Goal: Use online tool/utility: Utilize a website feature to perform a specific function

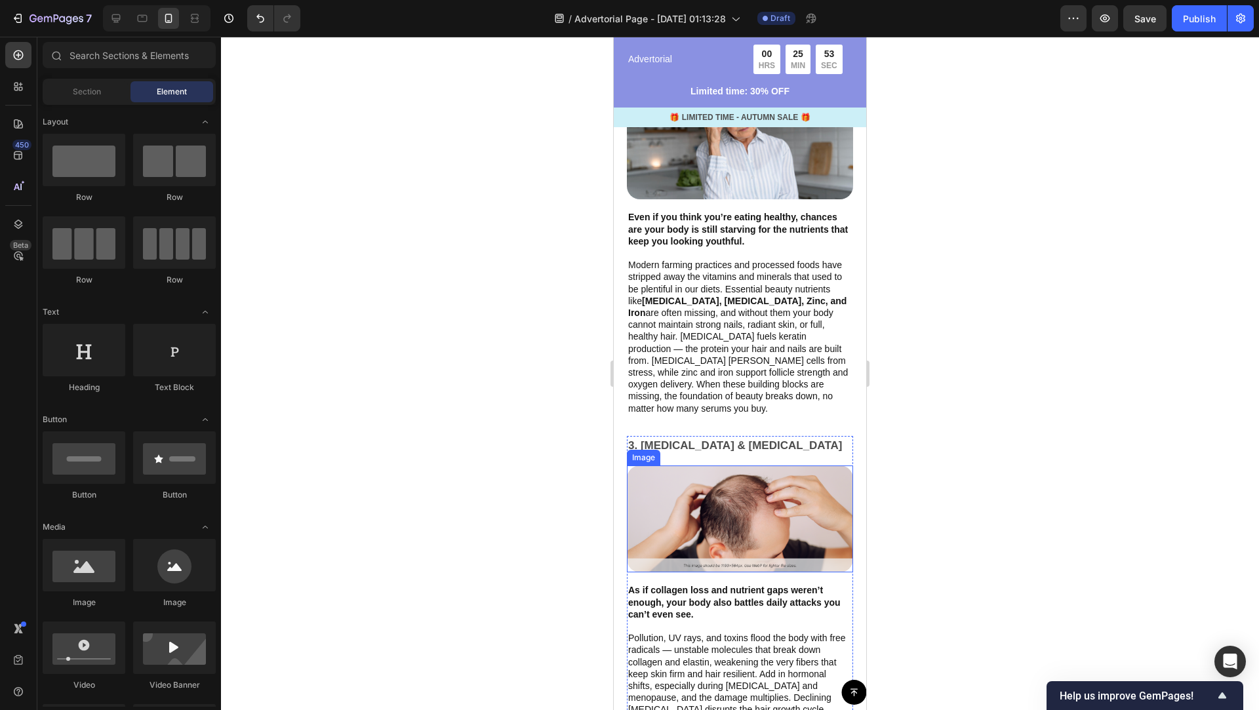
click at [729, 481] on img at bounding box center [740, 519] width 226 height 107
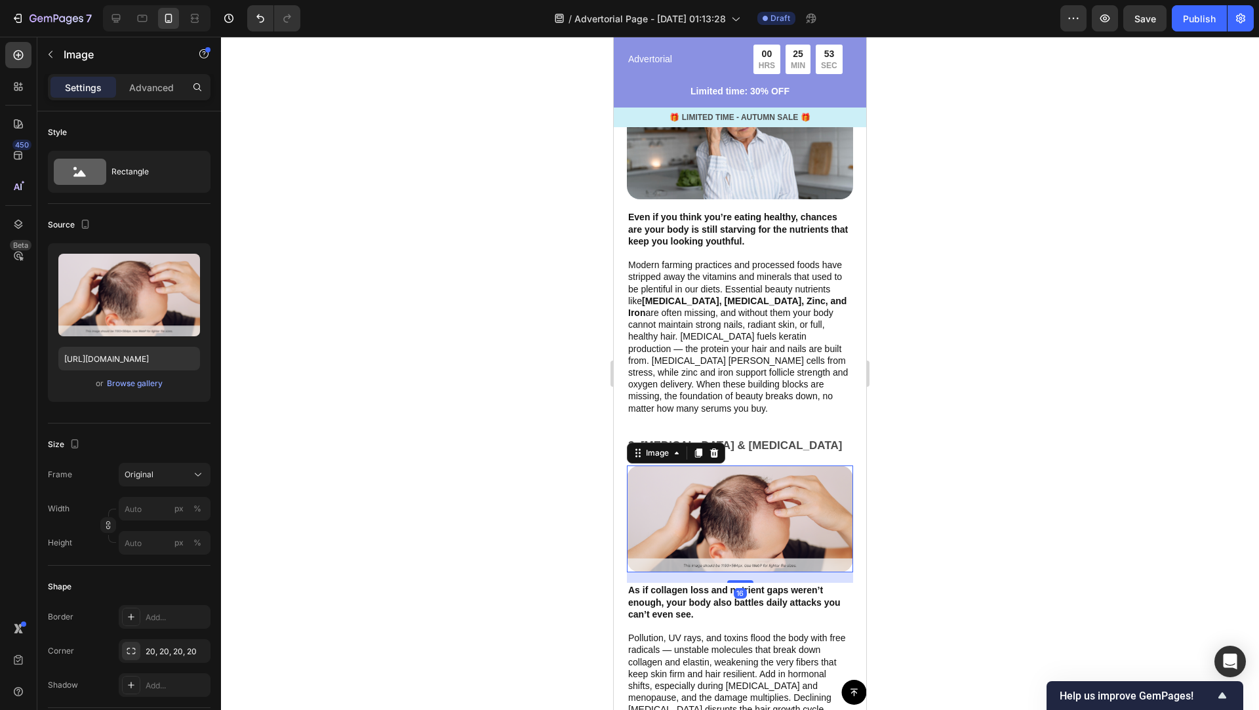
scroll to position [1714, 0]
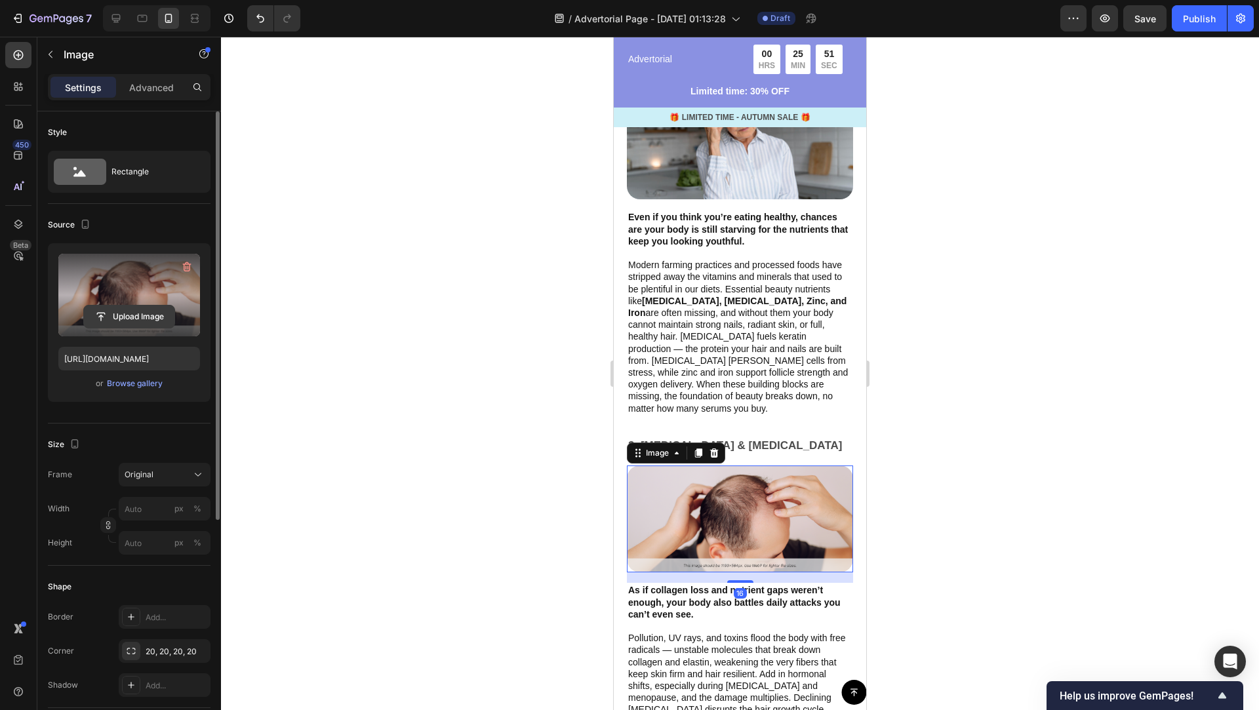
click at [139, 310] on input "file" at bounding box center [129, 317] width 90 height 22
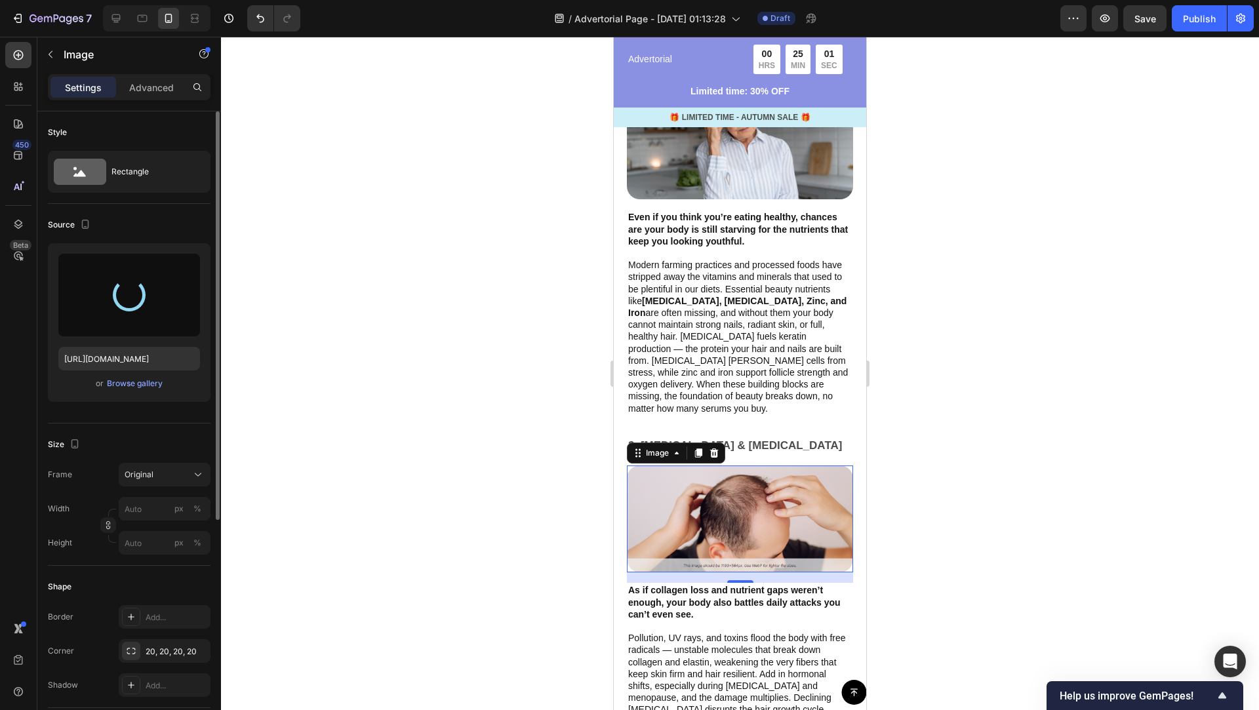
type input "[URL][DOMAIN_NAME]"
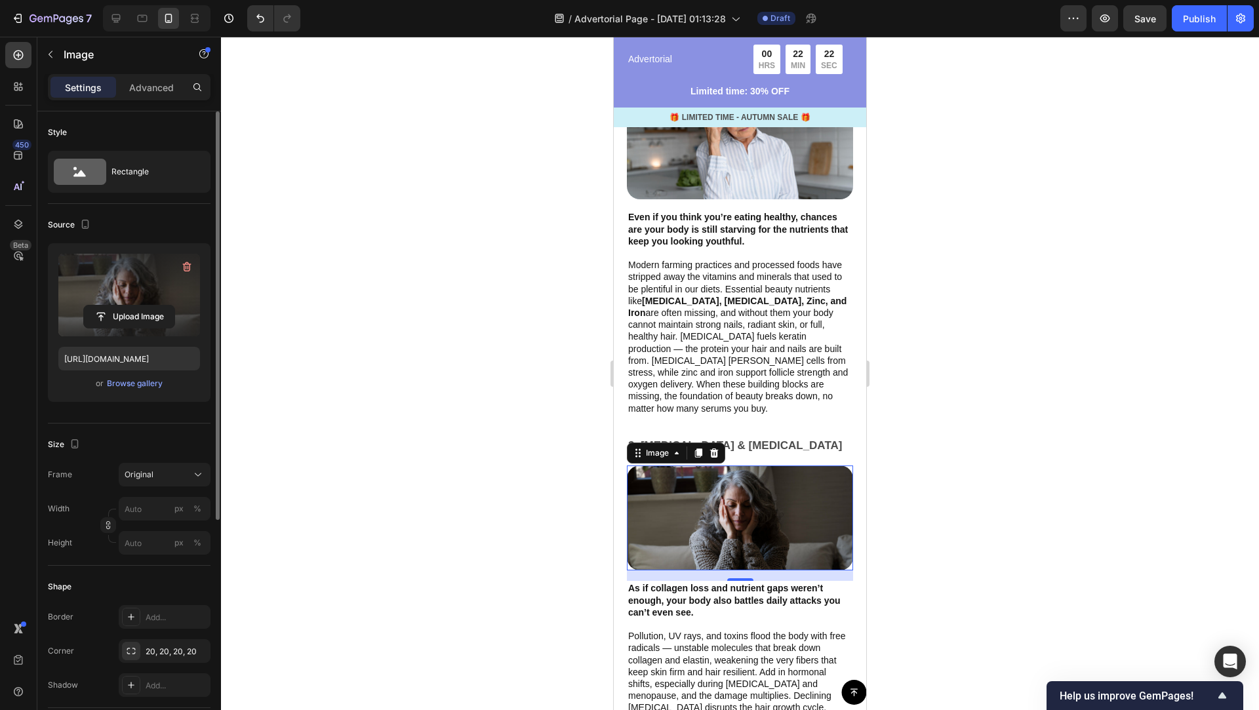
click at [952, 359] on div at bounding box center [740, 373] width 1038 height 673
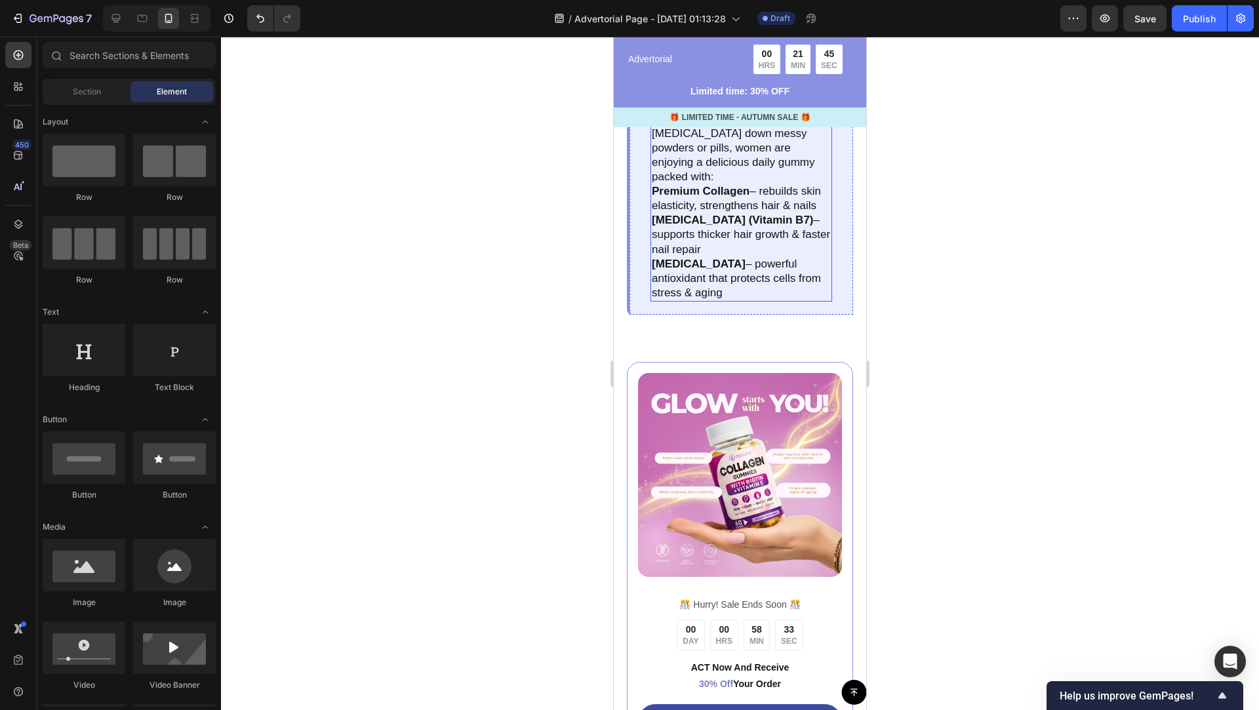
scroll to position [2487, 0]
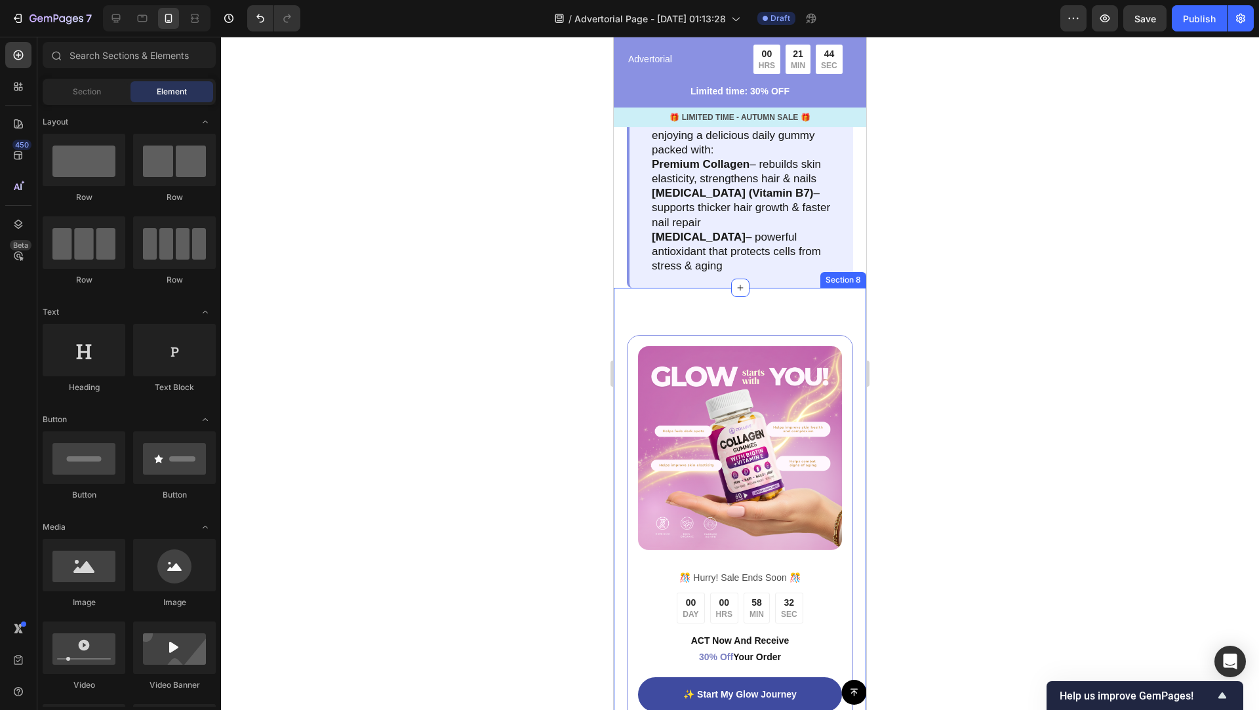
click at [827, 291] on div "Image ️🎊 Hurry! Sale Ends Soon ️🎊 Text Block 00 DAY 00 HRS 58 MIN 32 SEC Countd…" at bounding box center [740, 570] width 252 height 565
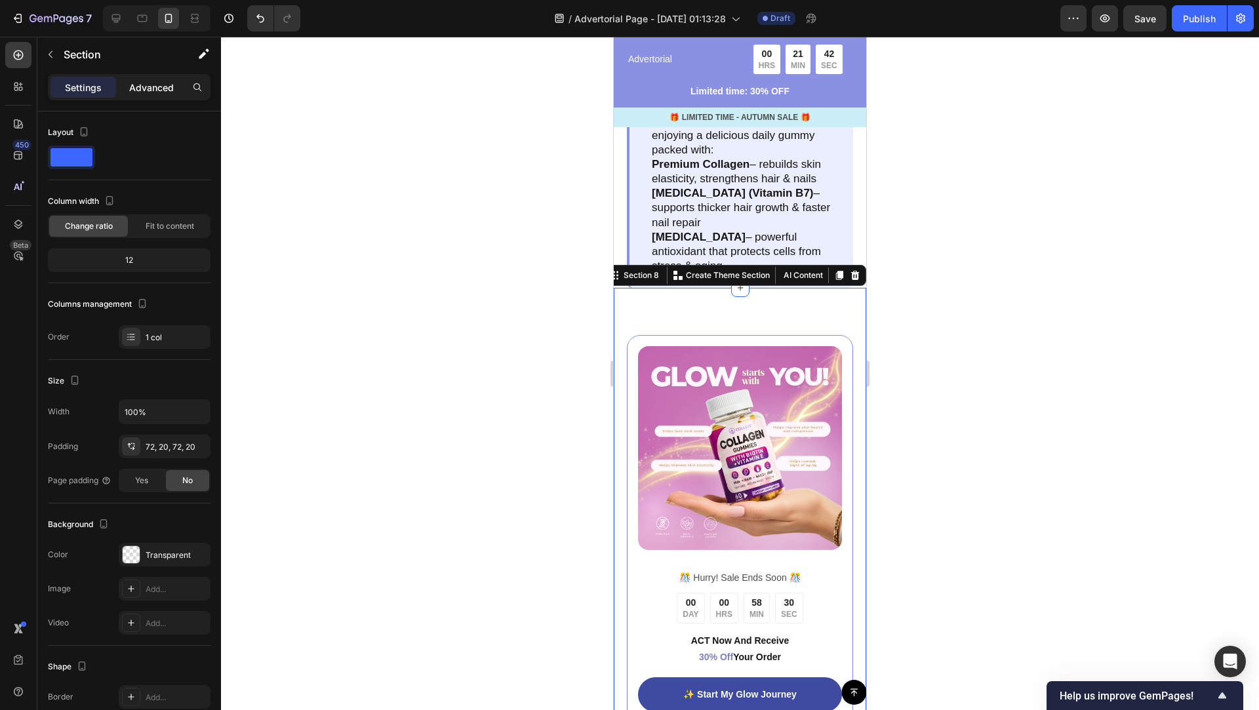
click at [156, 81] on p "Advanced" at bounding box center [151, 88] width 45 height 14
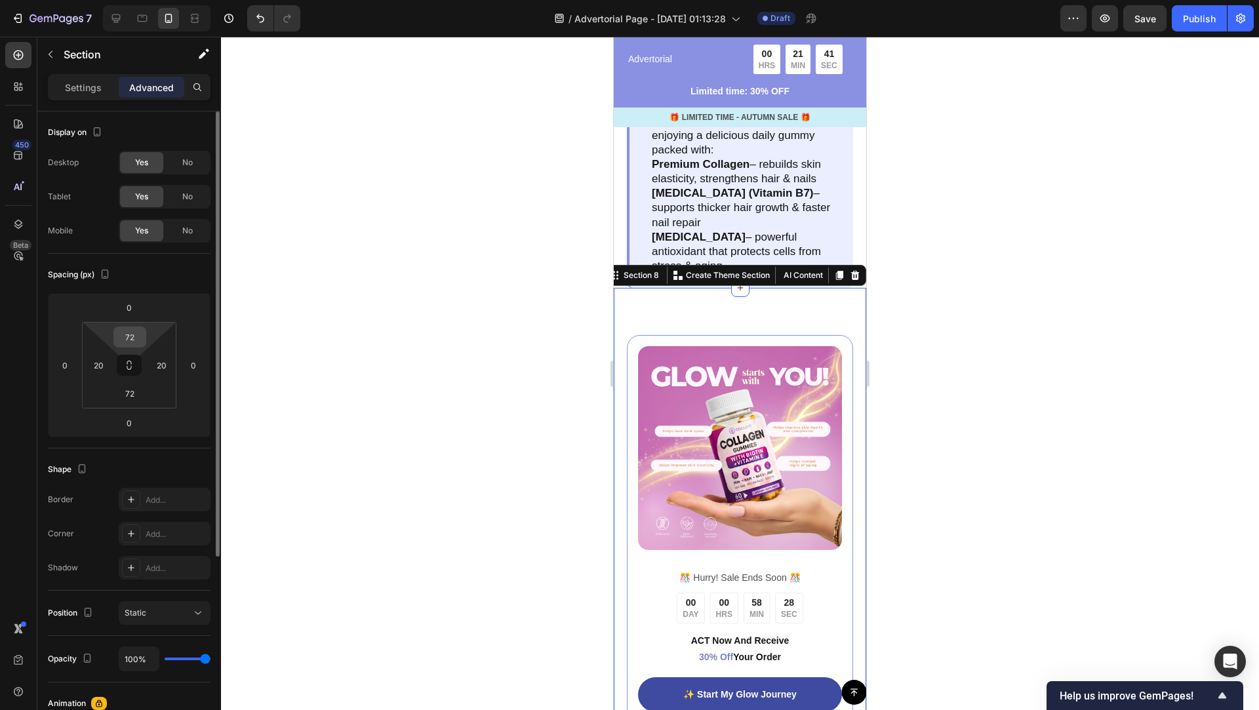
click at [134, 333] on input "72" at bounding box center [130, 337] width 26 height 20
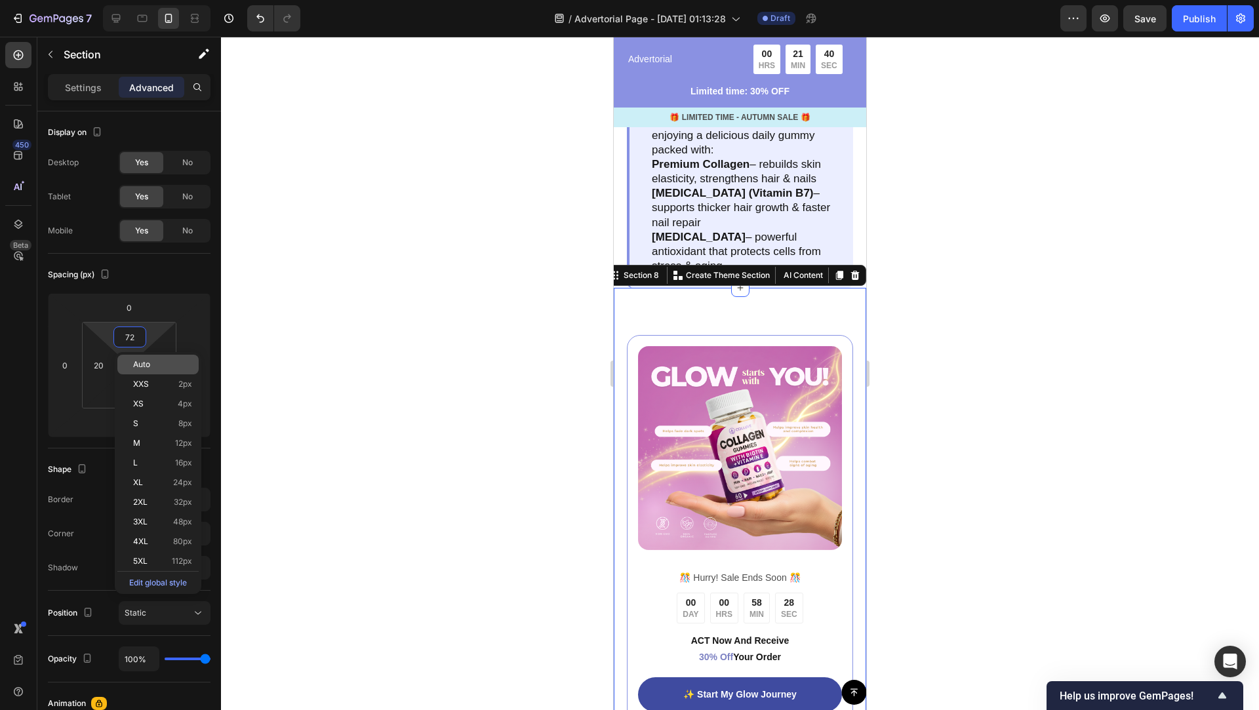
click at [152, 365] on p "Auto" at bounding box center [162, 364] width 59 height 9
type input "Auto"
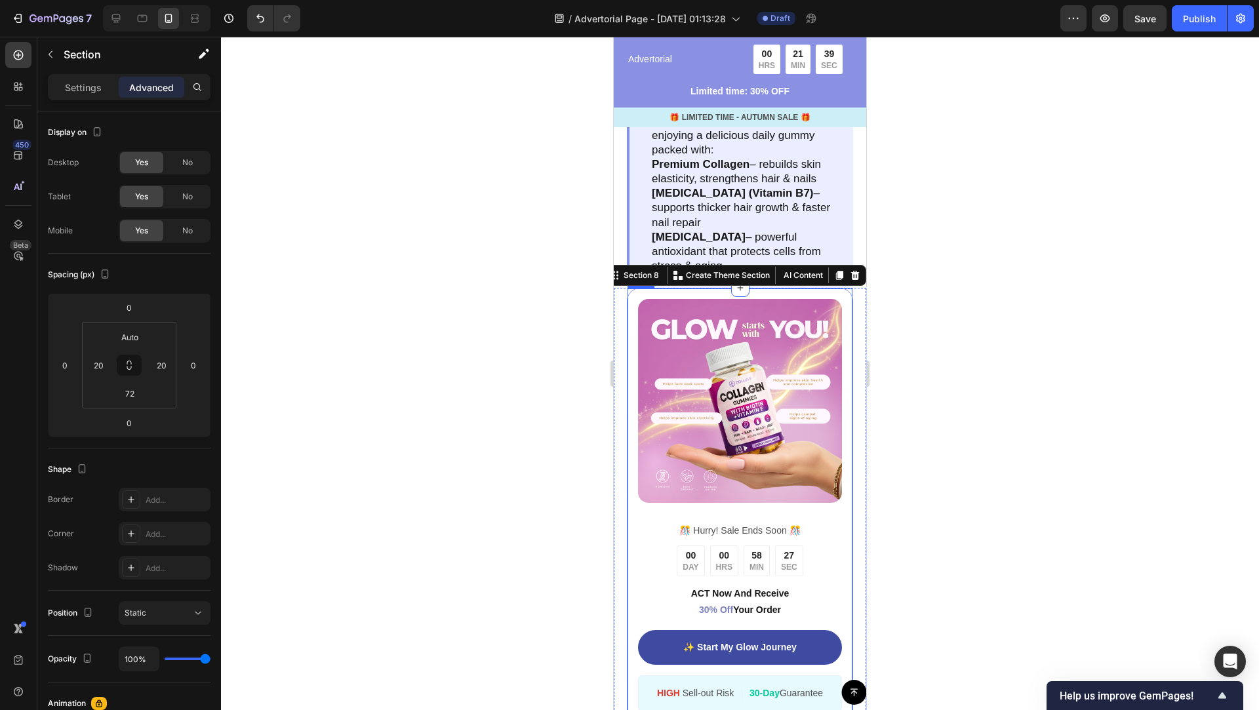
click at [904, 345] on div at bounding box center [740, 373] width 1038 height 673
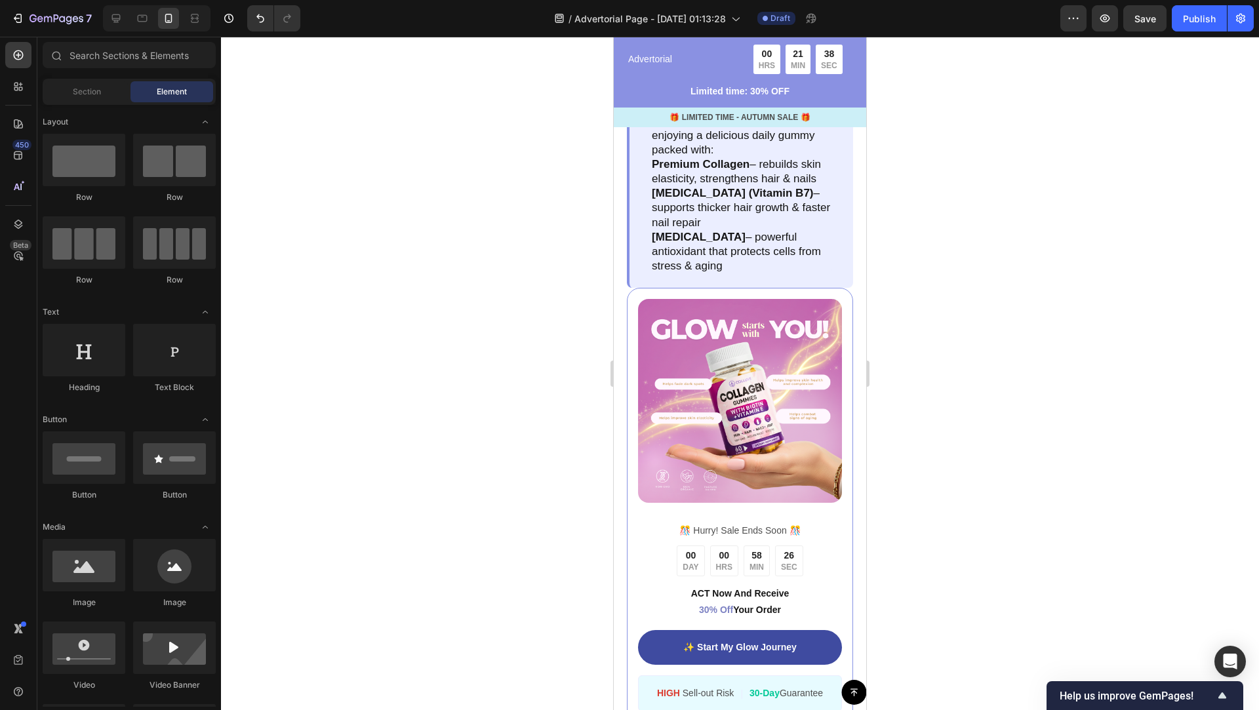
click at [904, 345] on div at bounding box center [740, 373] width 1038 height 673
click at [860, 344] on div "Image ️🎊 Hurry! Sale Ends Soon ️🎊 Text Block 00 DAY 00 HRS 58 MIN 25 SEC Countd…" at bounding box center [740, 546] width 252 height 517
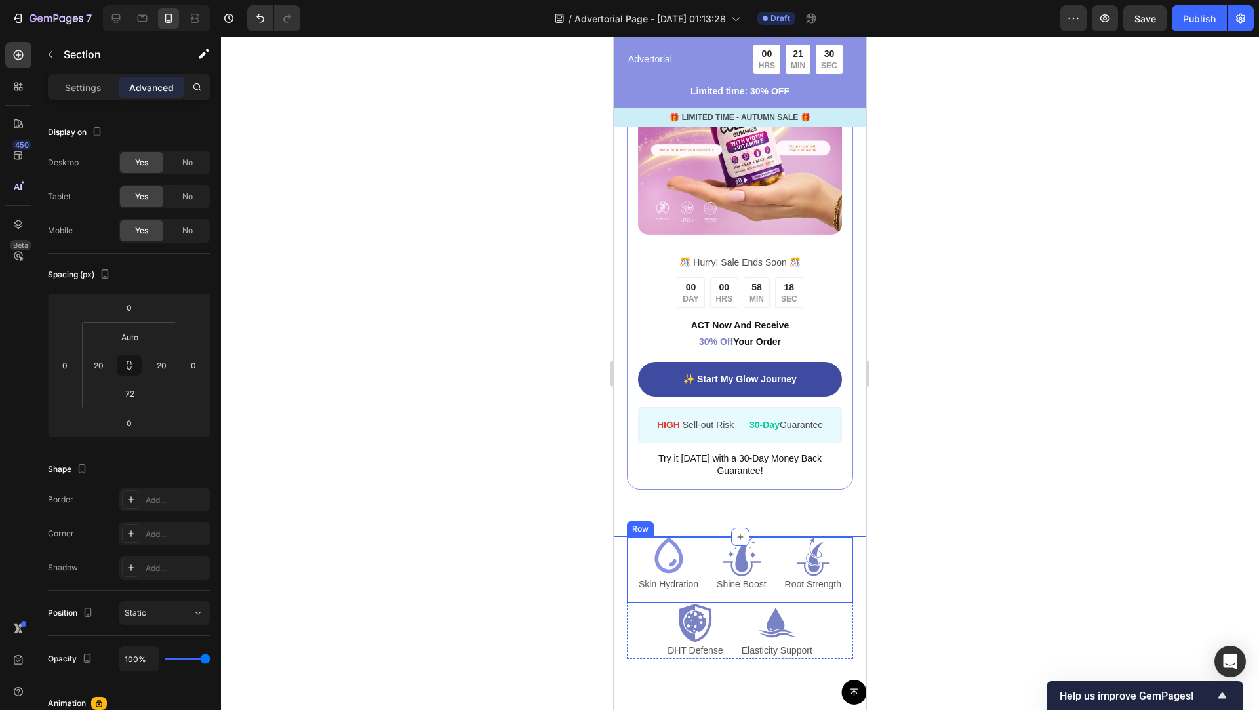
scroll to position [2862, 0]
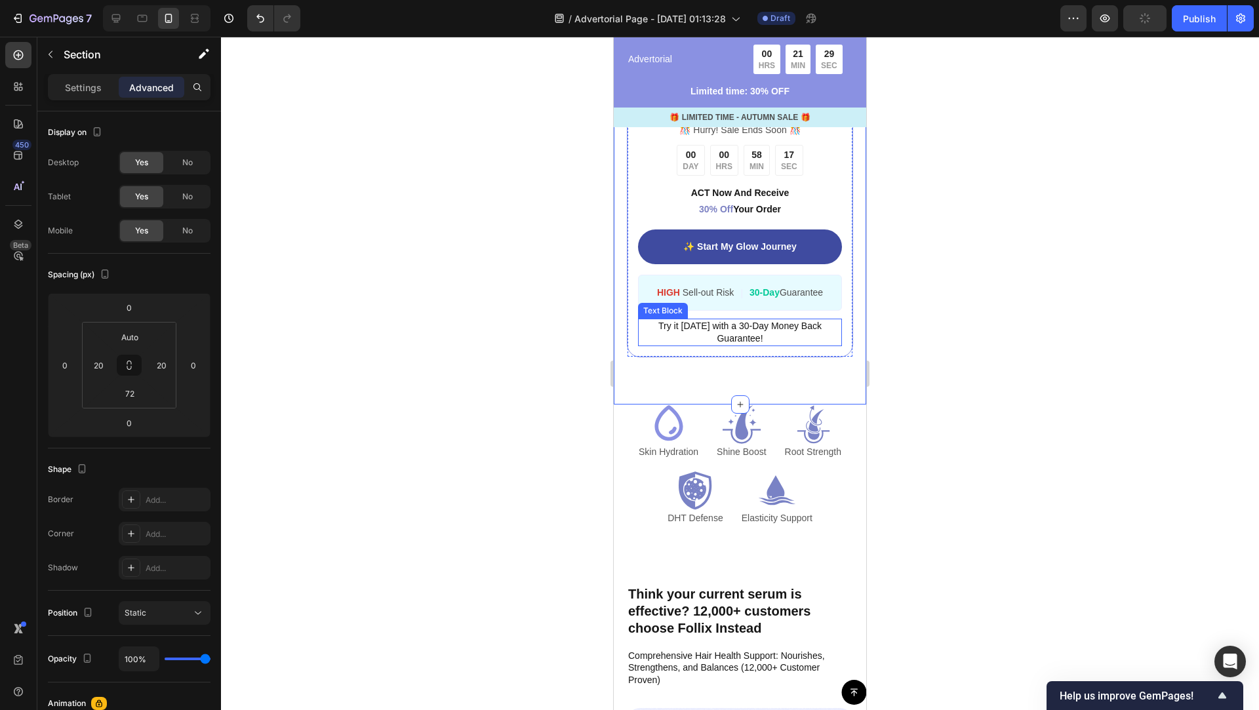
click at [740, 323] on span "Try it [DATE] with a 30-Day Money Back Guarantee!" at bounding box center [739, 332] width 163 height 23
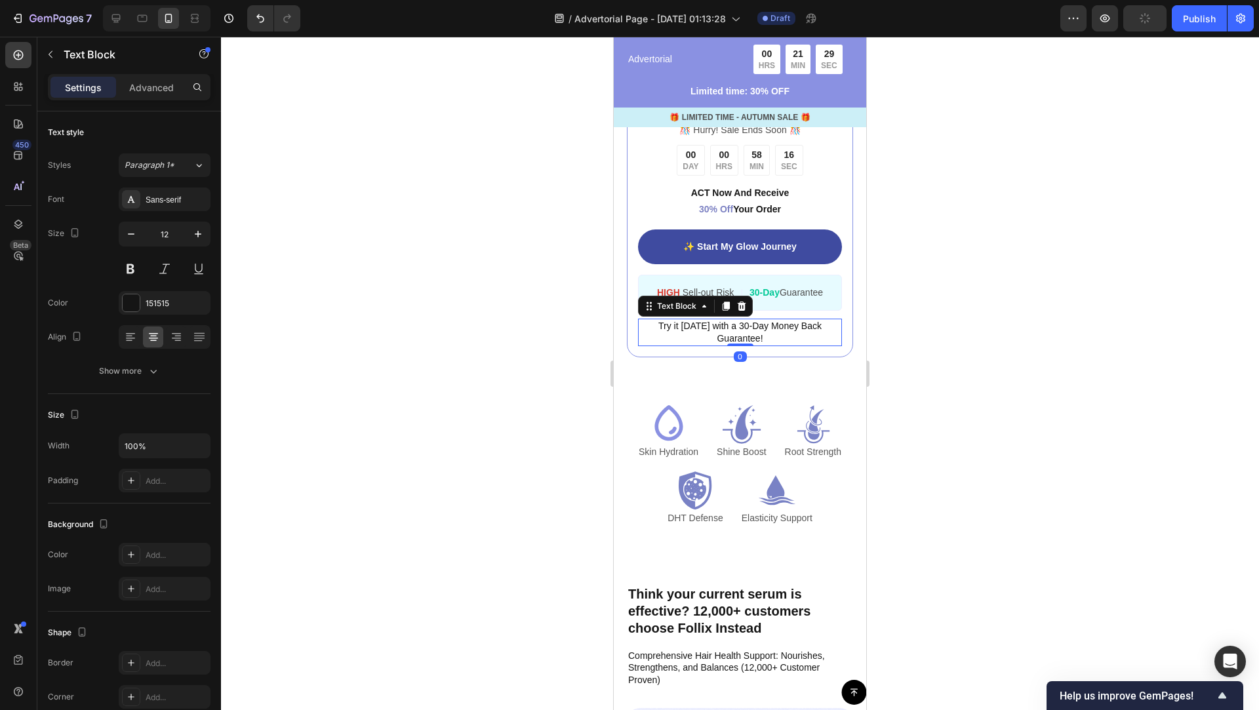
click at [740, 323] on span "Try it [DATE] with a 30-Day Money Back Guarantee!" at bounding box center [739, 332] width 163 height 23
click at [918, 430] on div at bounding box center [740, 373] width 1038 height 673
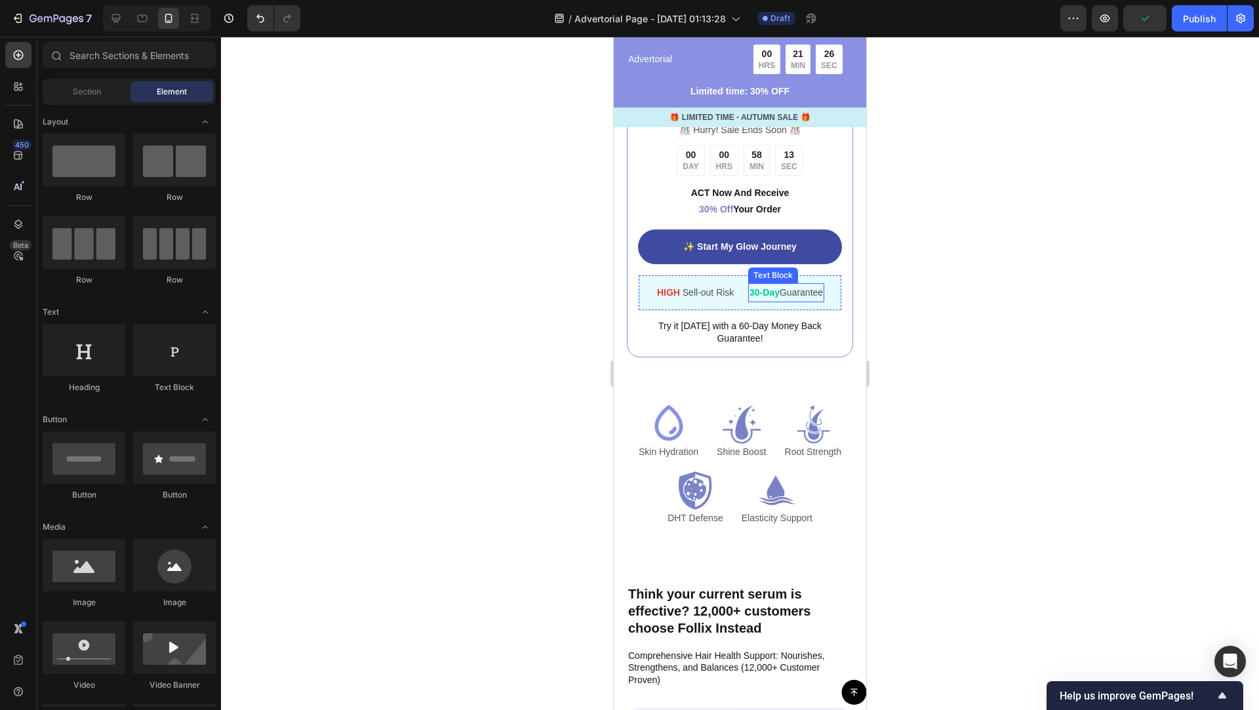
click at [752, 289] on strong "30-Day" at bounding box center [765, 292] width 30 height 10
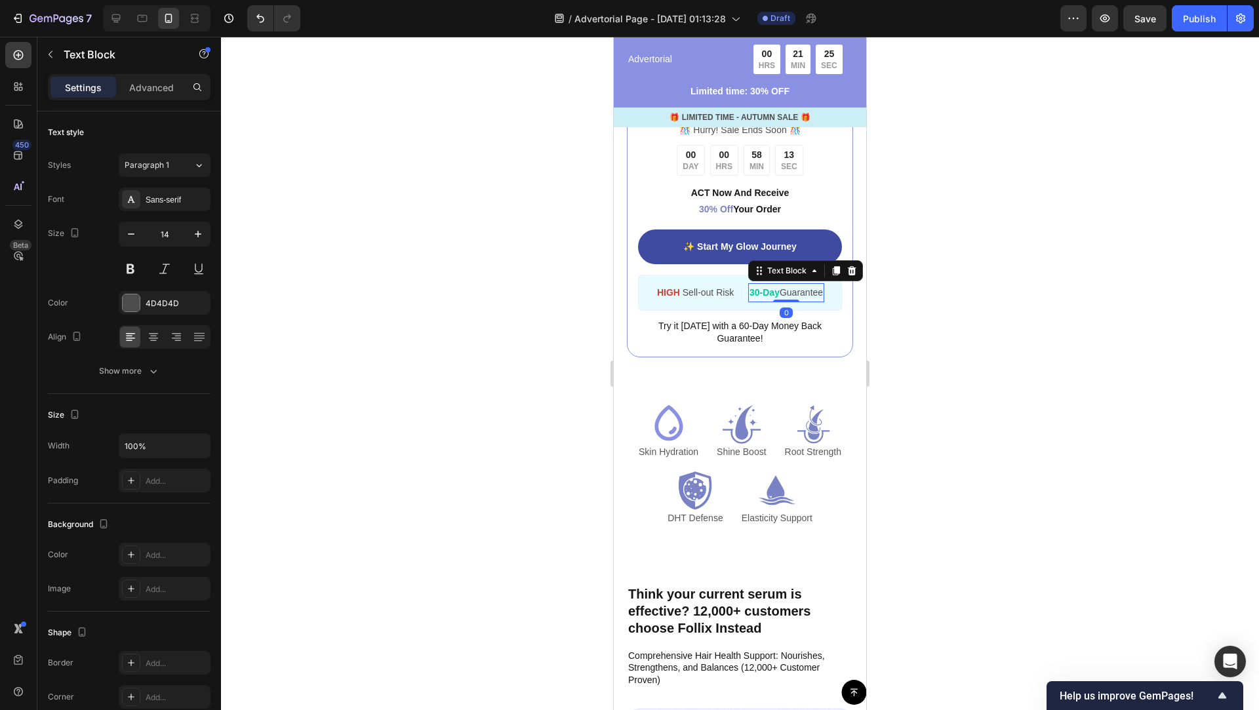
click at [752, 289] on strong "30-Day" at bounding box center [765, 292] width 30 height 10
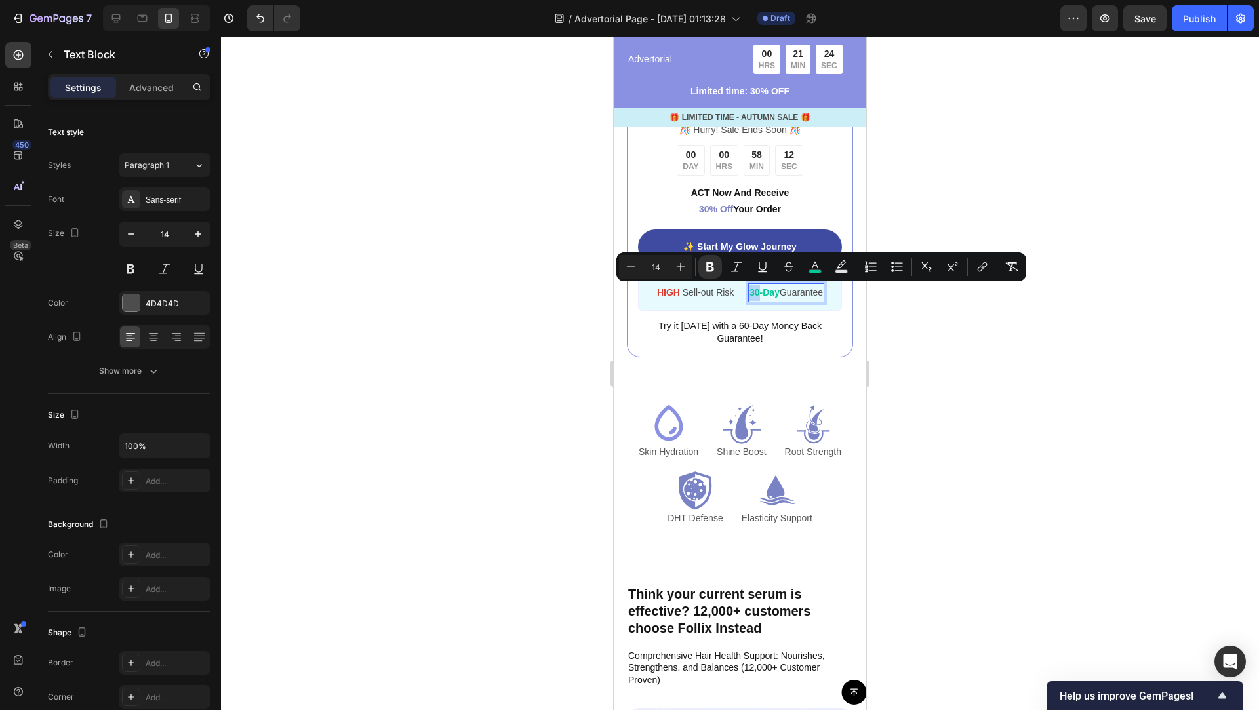
click at [752, 294] on strong "30-Day" at bounding box center [765, 292] width 30 height 10
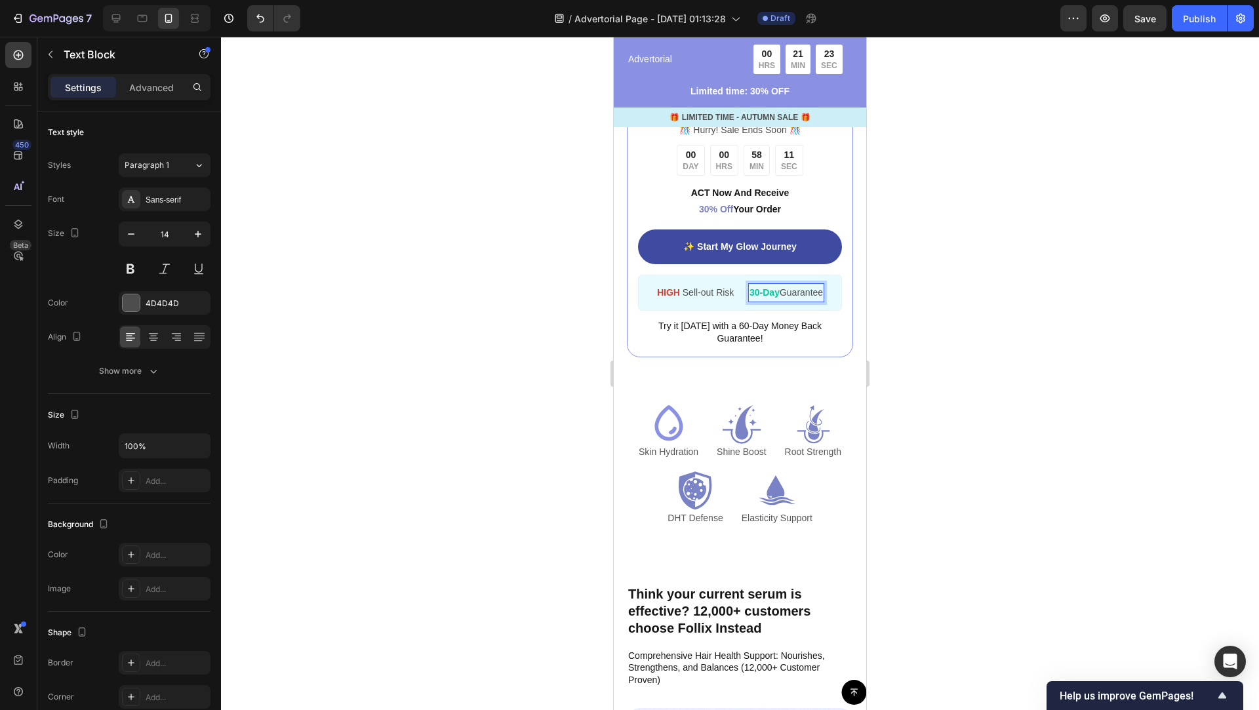
click at [757, 294] on strong "30-Day" at bounding box center [765, 292] width 30 height 10
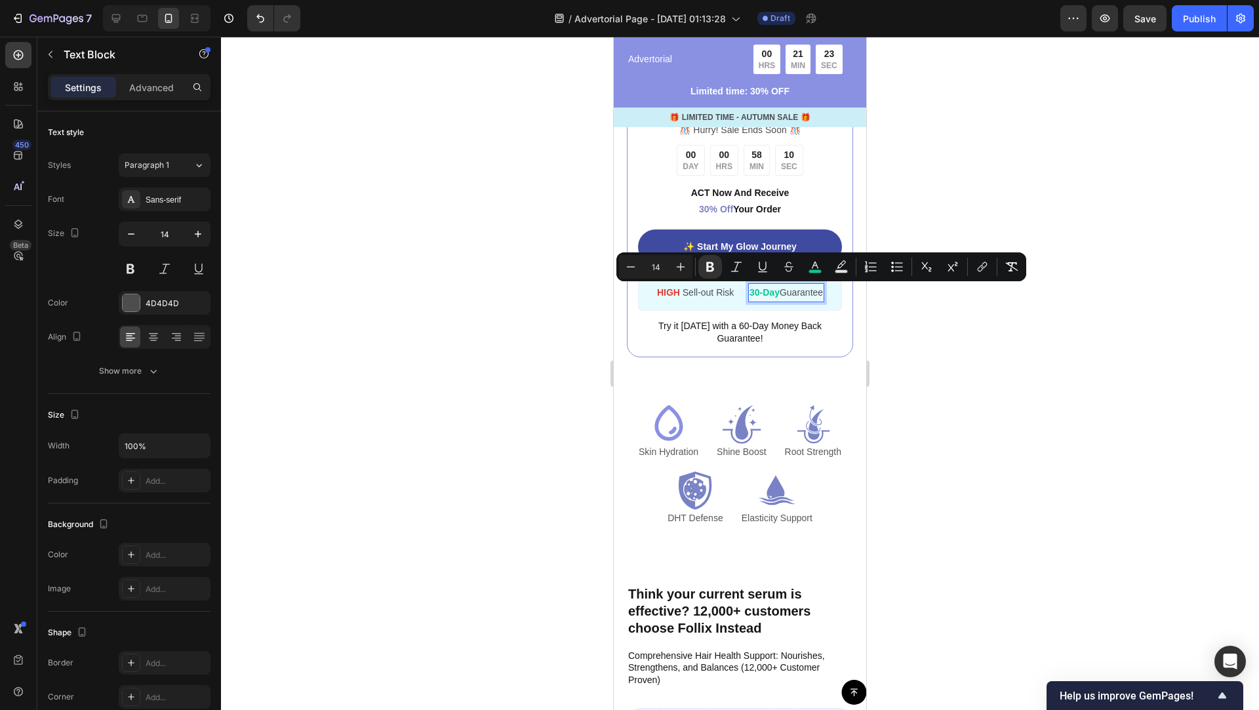
click at [755, 293] on strong "30-Day" at bounding box center [765, 292] width 30 height 10
drag, startPoint x: 757, startPoint y: 293, endPoint x: 750, endPoint y: 294, distance: 7.2
click at [750, 294] on strong "30-Day" at bounding box center [765, 292] width 30 height 10
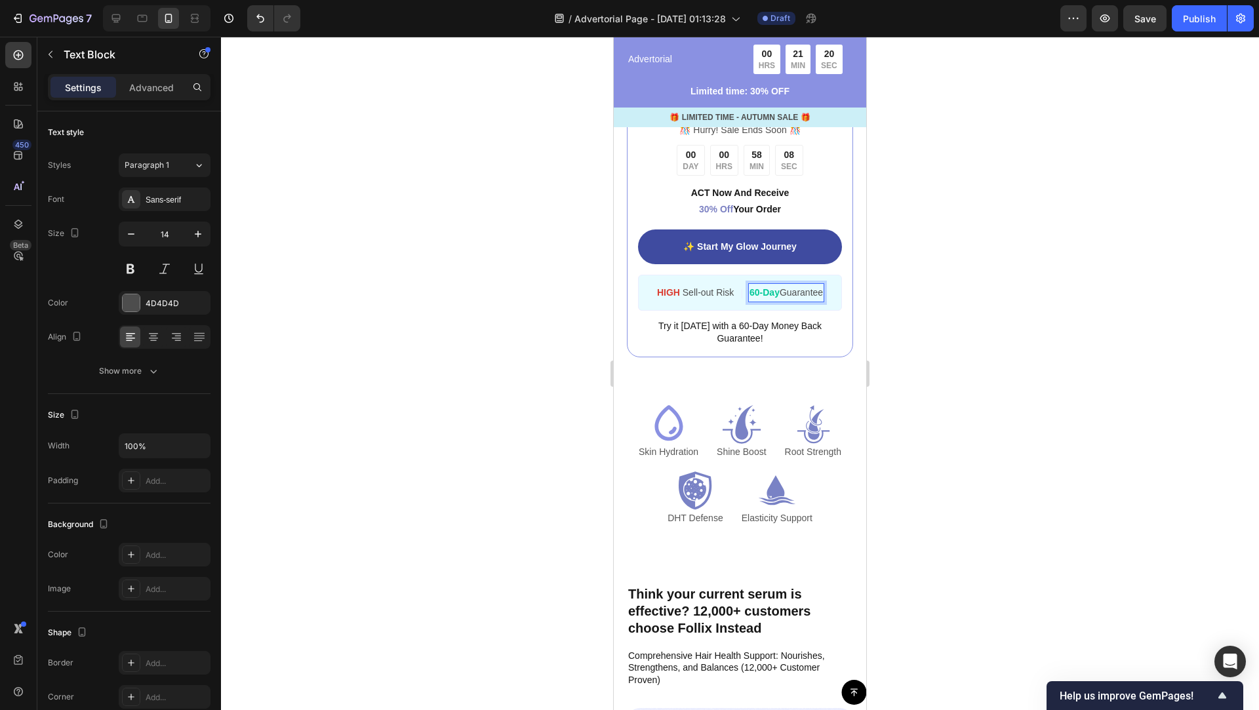
click at [927, 303] on div at bounding box center [740, 373] width 1038 height 673
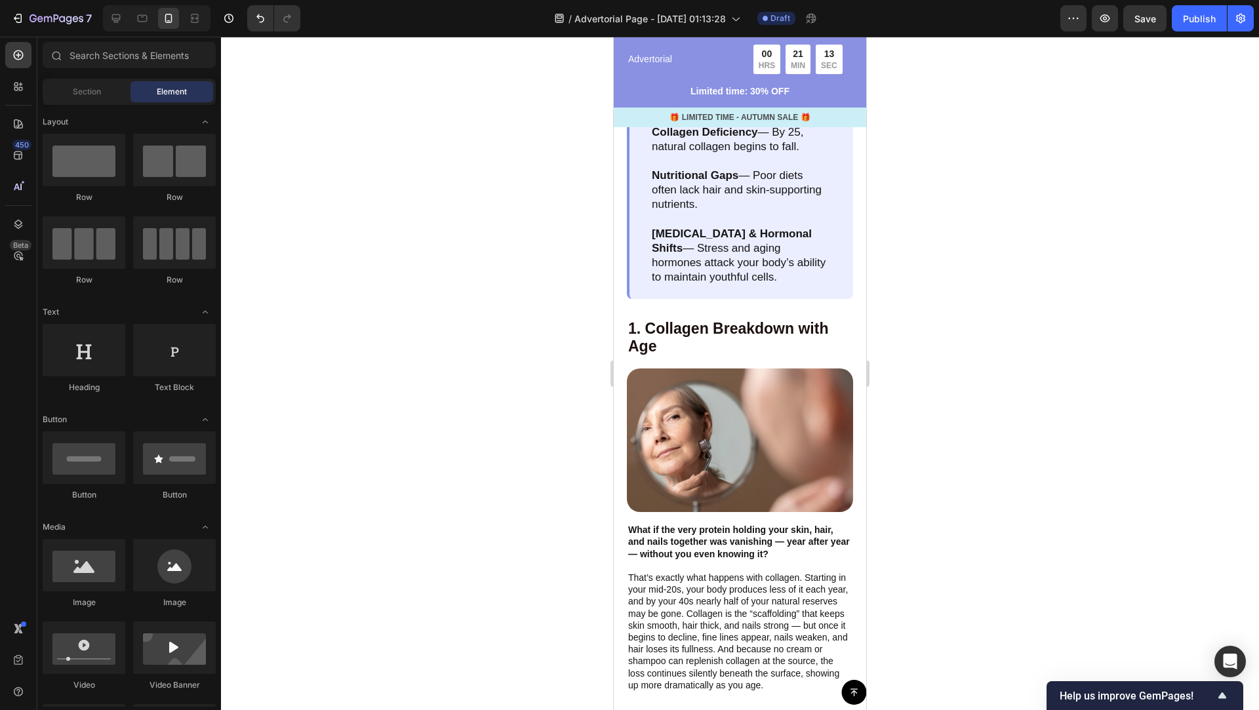
scroll to position [1024, 0]
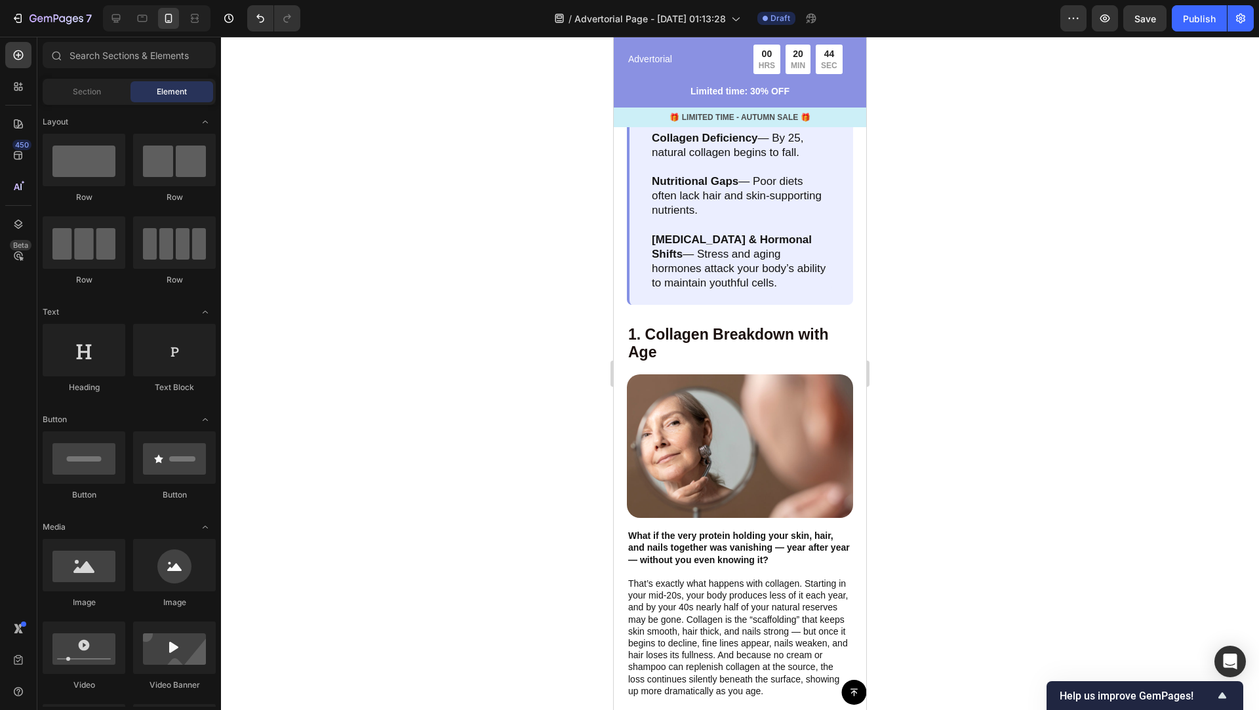
click at [925, 306] on div at bounding box center [740, 373] width 1038 height 673
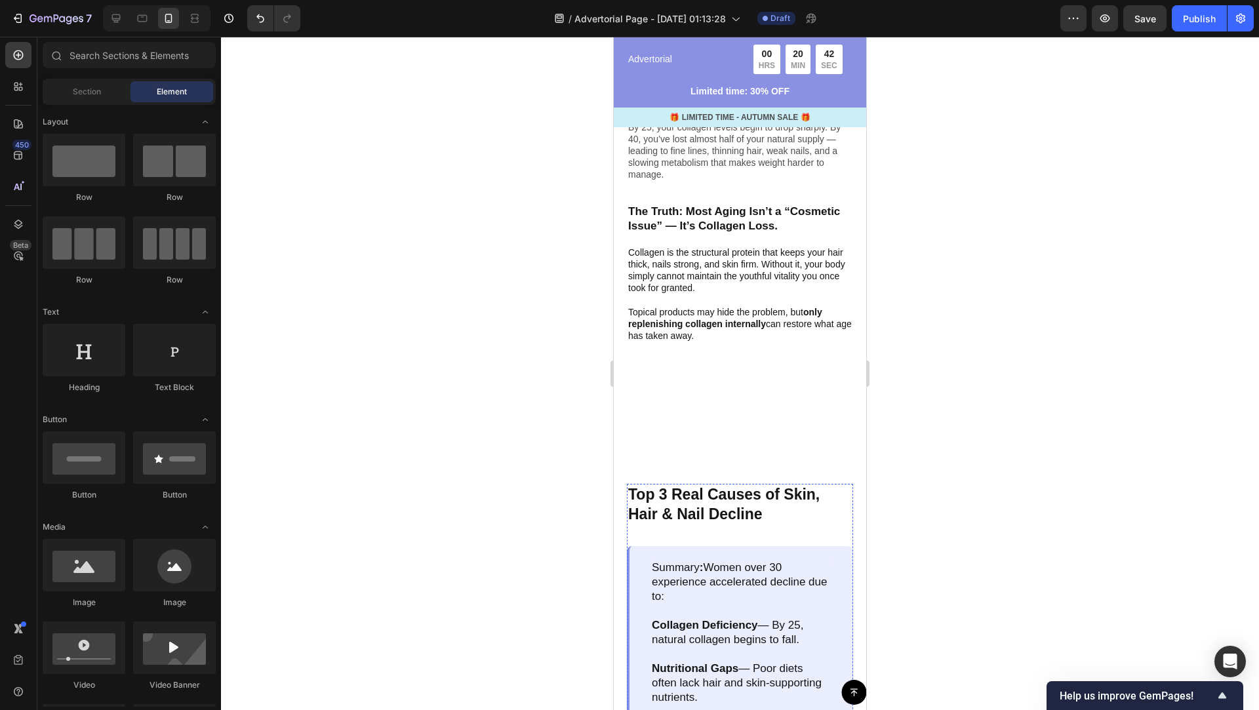
scroll to position [514, 0]
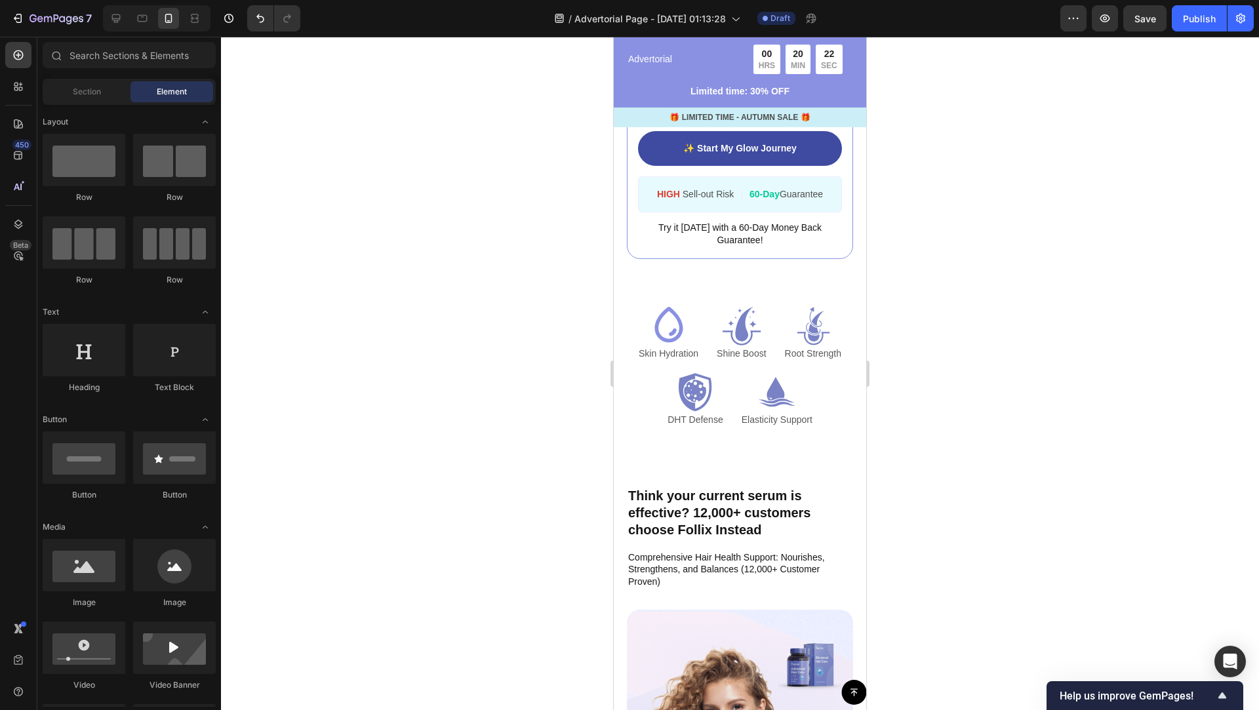
scroll to position [2973, 0]
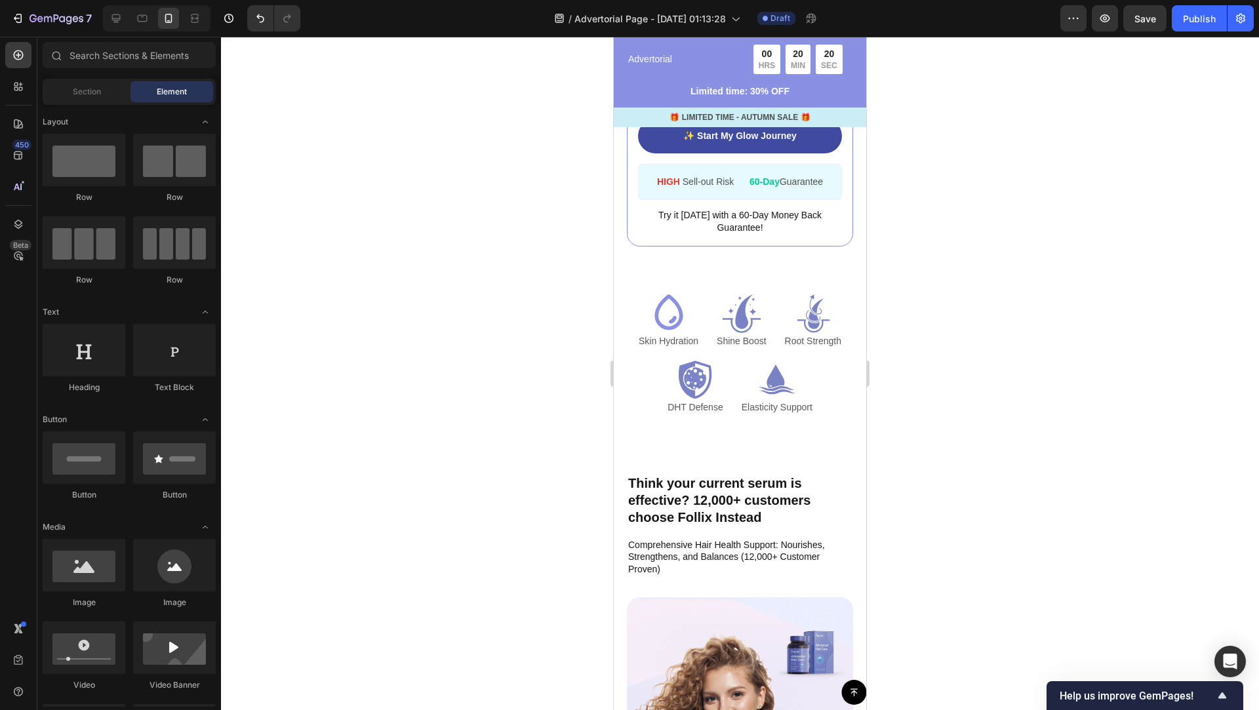
click at [836, 426] on div "Button Sticky Advertorial Text Block 00 HRS 20 MIN 20 SEC Countdown Timer Row L…" at bounding box center [740, 53] width 252 height 5924
click at [807, 456] on div "Button Sticky Advertorial Text Block 00 HRS 20 MIN 13 SEC Countdown Timer Row L…" at bounding box center [740, 53] width 252 height 5924
click at [805, 464] on div "Button Sticky Advertorial Text Block 00 HRS 20 MIN 12 SEC Countdown Timer Row L…" at bounding box center [740, 53] width 252 height 5924
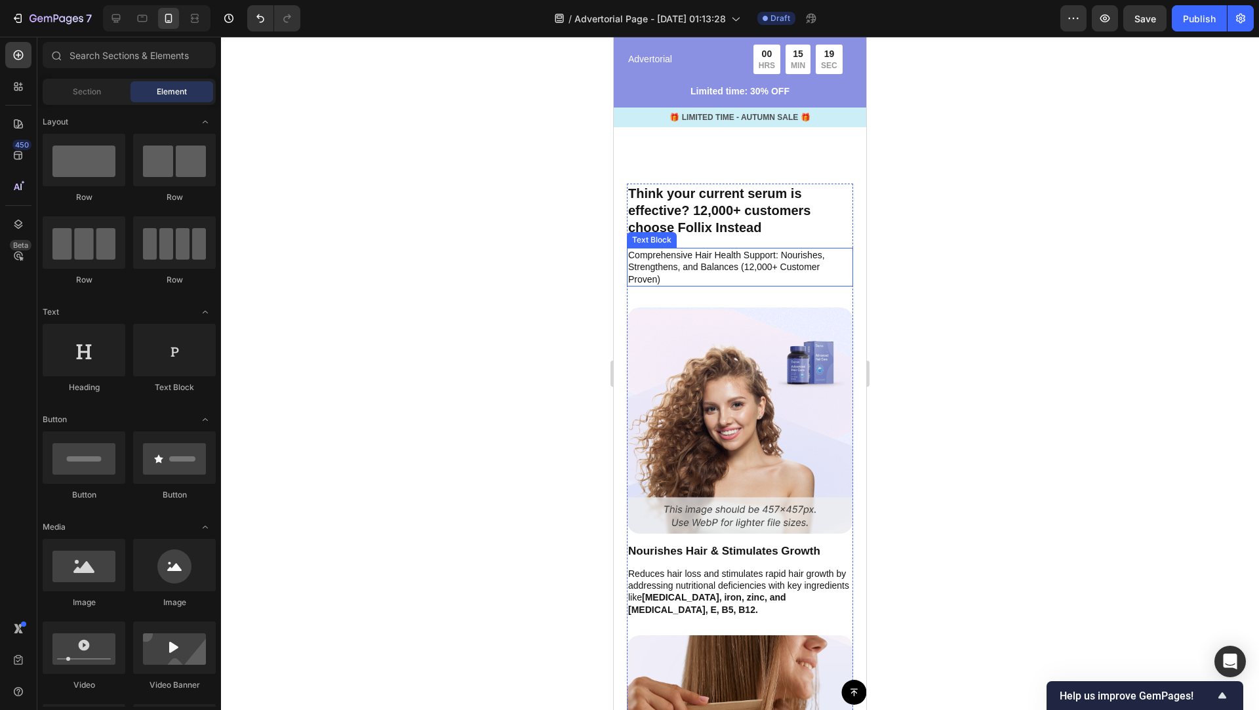
scroll to position [3196, 0]
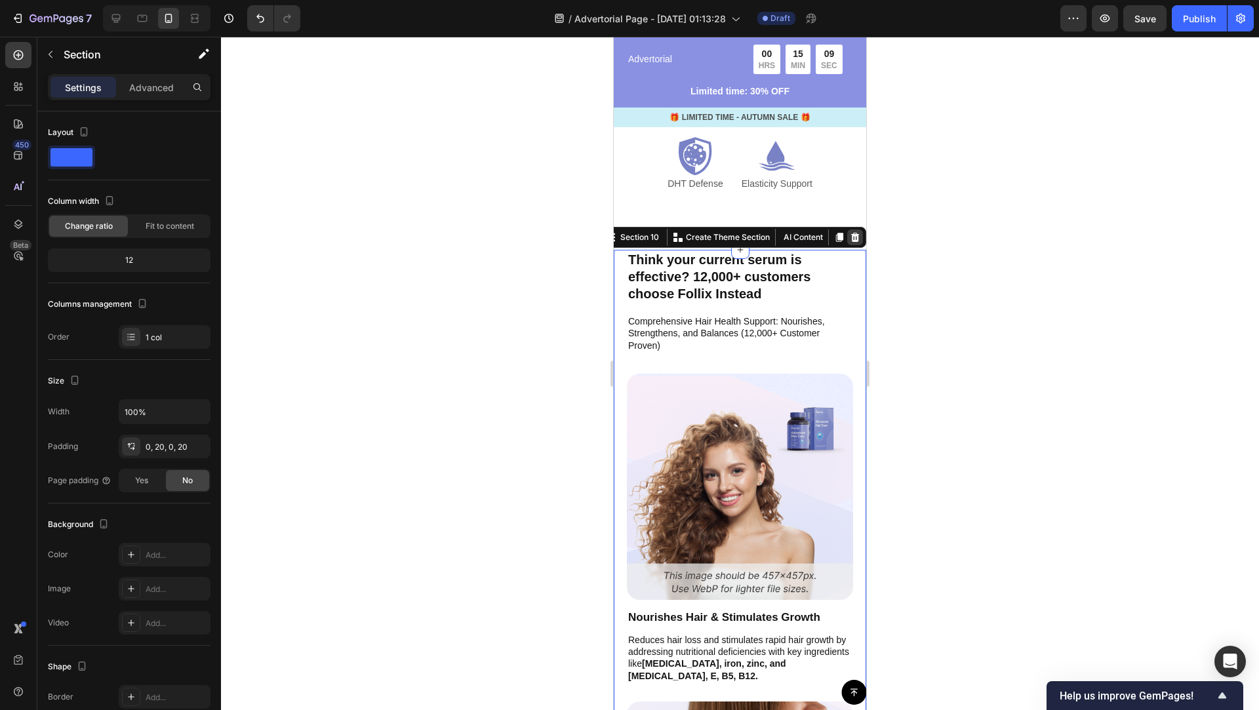
click at [858, 235] on icon at bounding box center [855, 237] width 10 height 10
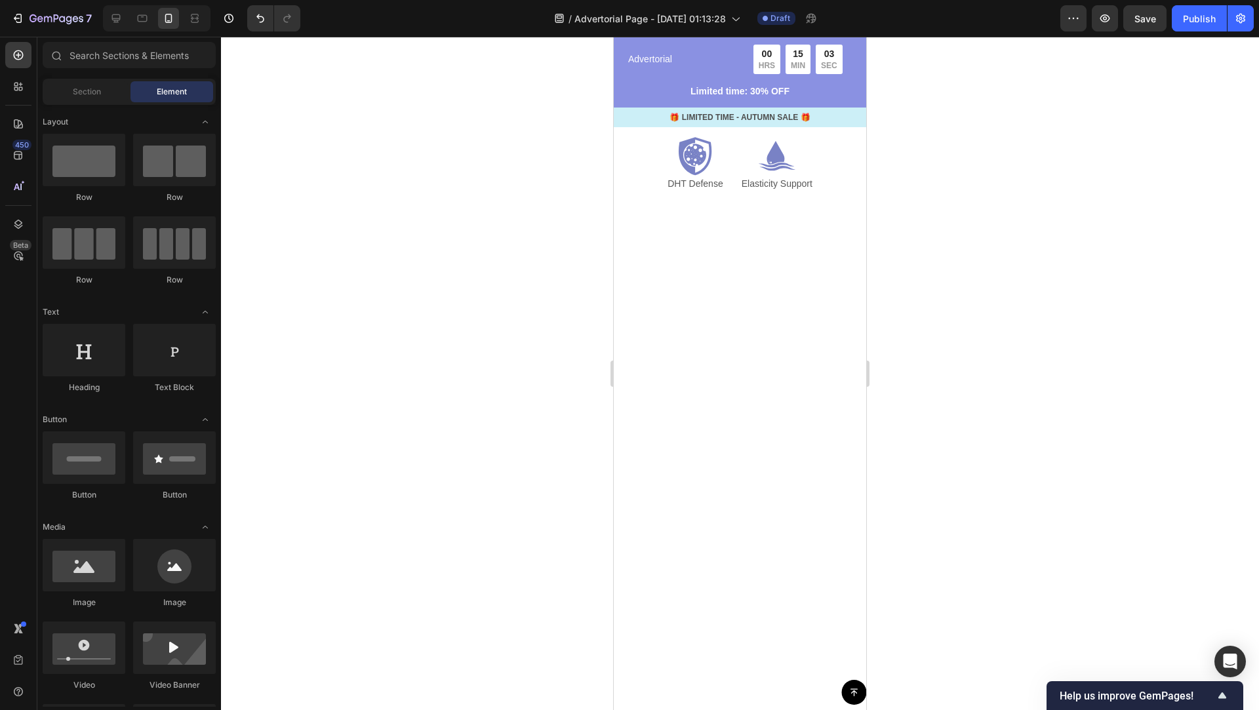
click at [758, 388] on div at bounding box center [740, 621] width 252 height 733
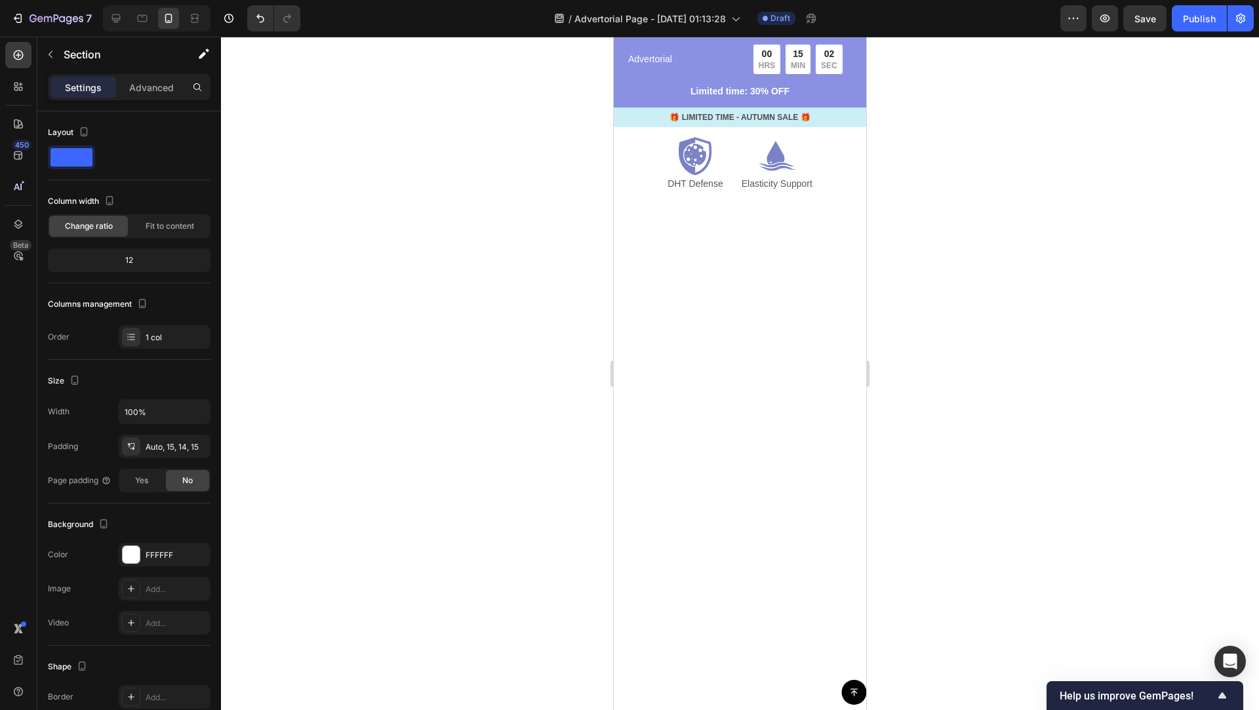
click at [1042, 386] on div at bounding box center [740, 373] width 1038 height 673
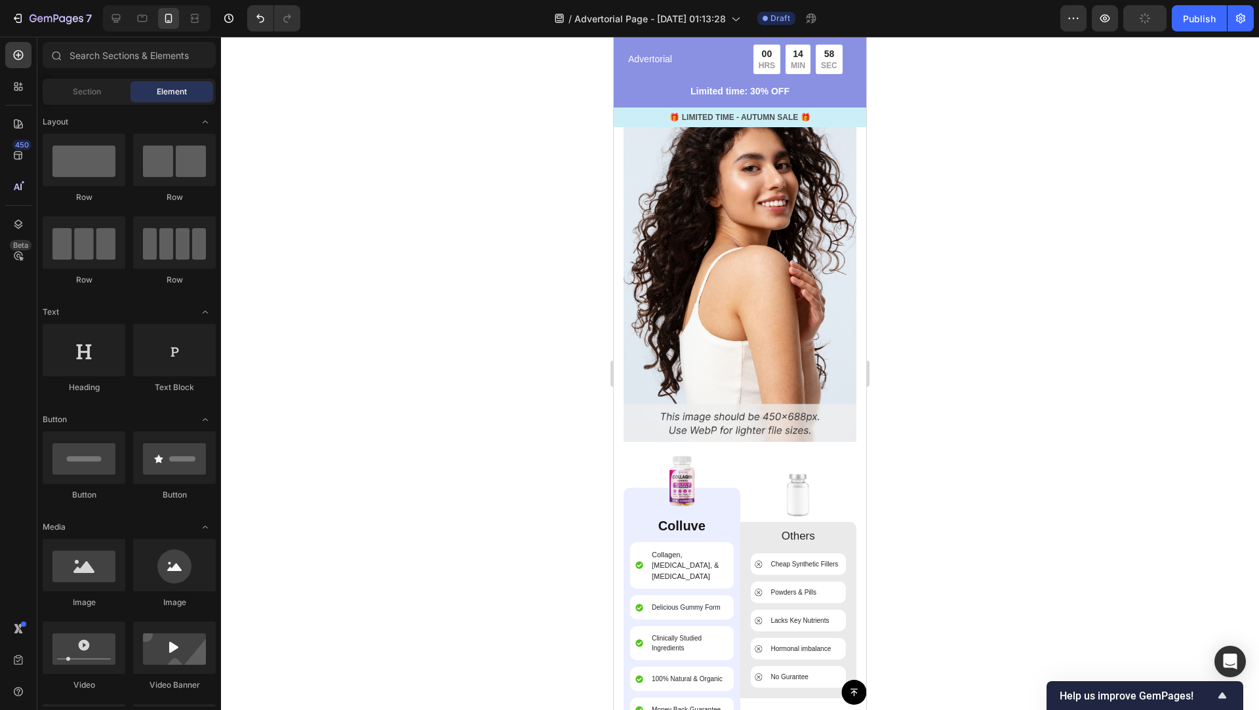
scroll to position [3060, 0]
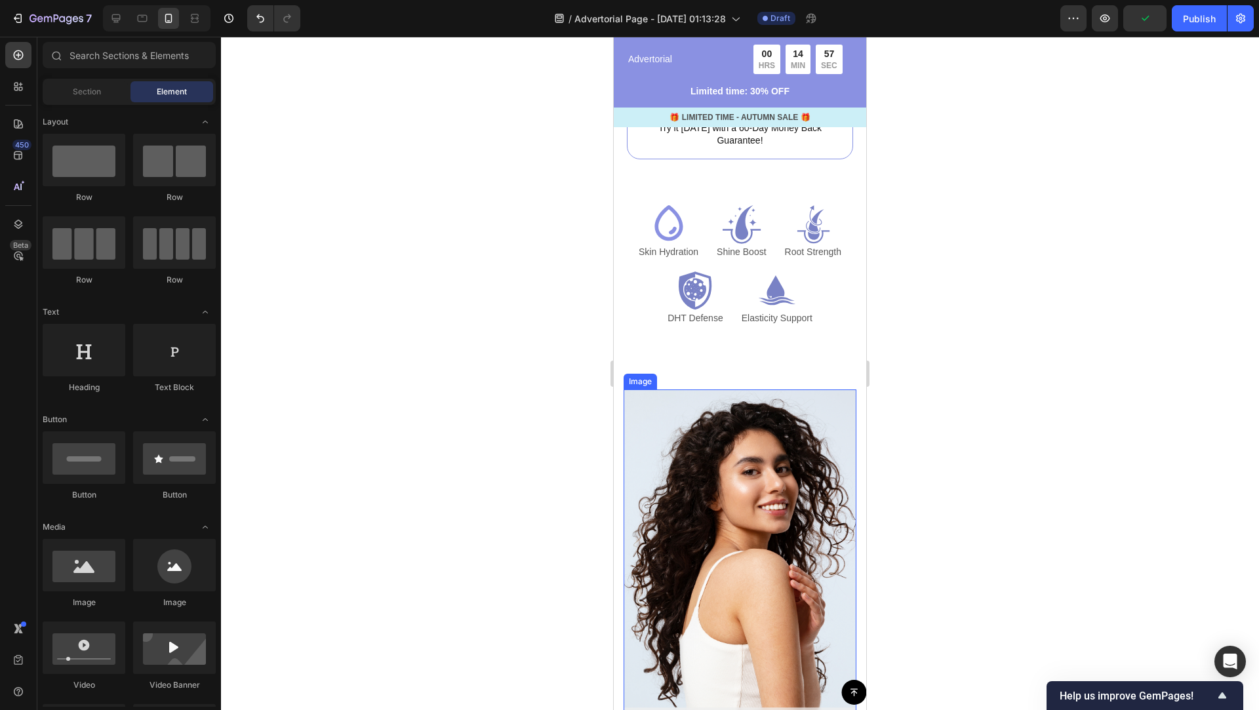
click at [825, 411] on img at bounding box center [740, 568] width 233 height 356
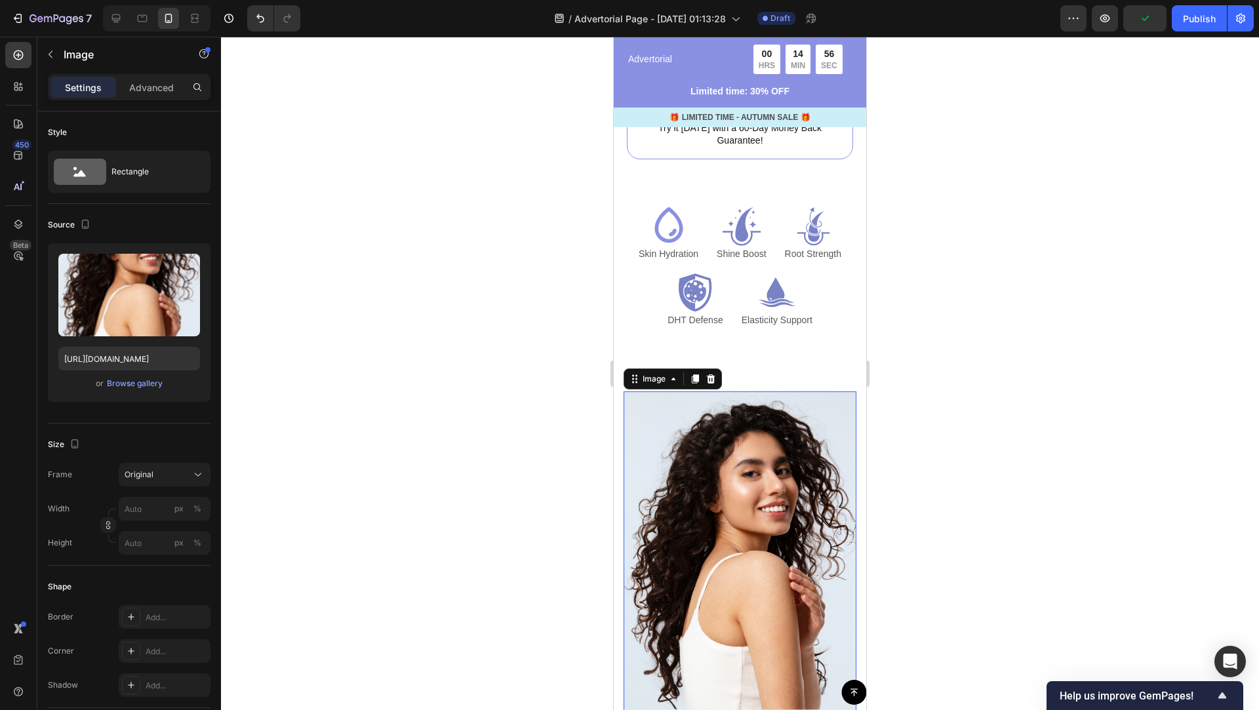
click at [708, 369] on div "Image" at bounding box center [673, 379] width 98 height 21
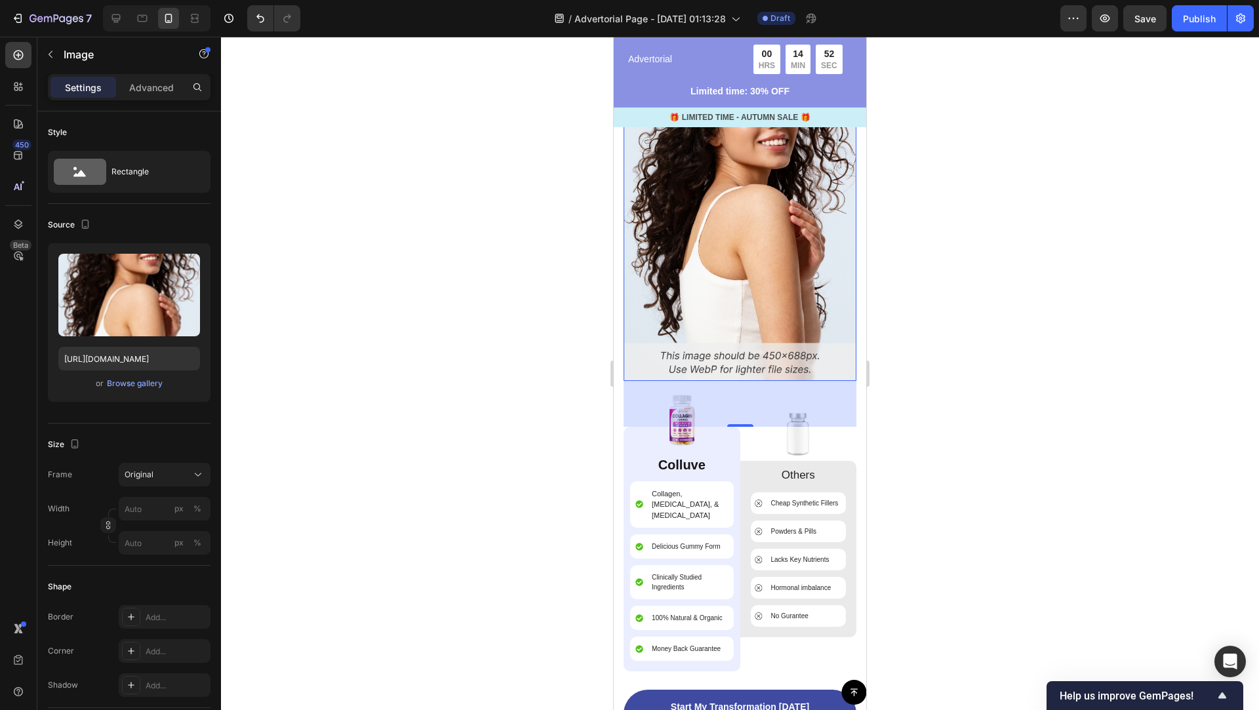
scroll to position [3570, 0]
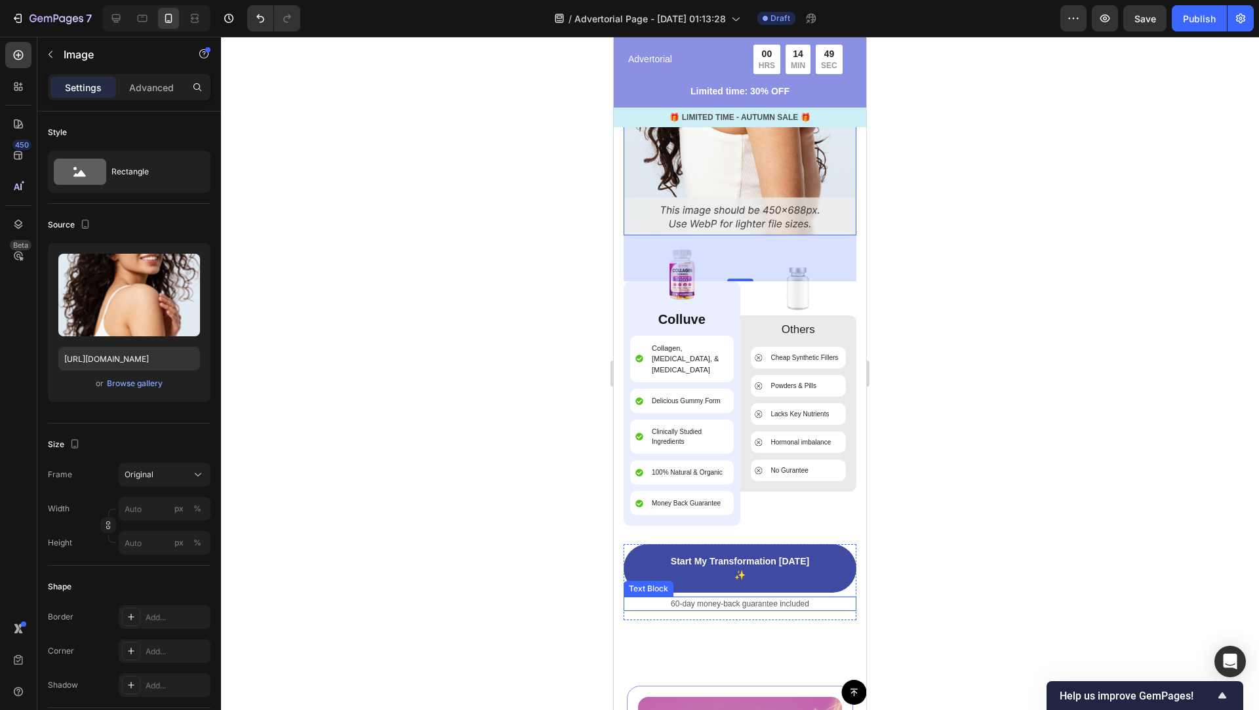
click at [784, 598] on p "60-day money-back guarantee included" at bounding box center [740, 604] width 230 height 12
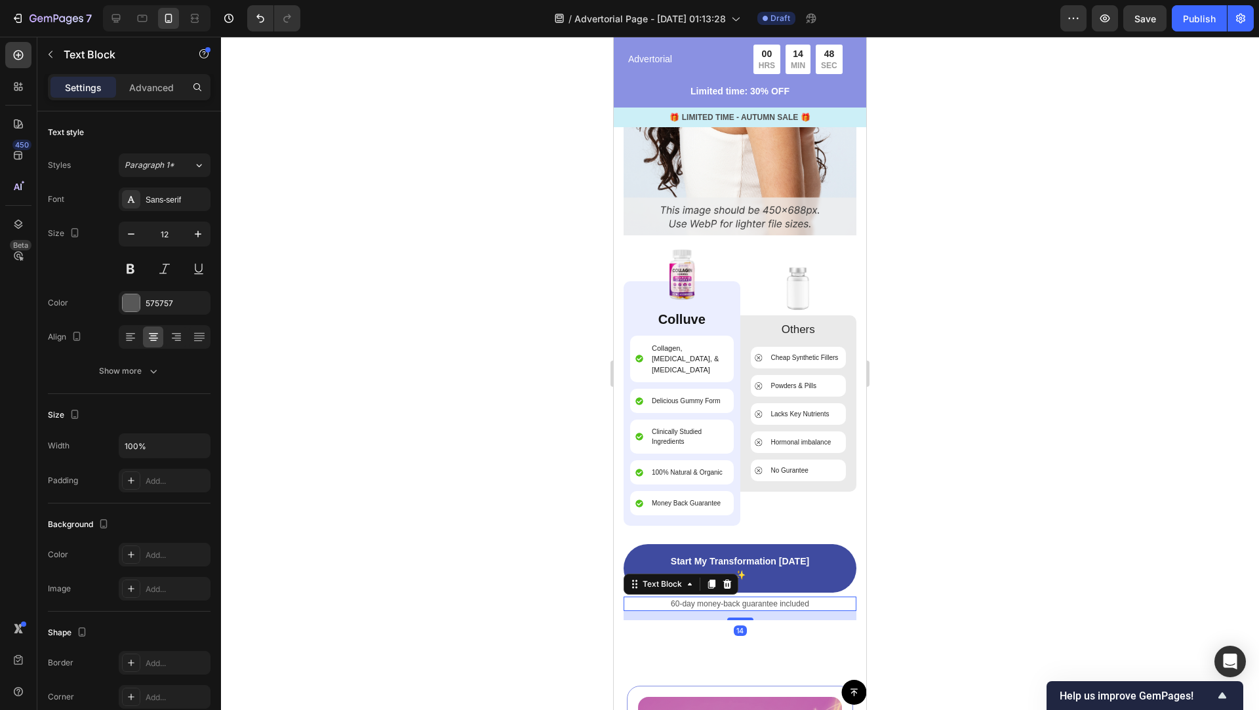
click at [792, 598] on p "60-day money-back guarantee included" at bounding box center [740, 604] width 230 height 12
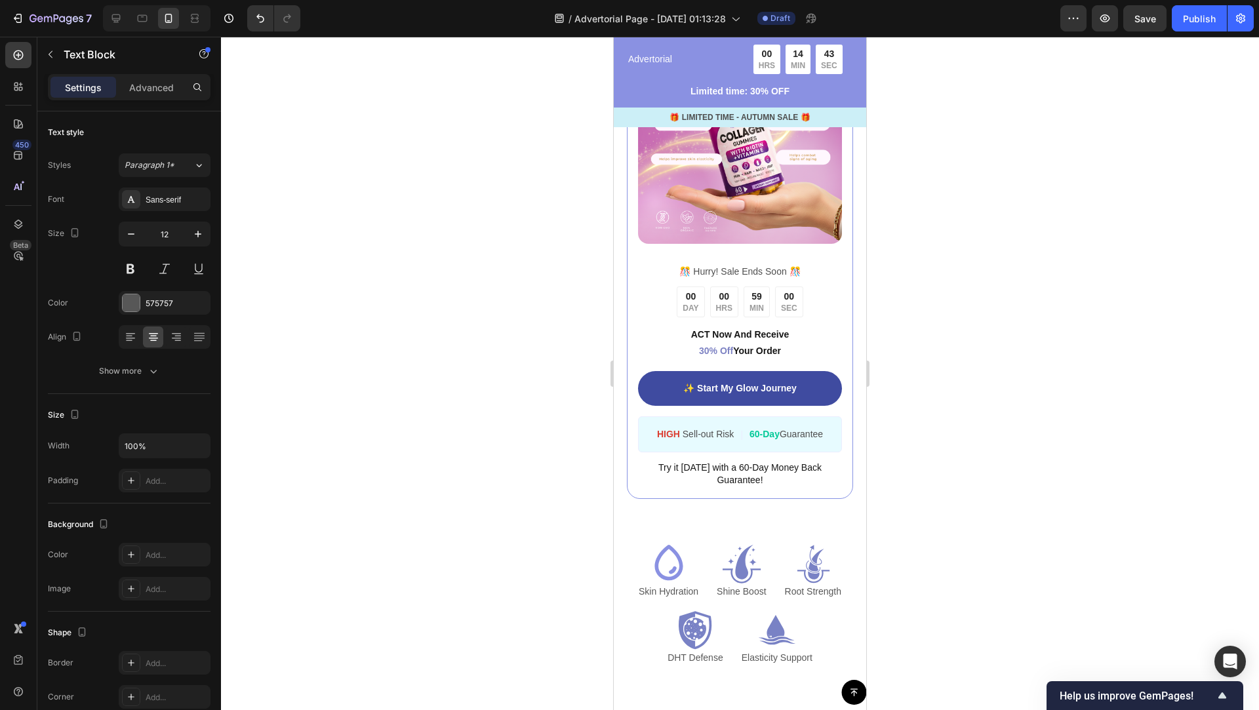
scroll to position [2714, 0]
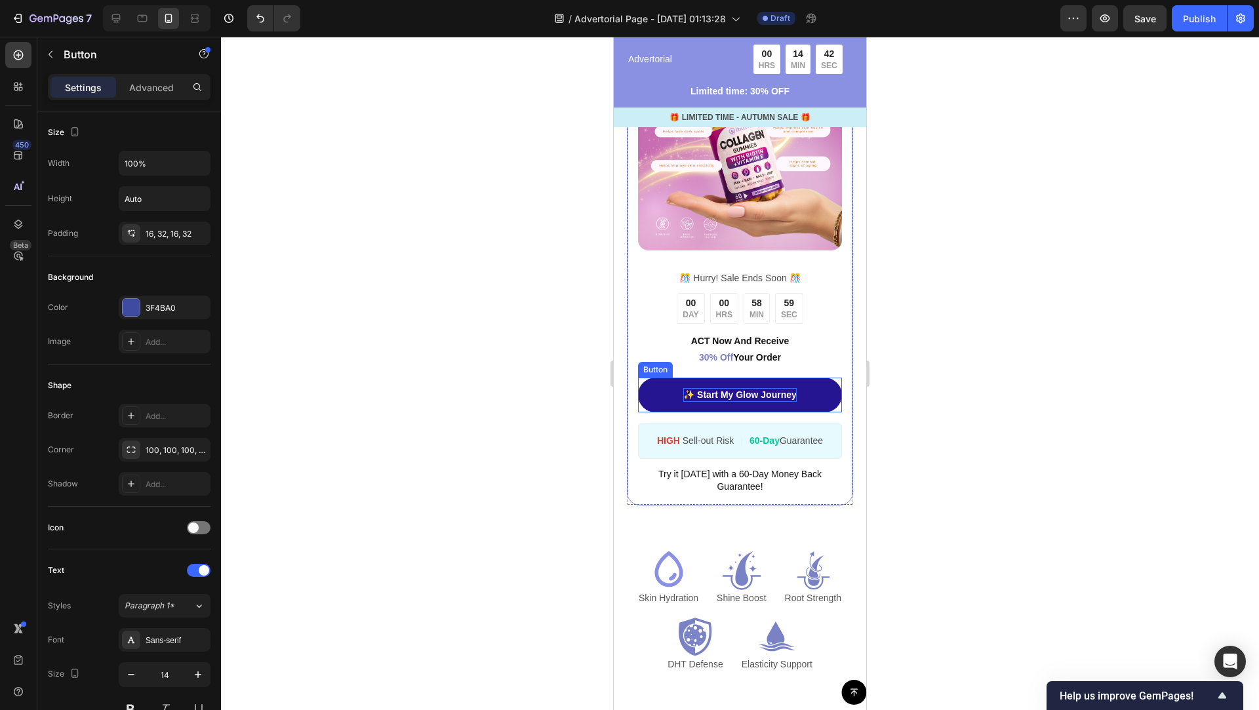
click at [776, 388] on p "✨ Start My Glow Journey" at bounding box center [739, 395] width 113 height 14
click at [779, 390] on p "✨ Start My Glow Journey" at bounding box center [739, 395] width 113 height 14
copy p "✨ Start My Glow Journey"
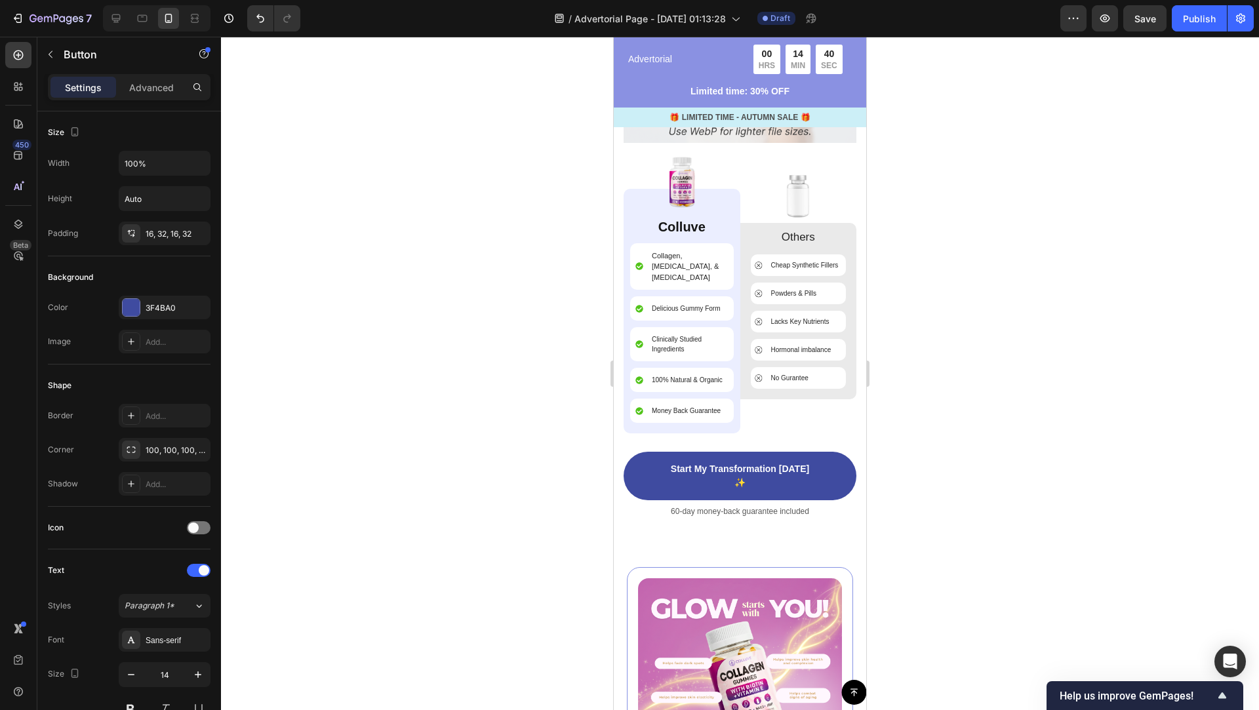
scroll to position [3705, 0]
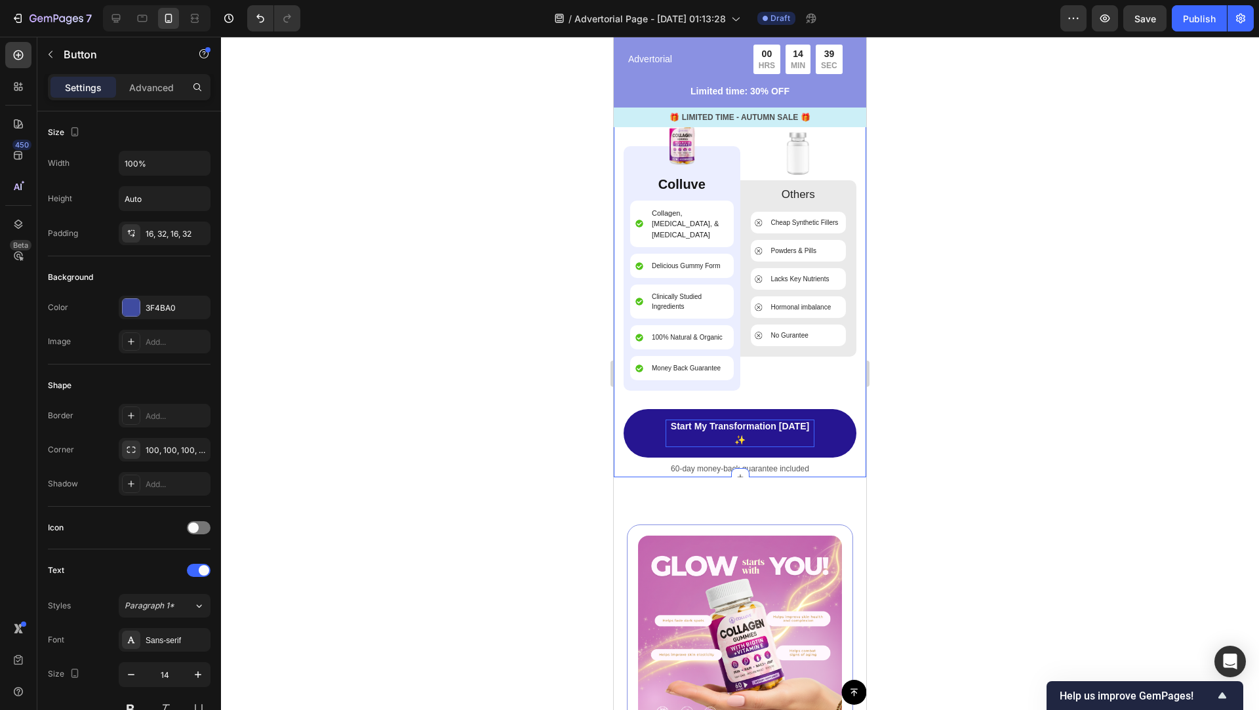
click at [772, 420] on p "Start My Transformation [DATE] ✨" at bounding box center [740, 434] width 149 height 28
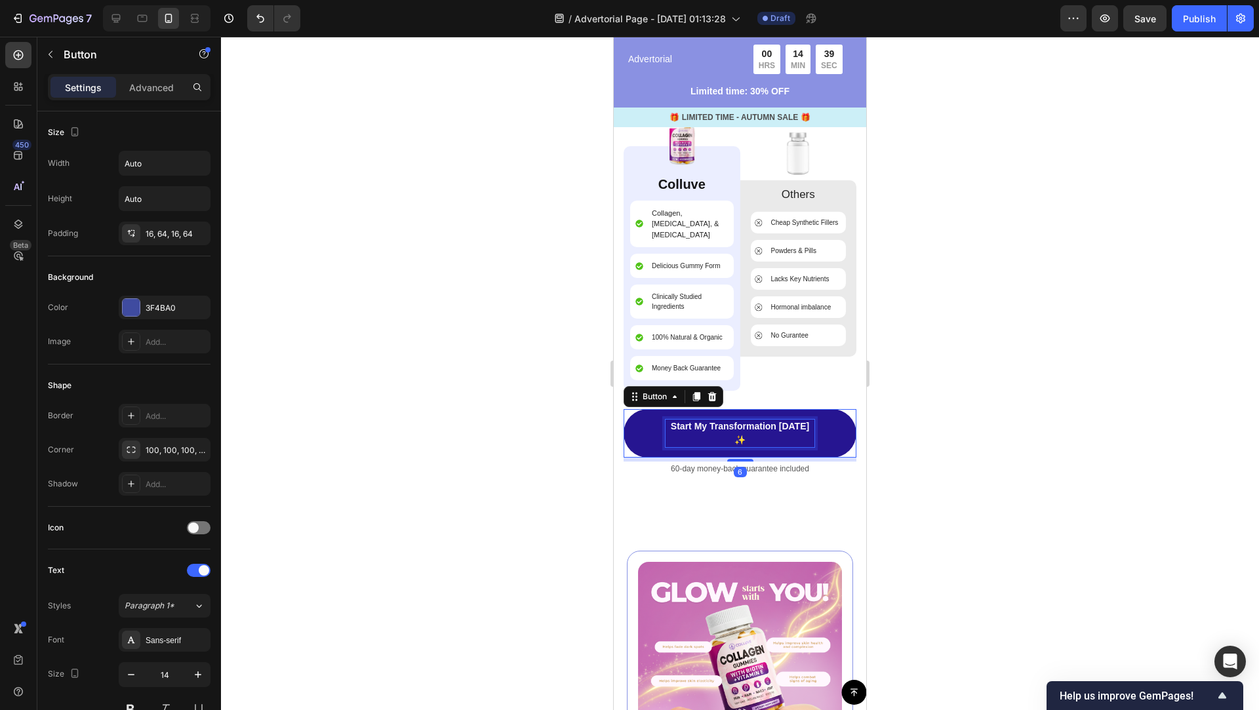
click at [772, 420] on p "Start My Transformation [DATE] ✨" at bounding box center [740, 434] width 149 height 28
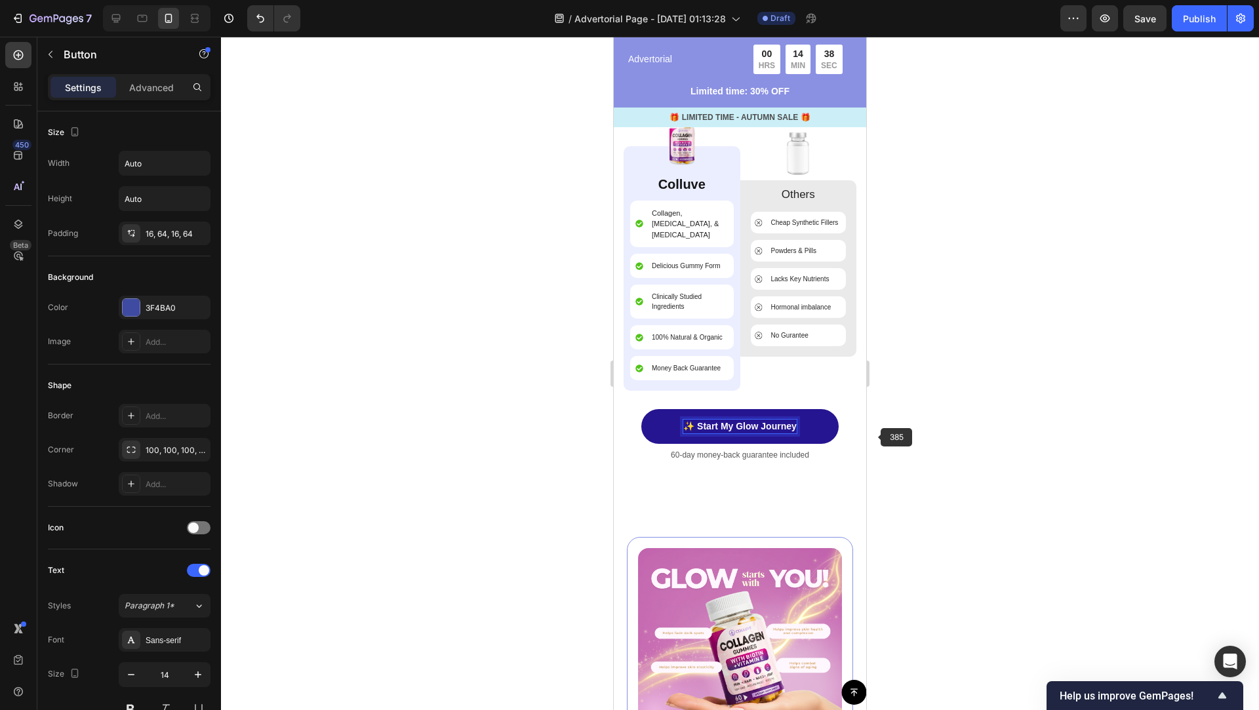
click at [886, 440] on div at bounding box center [740, 373] width 1038 height 673
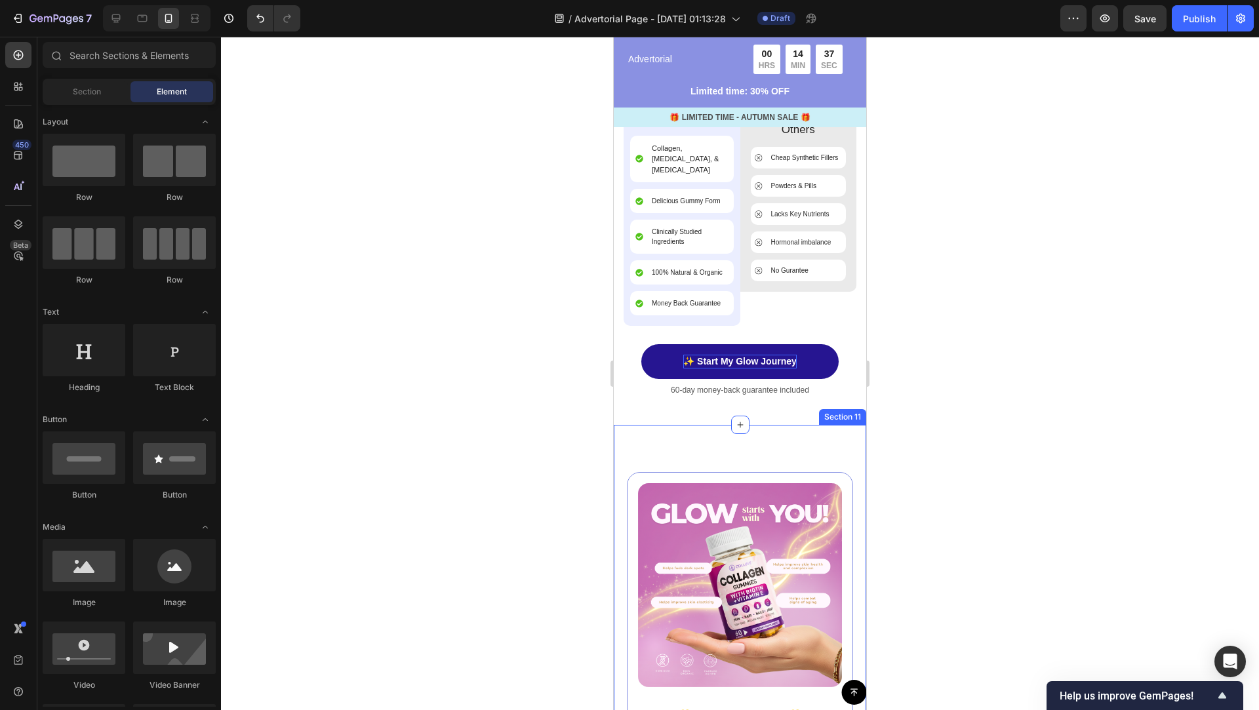
scroll to position [3825, 0]
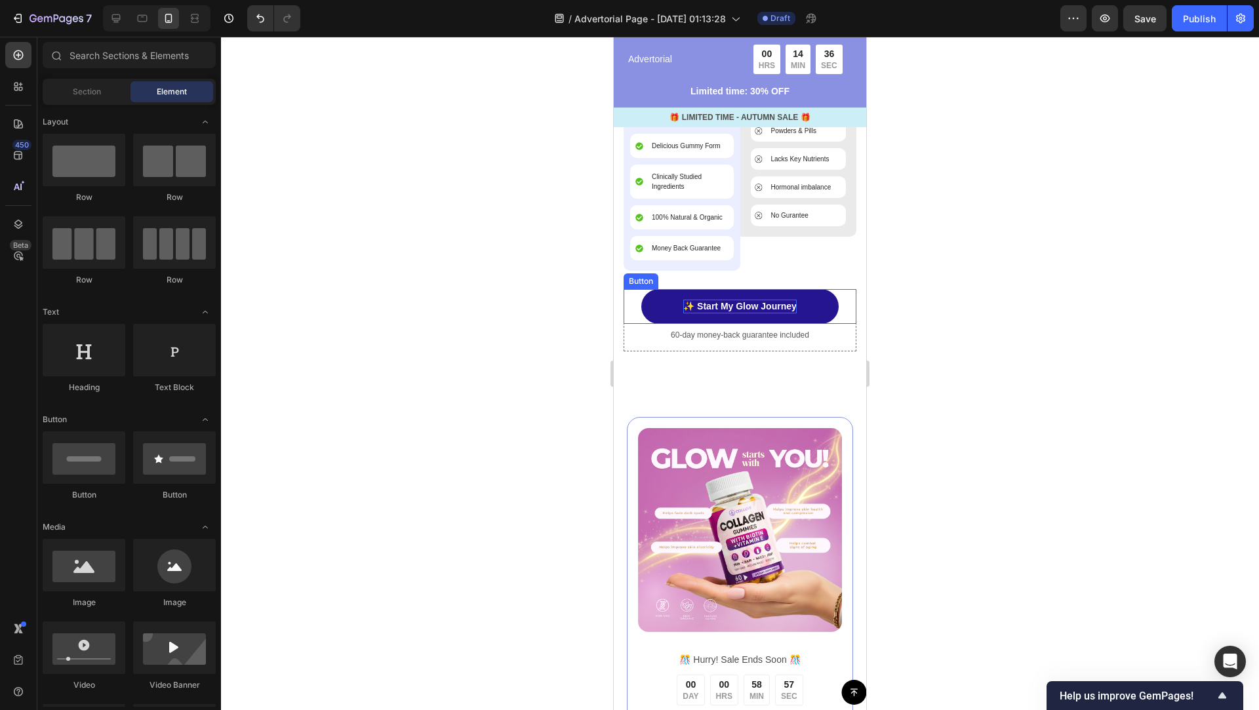
click at [780, 300] on p "✨ Start My Glow Journey" at bounding box center [739, 307] width 113 height 14
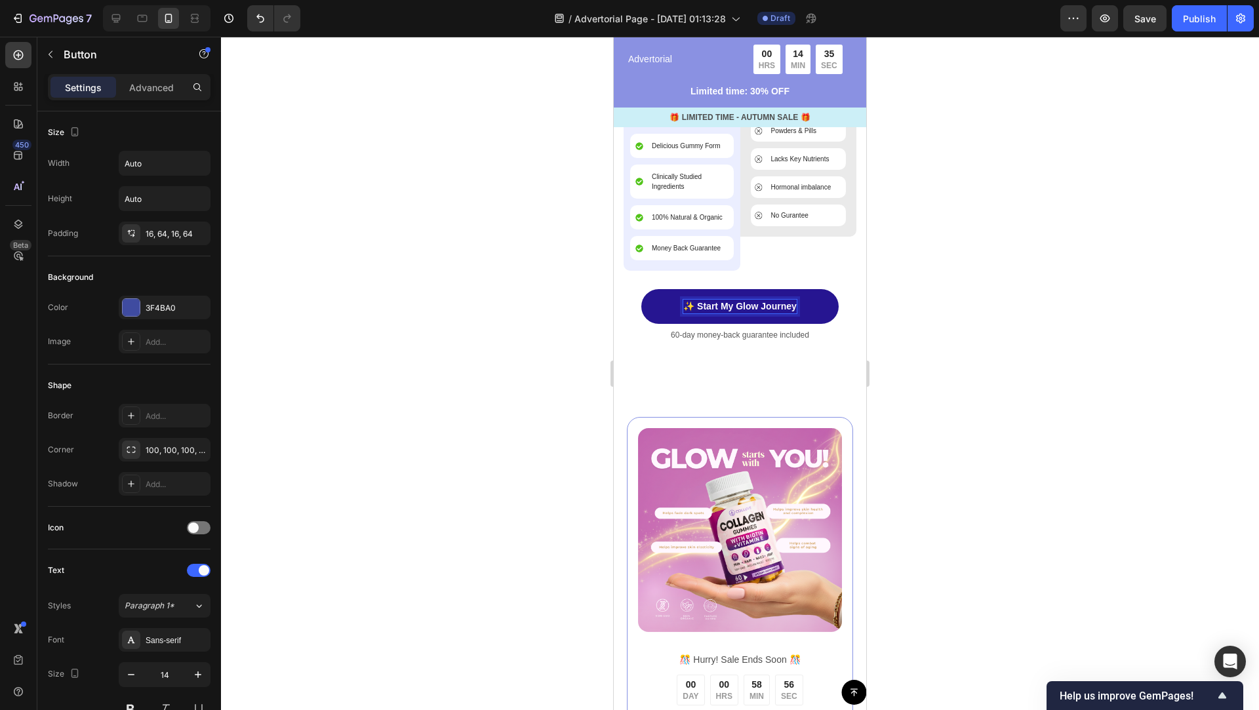
click at [792, 300] on p "✨ Start My Glow Journey" at bounding box center [739, 307] width 113 height 14
click at [1016, 325] on div at bounding box center [740, 373] width 1038 height 673
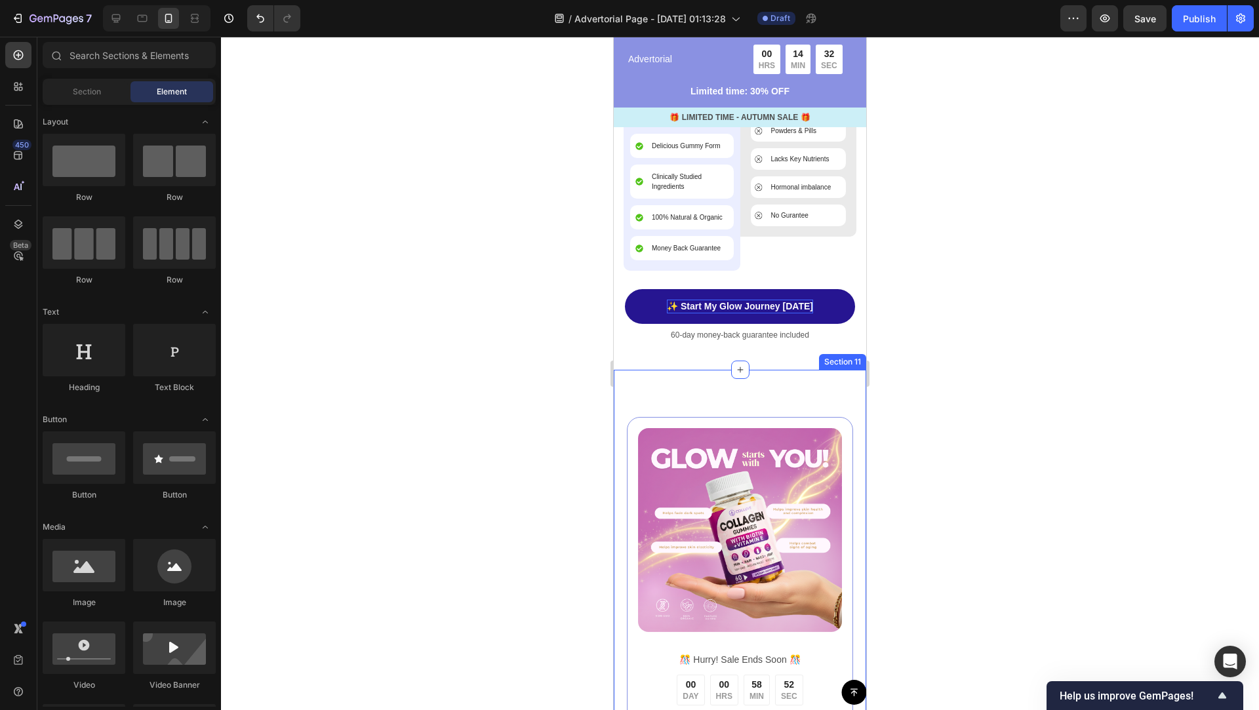
click at [816, 378] on div "Image ️🎊 Hurry! Sale Ends Soon ️🎊 Text Block 00 DAY 00 HRS 58 MIN 52 SEC Countd…" at bounding box center [740, 652] width 252 height 565
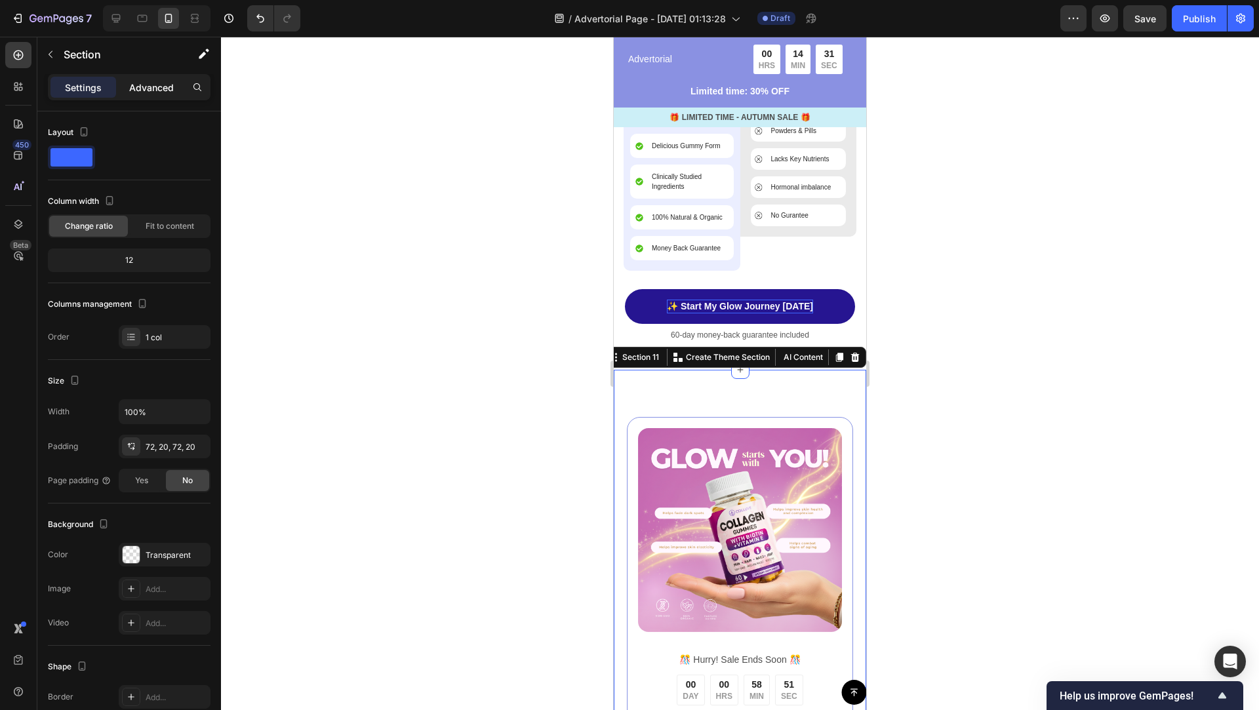
click at [156, 92] on p "Advanced" at bounding box center [151, 88] width 45 height 14
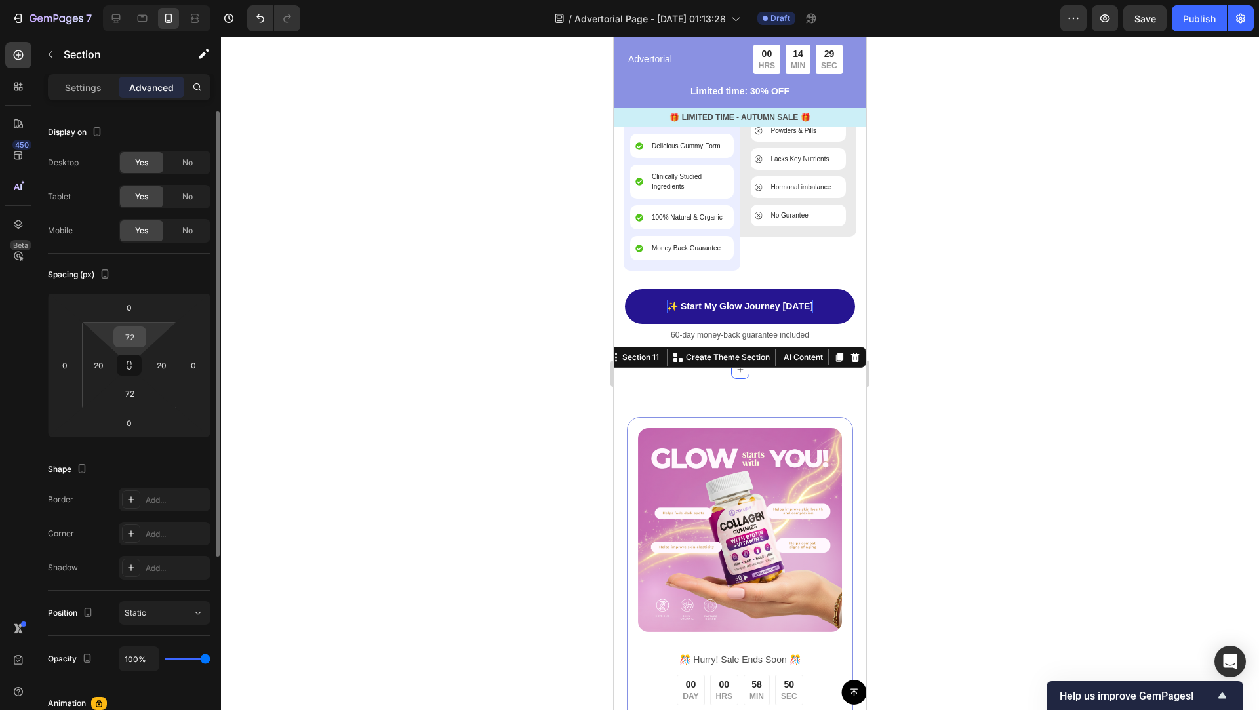
click at [133, 342] on input "72" at bounding box center [130, 337] width 26 height 20
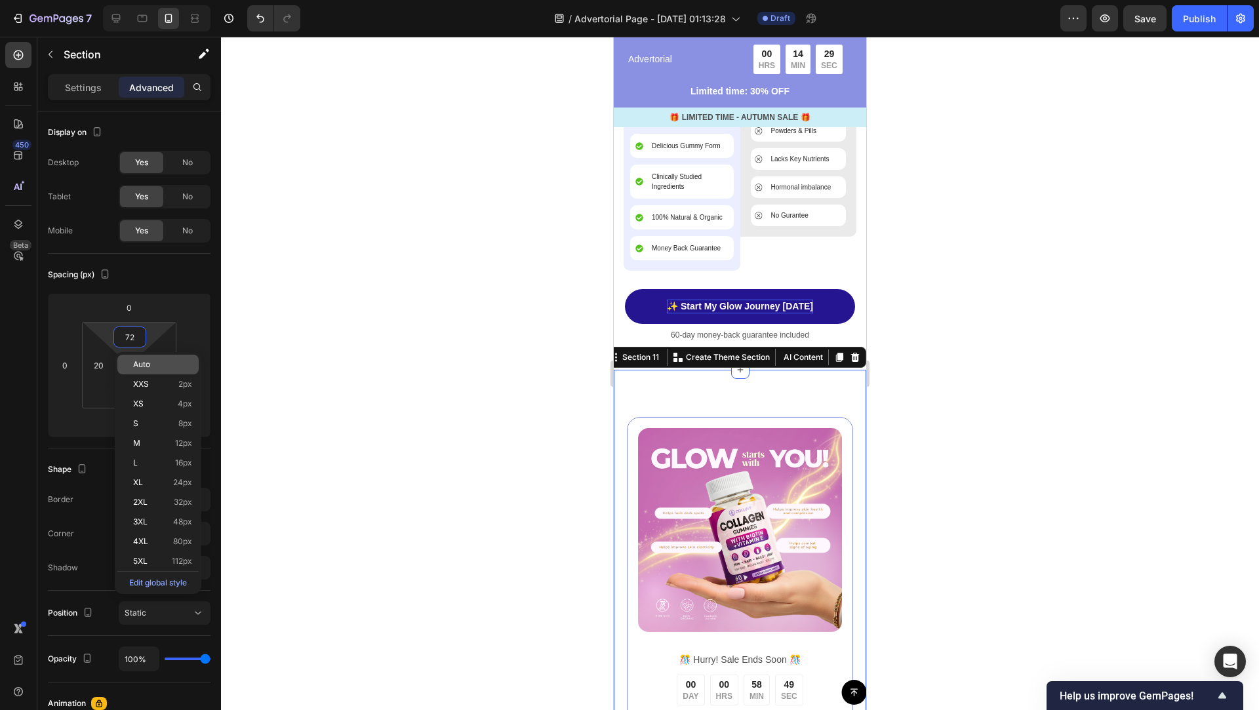
click at [144, 363] on span "Auto" at bounding box center [141, 364] width 17 height 9
type input "Auto"
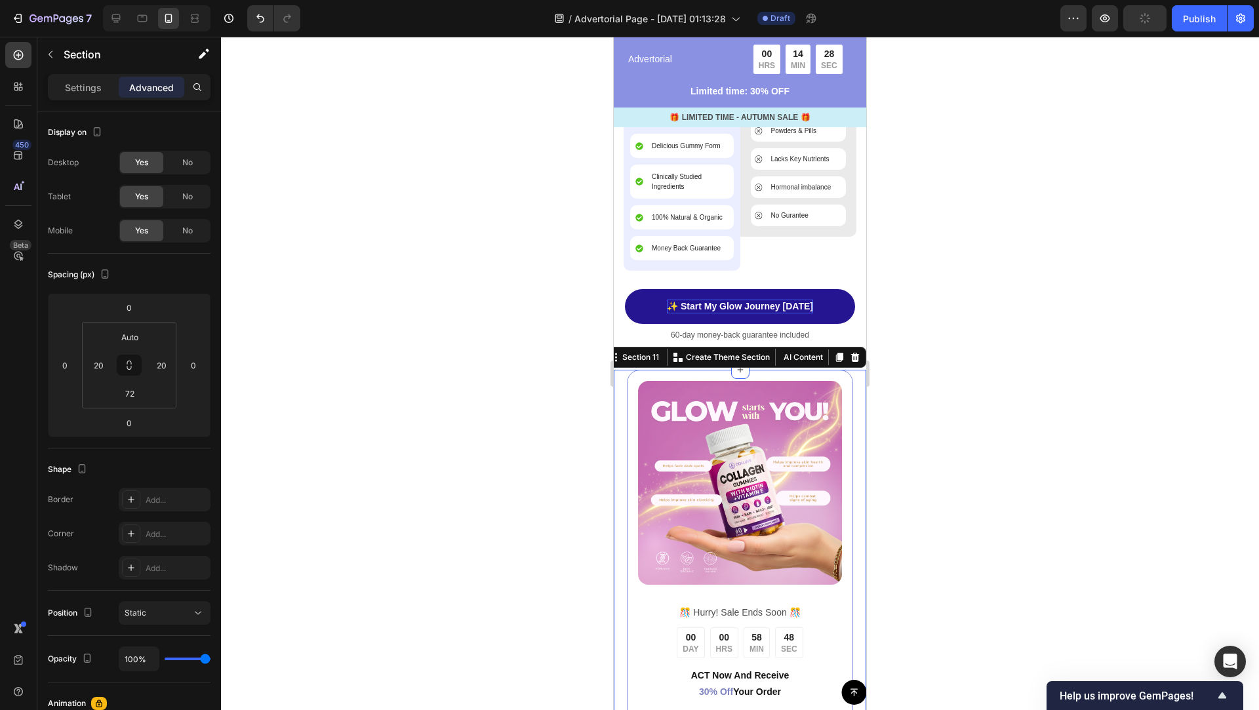
click at [983, 381] on div at bounding box center [740, 373] width 1038 height 673
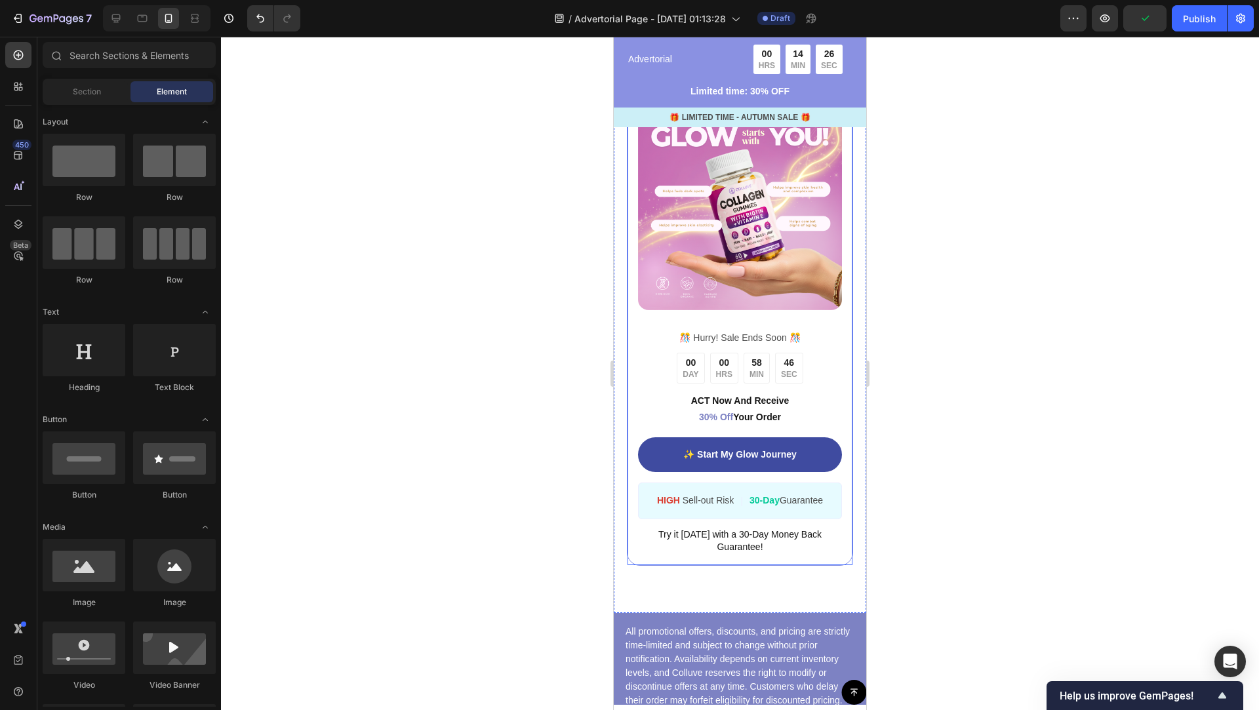
scroll to position [4108, 0]
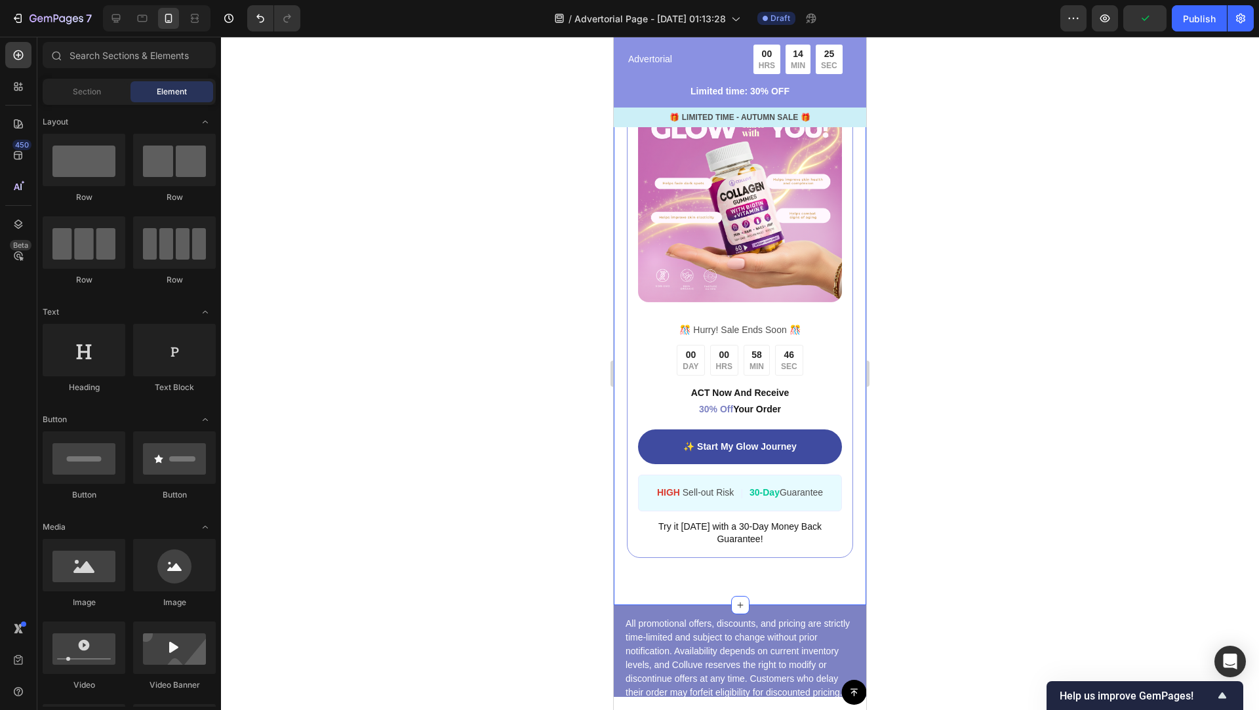
click at [785, 578] on div "Image ️🎊 Hurry! Sale Ends Soon ️🎊 Text Block 00 DAY 00 HRS 58 MIN 46 SEC Countd…" at bounding box center [740, 345] width 252 height 517
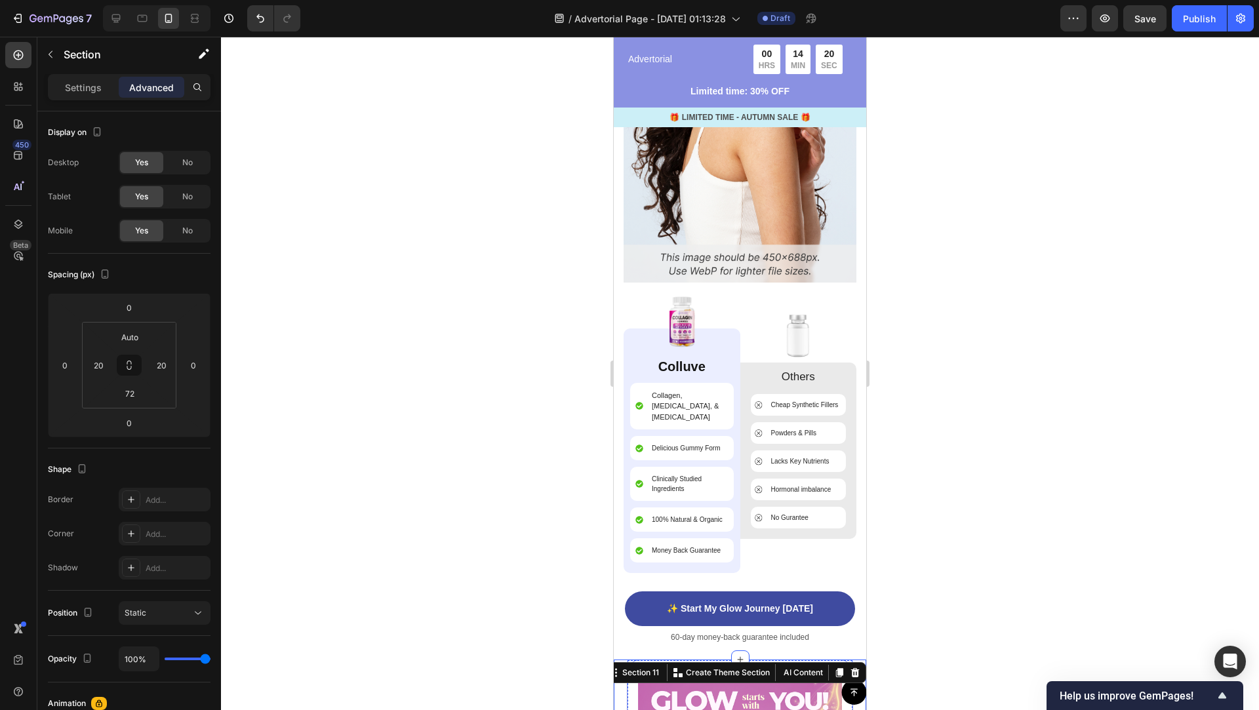
scroll to position [3540, 0]
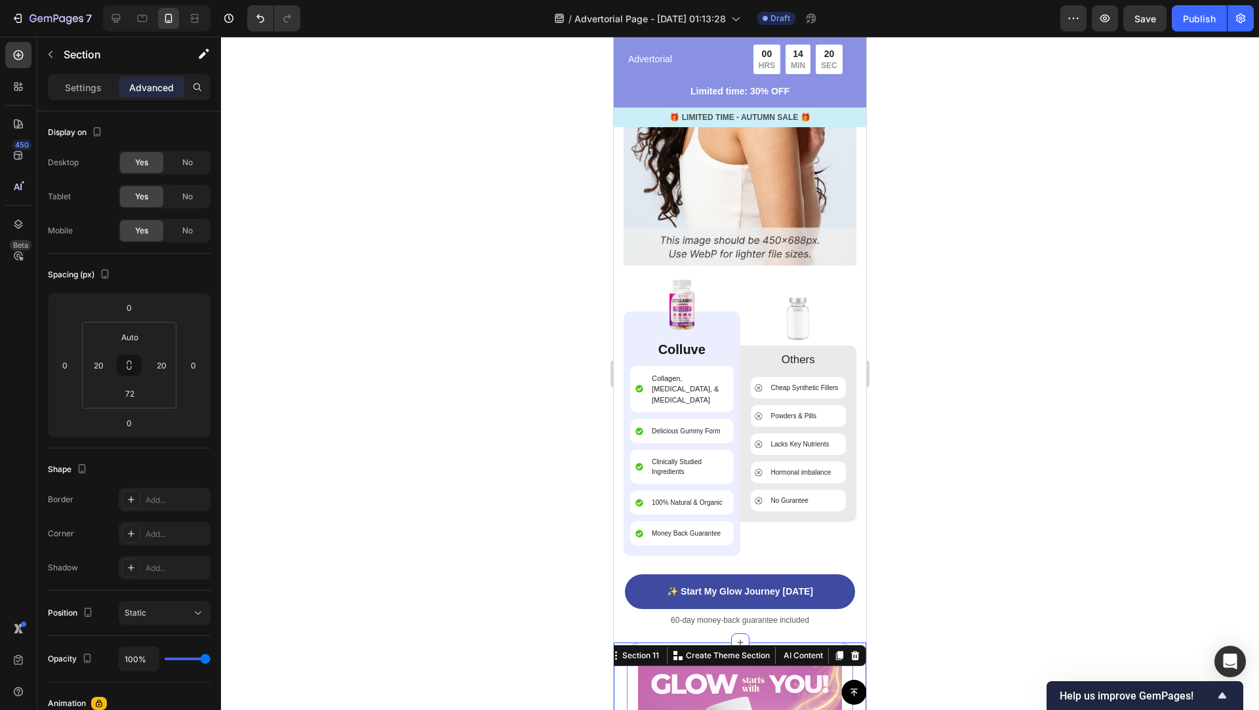
click at [978, 418] on div at bounding box center [740, 373] width 1038 height 673
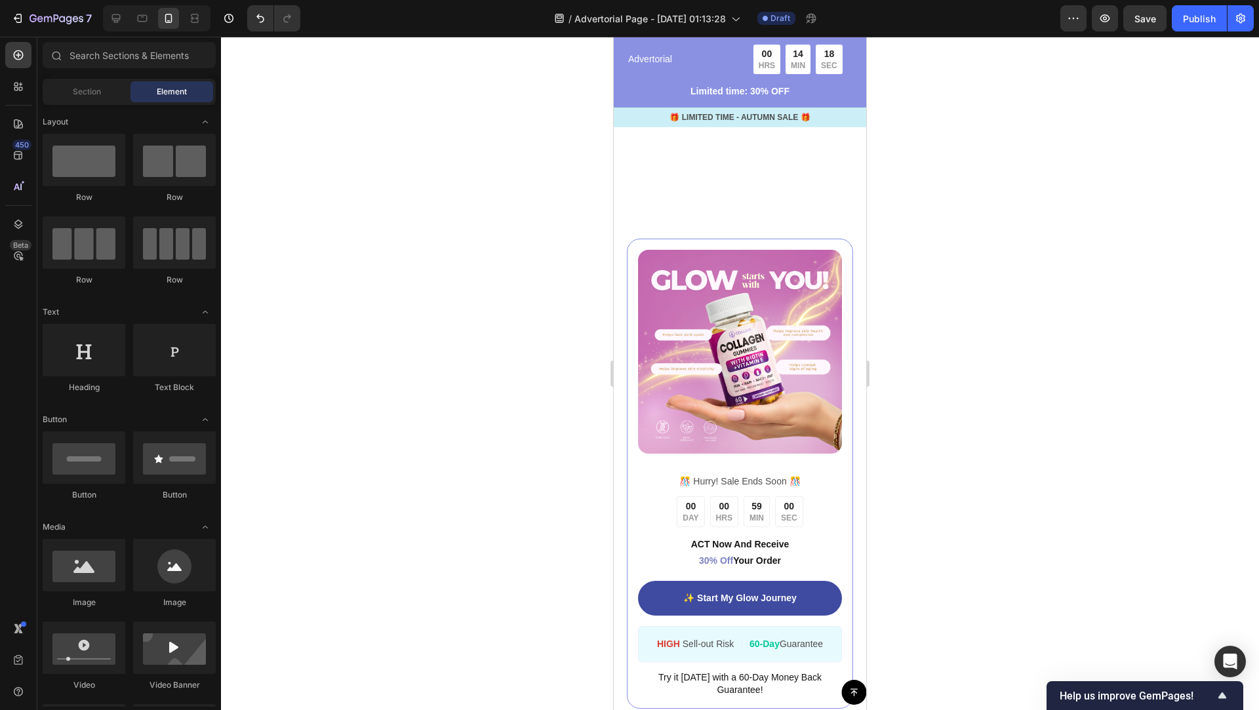
scroll to position [3248, 0]
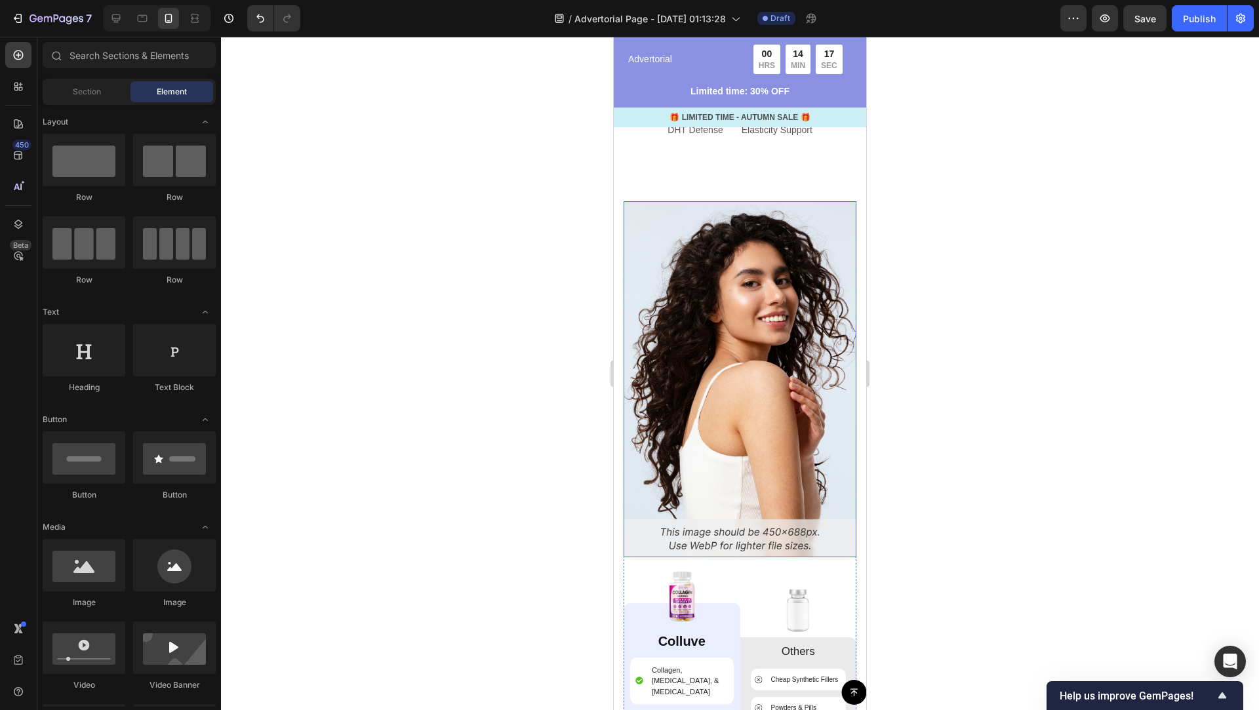
click at [780, 354] on img at bounding box center [740, 379] width 233 height 356
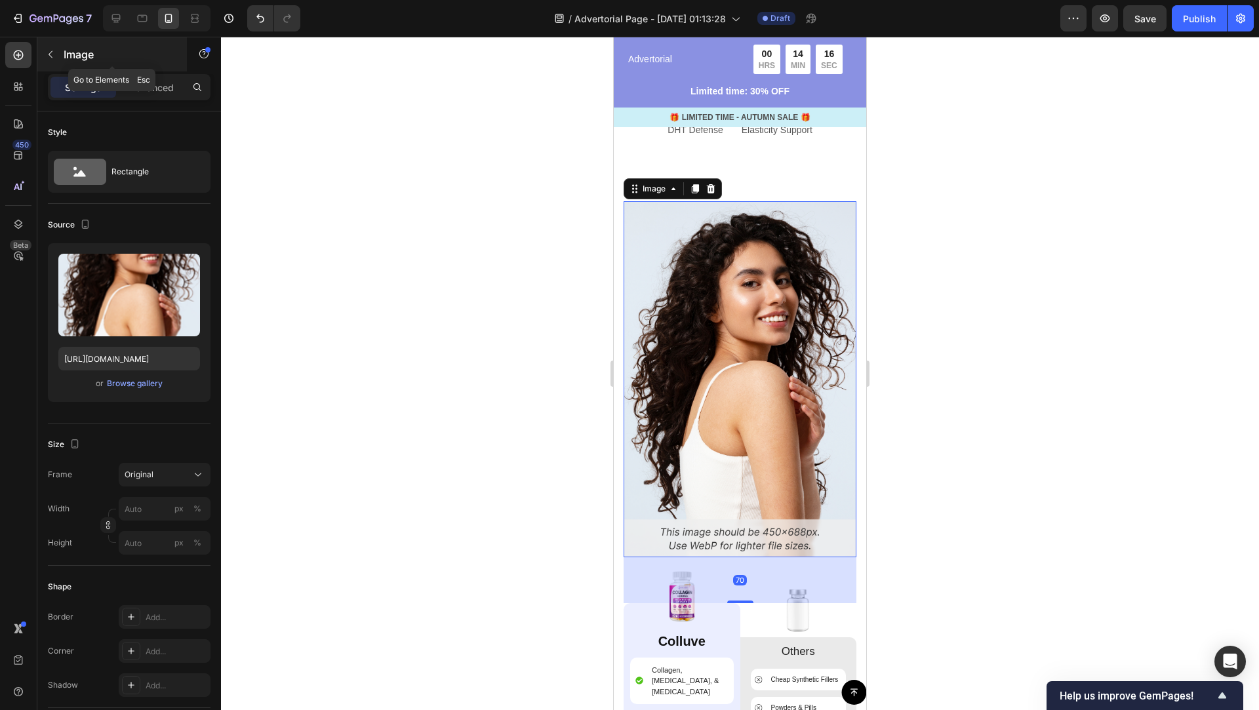
click at [47, 47] on button "button" at bounding box center [50, 54] width 21 height 21
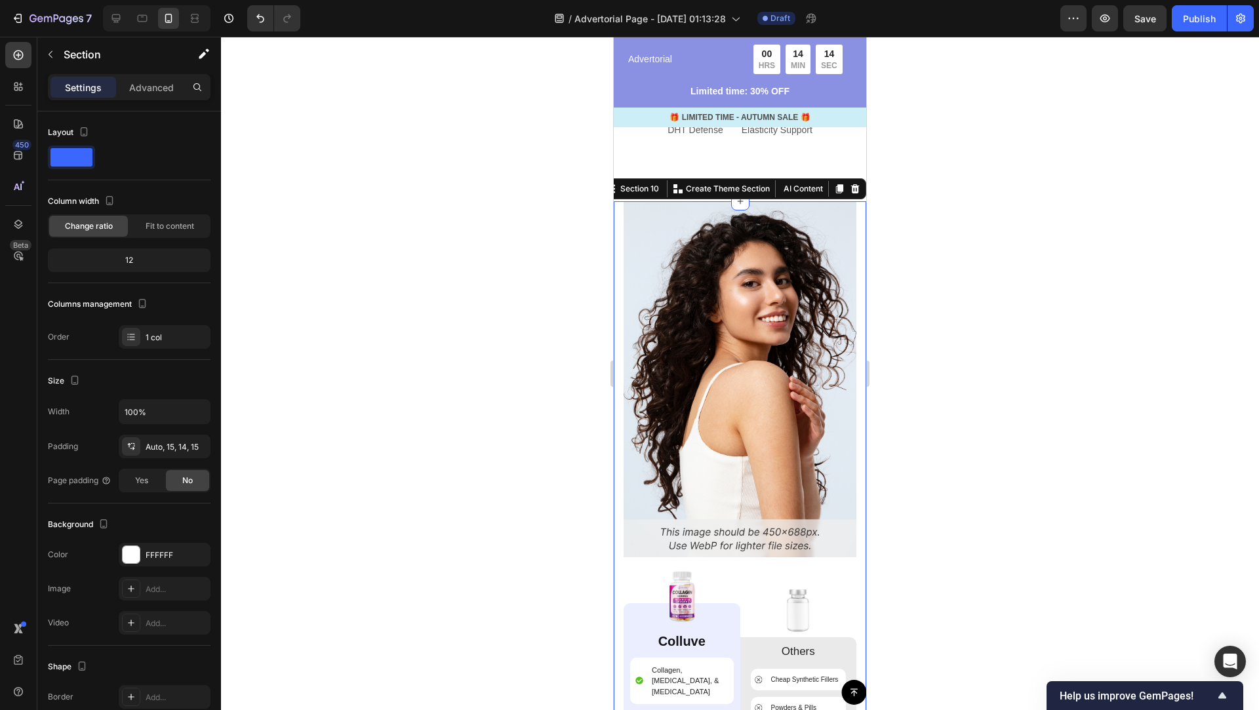
click at [865, 231] on div "Image Image Colluve Text Block Collagen, [MEDICAL_DATA], & [MEDICAL_DATA] Item …" at bounding box center [740, 574] width 252 height 746
click at [856, 185] on icon at bounding box center [855, 188] width 9 height 9
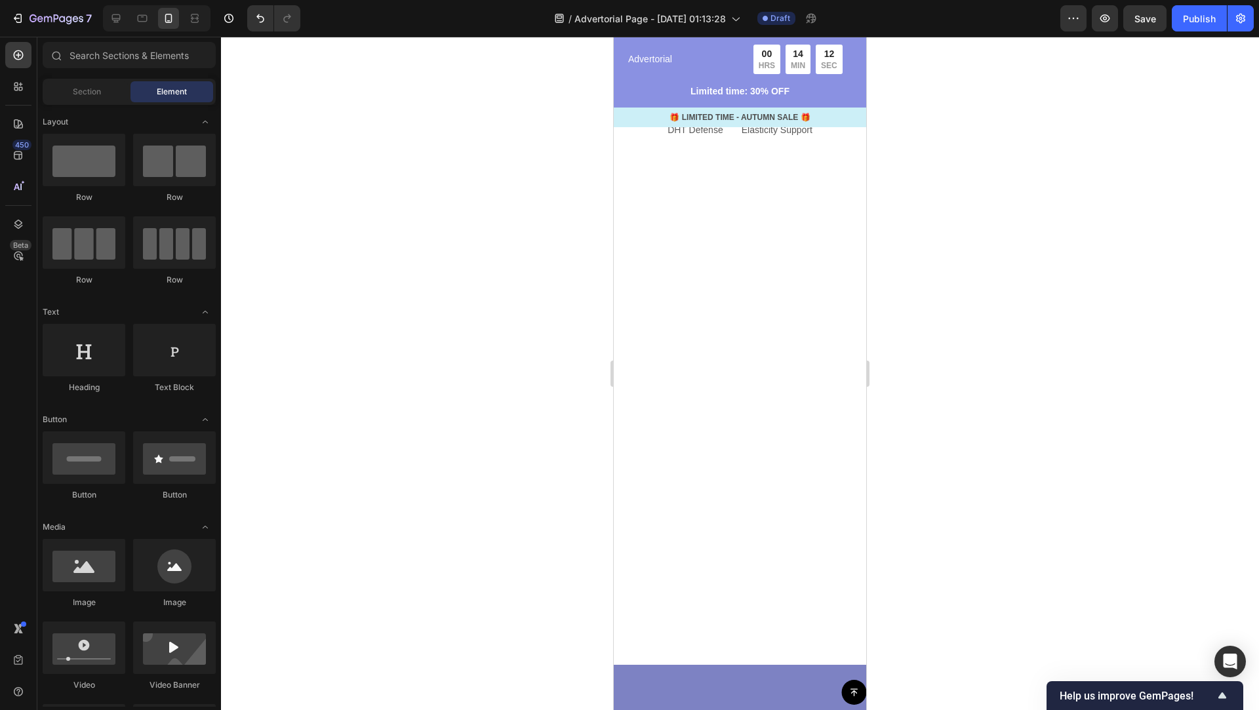
click at [946, 428] on div at bounding box center [740, 373] width 1038 height 673
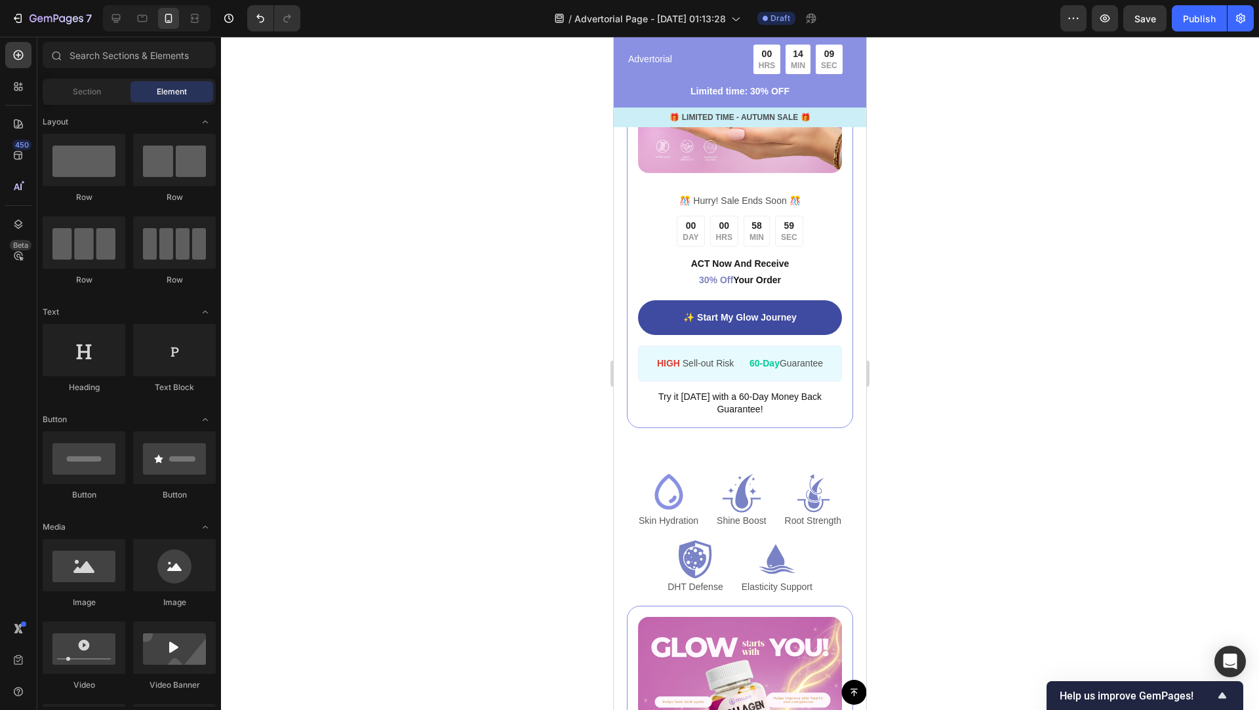
scroll to position [2836, 0]
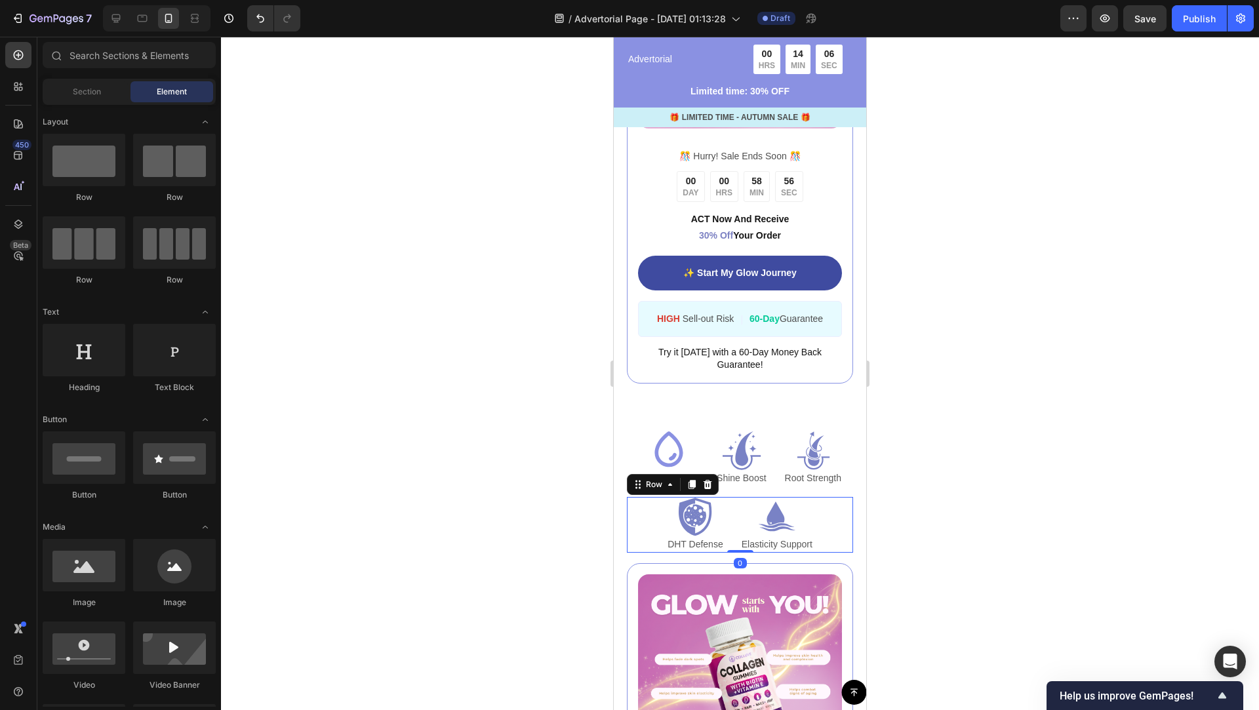
click at [837, 519] on div "Icon DHT Defense Text Block Icon Elasticity Support Text Block Row 0" at bounding box center [740, 525] width 226 height 56
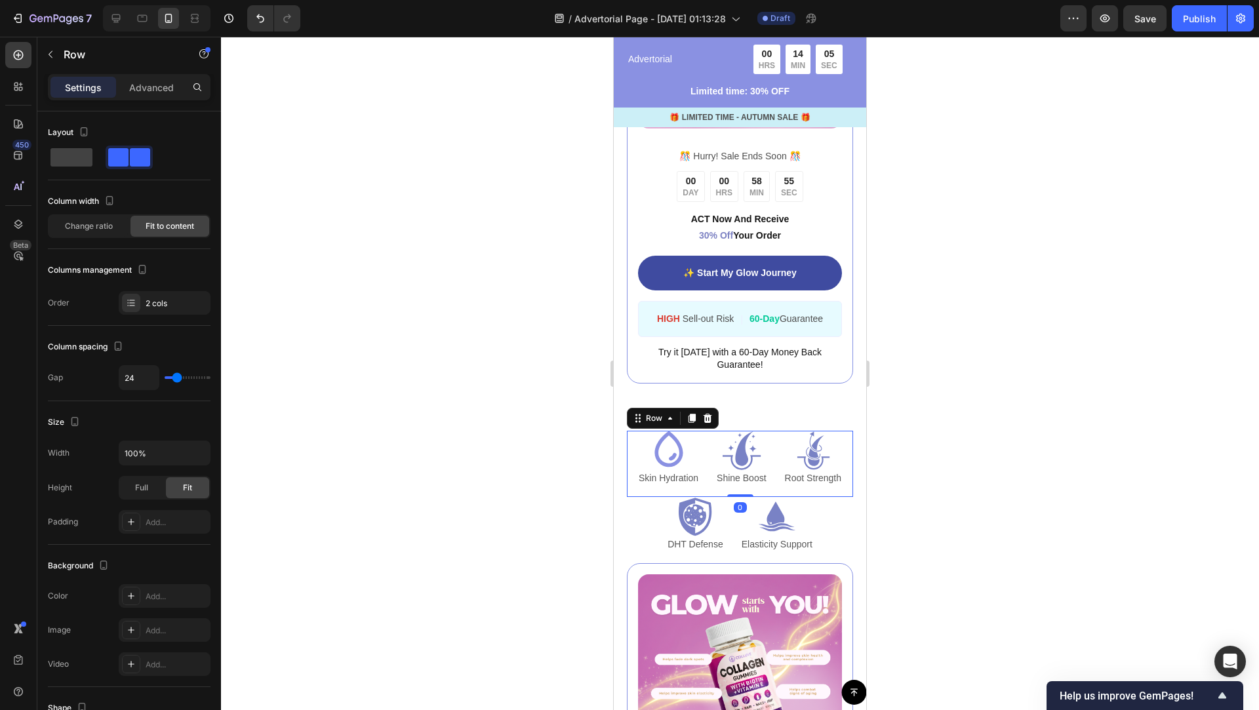
click at [852, 468] on div "Icon Skin Hydration Text Block Icon Shine Boost Text Block Icon Root Strength T…" at bounding box center [740, 464] width 226 height 66
click at [856, 469] on div "Icon Skin Hydration Text Block Icon Shine Boost Text Block Icon Root Strength T…" at bounding box center [740, 497] width 252 height 132
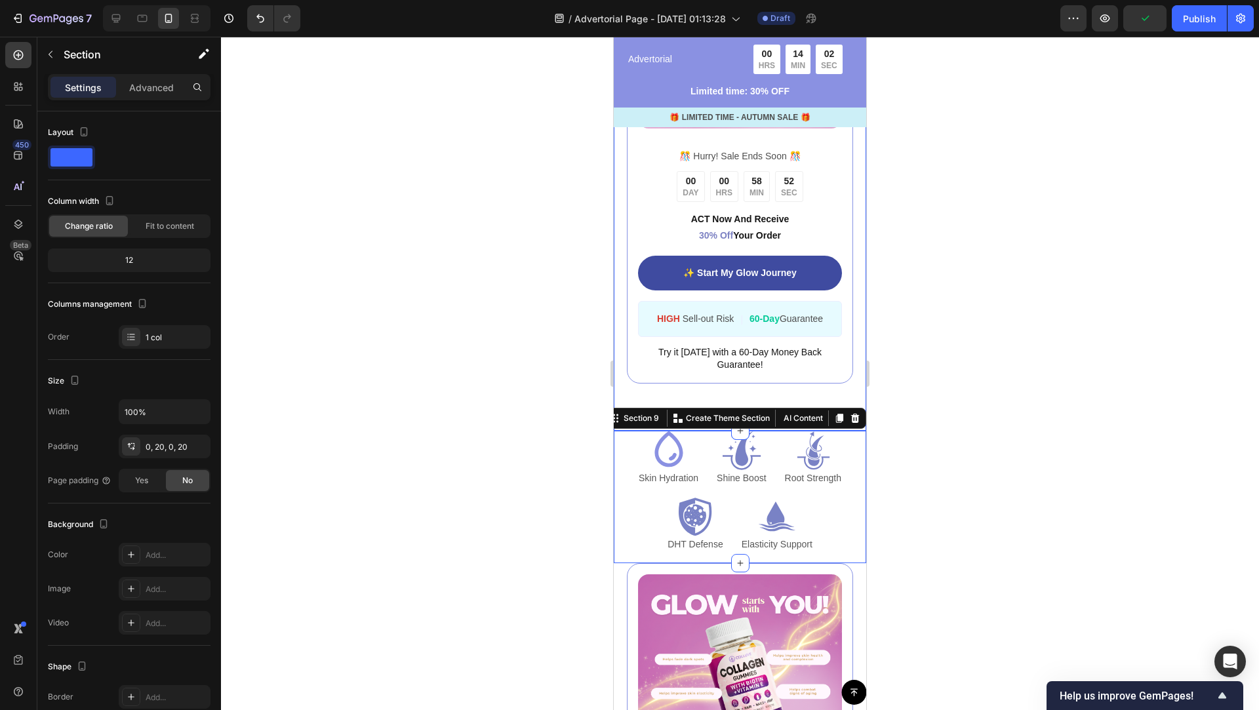
click at [856, 388] on div "Image ️🎊 Hurry! Sale Ends Soon ️🎊 Text Block 00 DAY 00 HRS 58 MIN 52 SEC Countd…" at bounding box center [740, 171] width 252 height 517
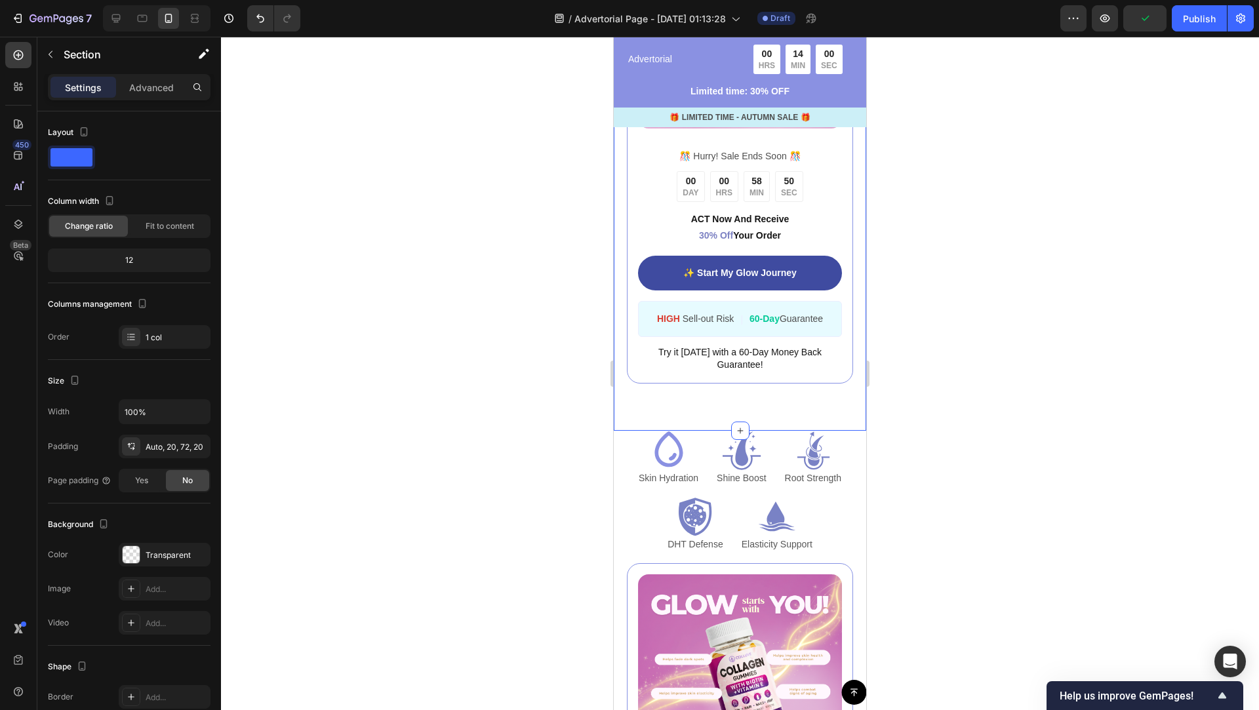
click at [153, 72] on div "Section" at bounding box center [105, 55] width 136 height 37
click at [153, 78] on div "Advanced" at bounding box center [152, 87] width 66 height 21
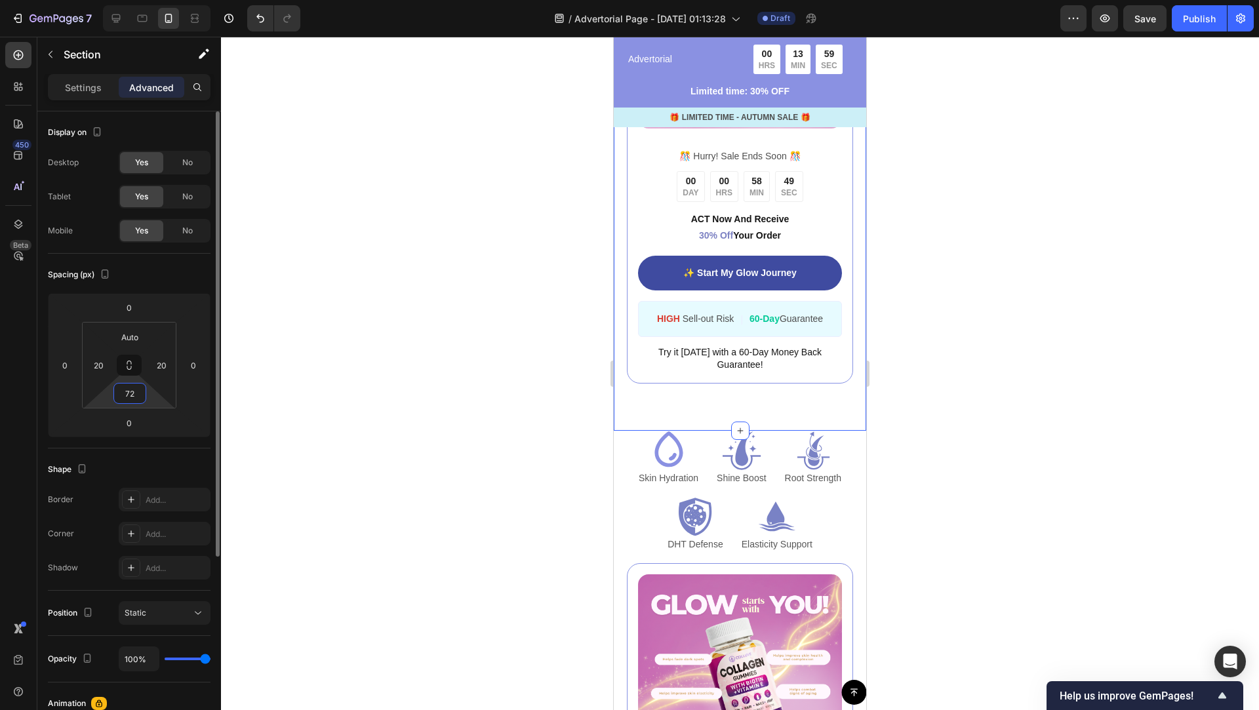
click at [142, 392] on input "72" at bounding box center [130, 394] width 26 height 20
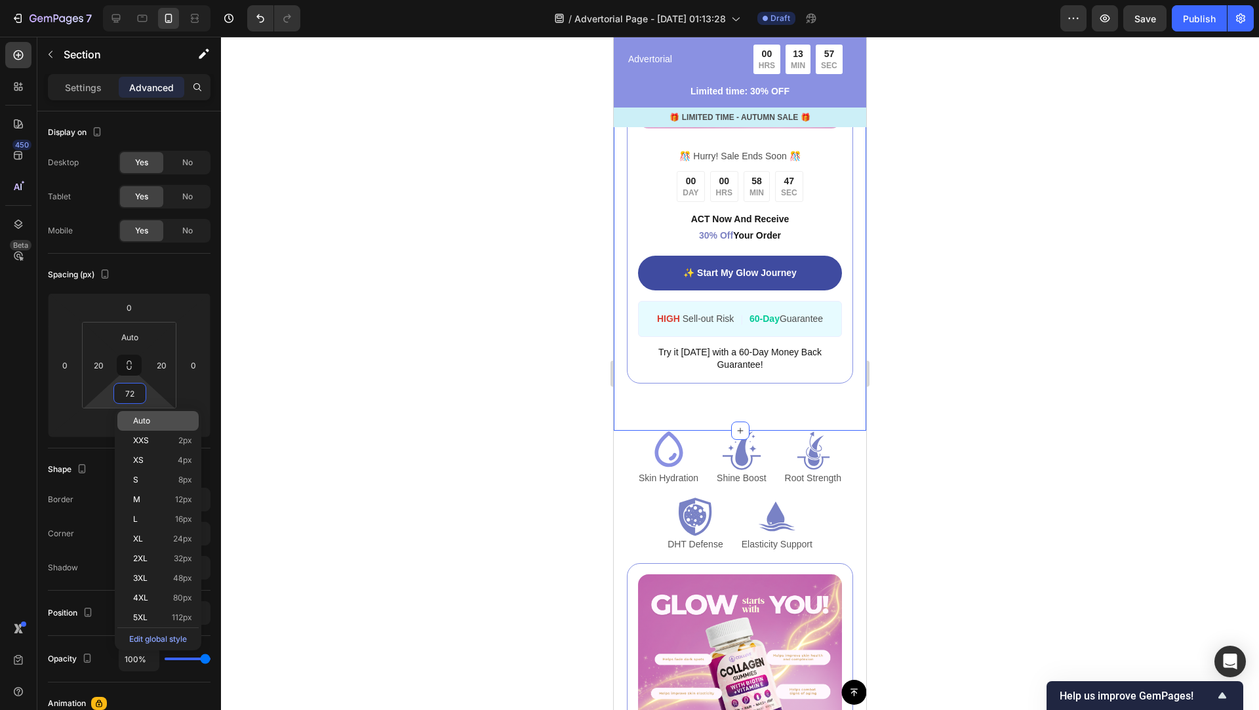
click at [163, 422] on p "Auto" at bounding box center [162, 420] width 59 height 9
type input "Auto"
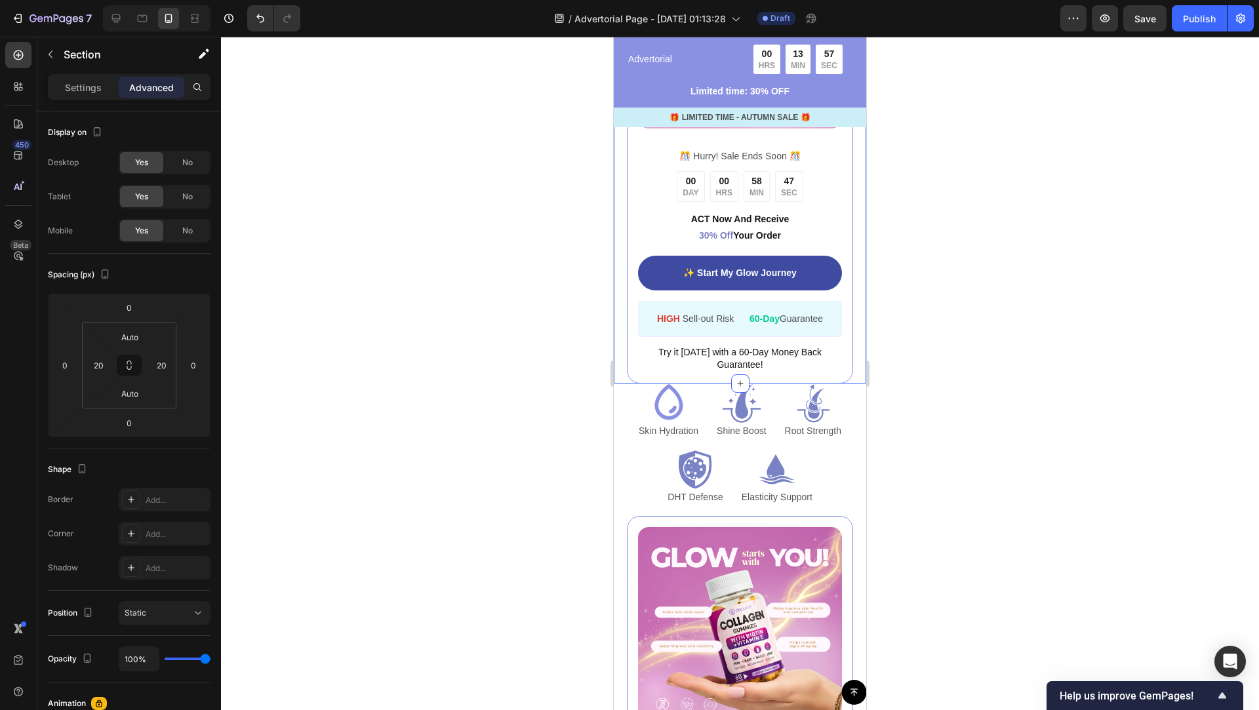
click at [878, 436] on div at bounding box center [740, 373] width 1038 height 673
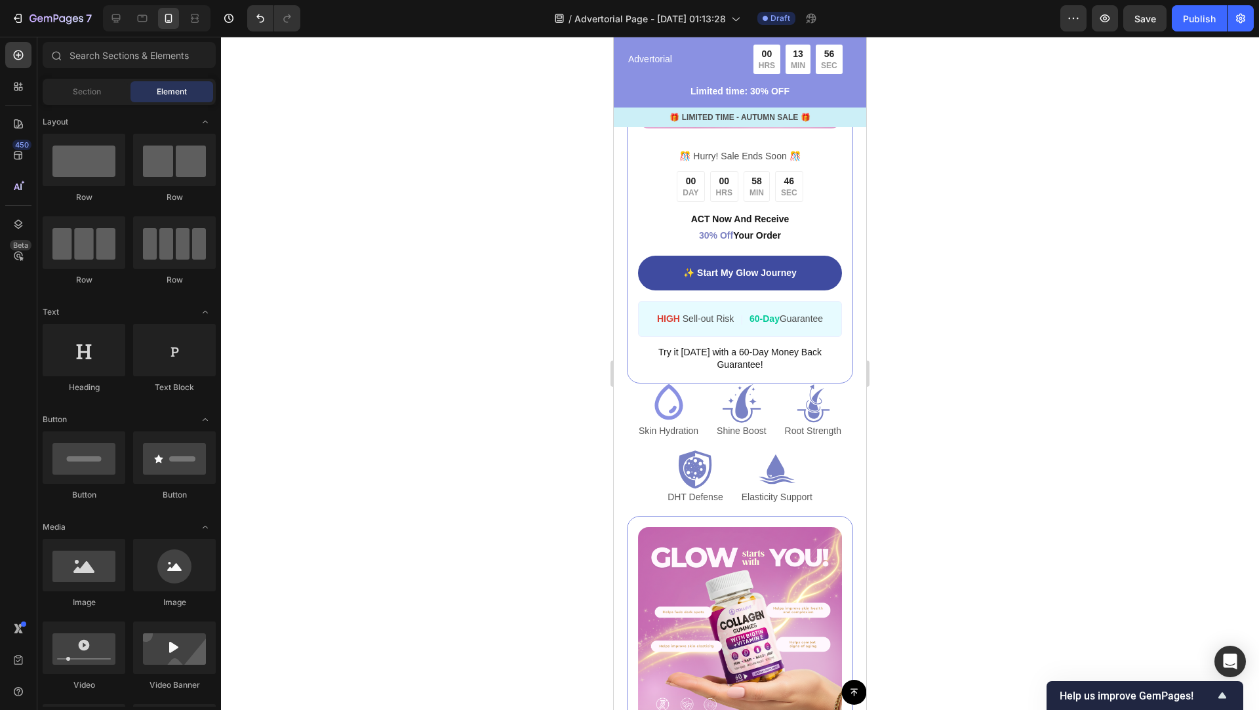
click at [908, 436] on div at bounding box center [740, 373] width 1038 height 673
click at [933, 435] on div at bounding box center [740, 373] width 1038 height 673
click at [858, 395] on div "Icon Skin Hydration Text Block Icon Shine Boost Text Block Icon Root Strength T…" at bounding box center [740, 450] width 252 height 132
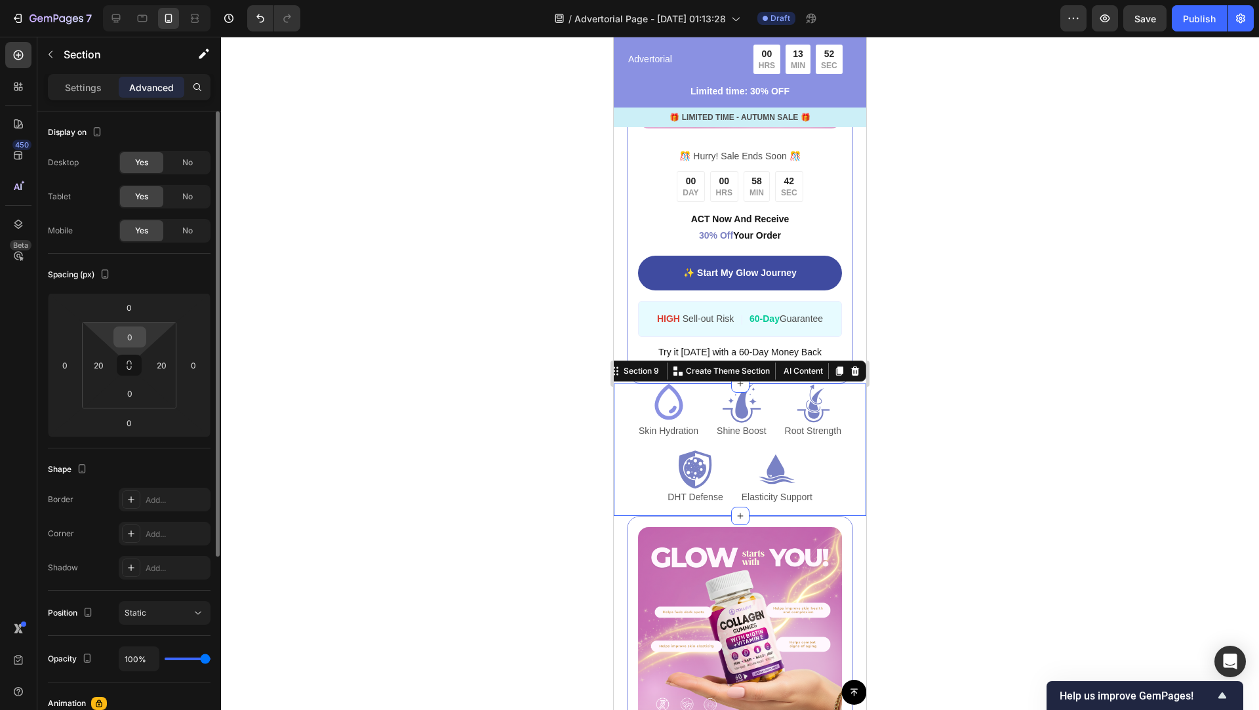
click at [140, 336] on input "0" at bounding box center [130, 337] width 26 height 20
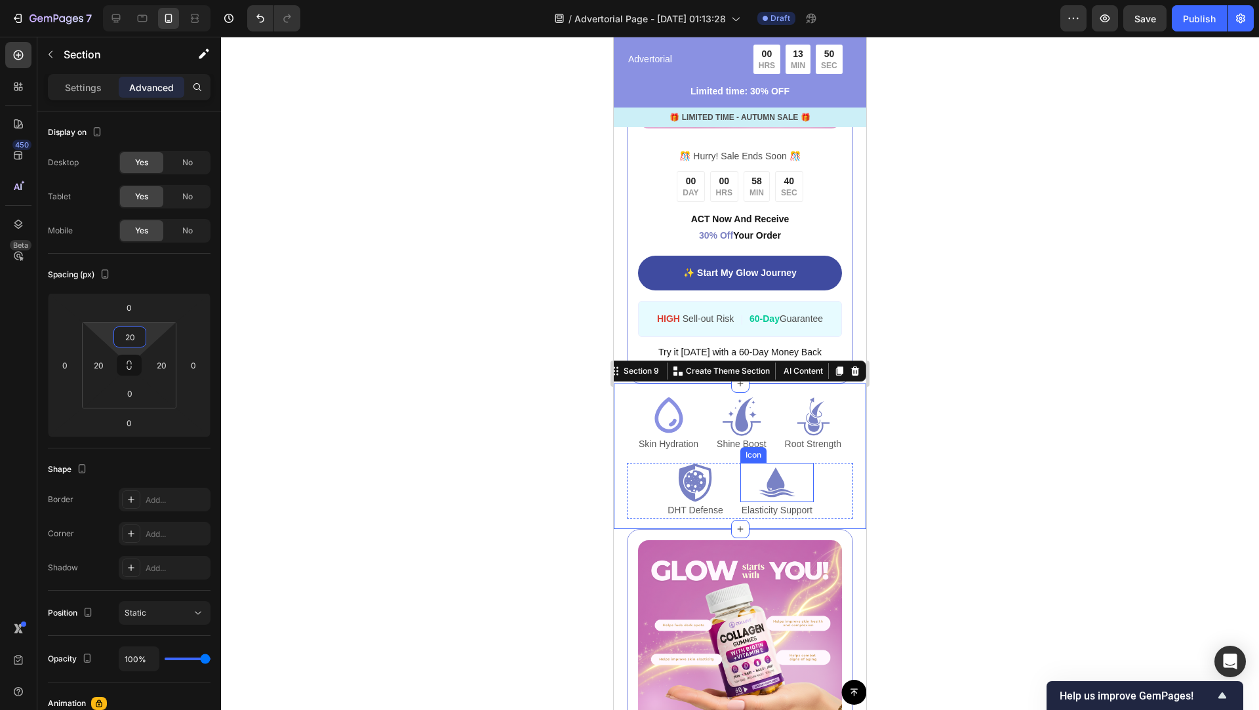
type input "20"
click at [965, 501] on div at bounding box center [740, 373] width 1038 height 673
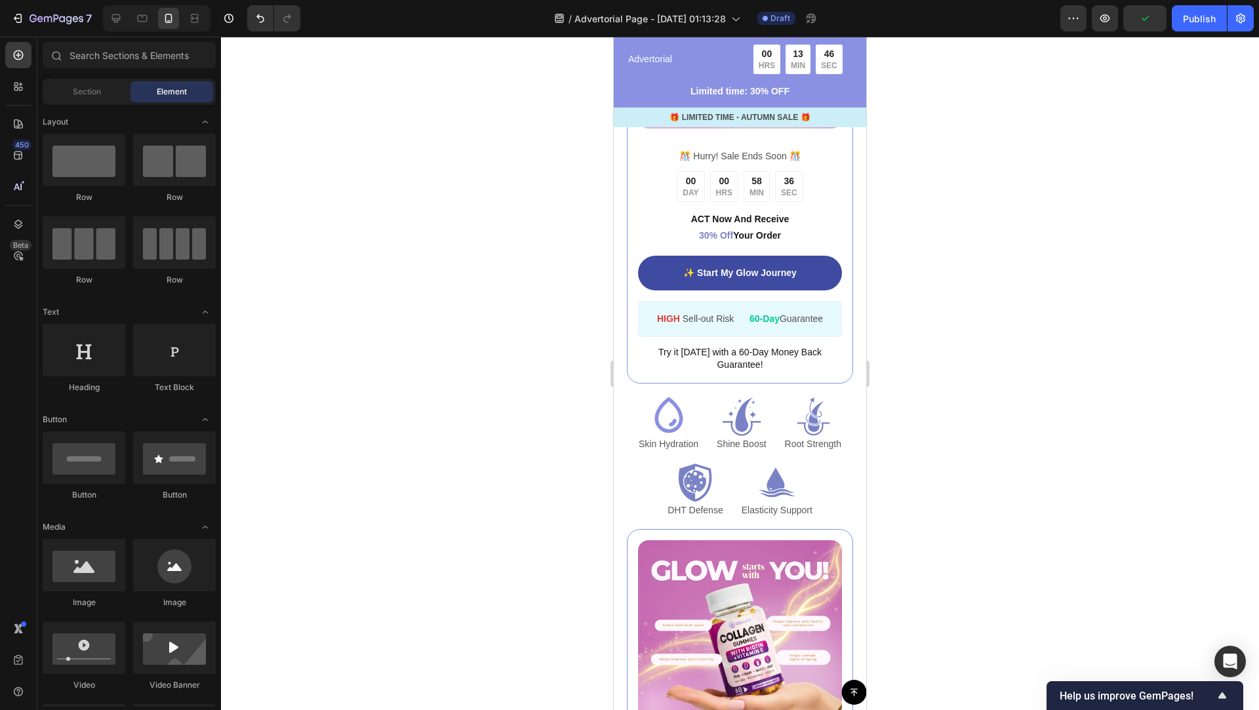
click at [1009, 498] on div at bounding box center [740, 373] width 1038 height 673
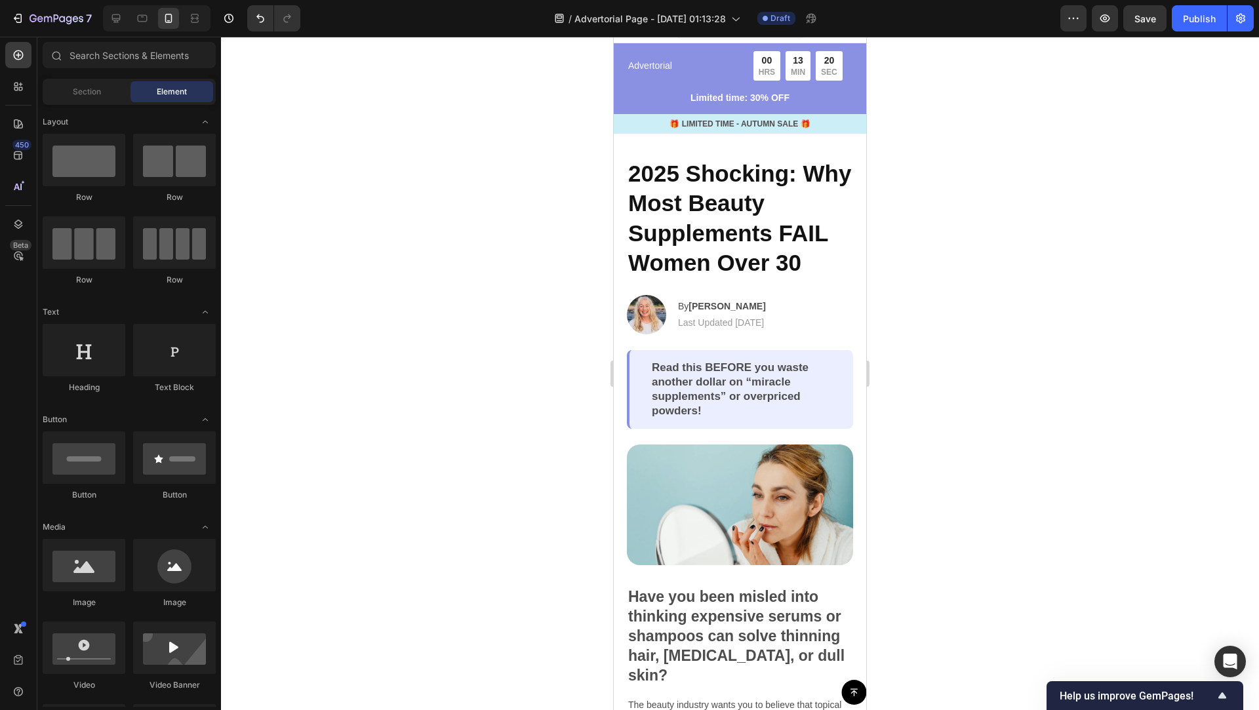
scroll to position [0, 0]
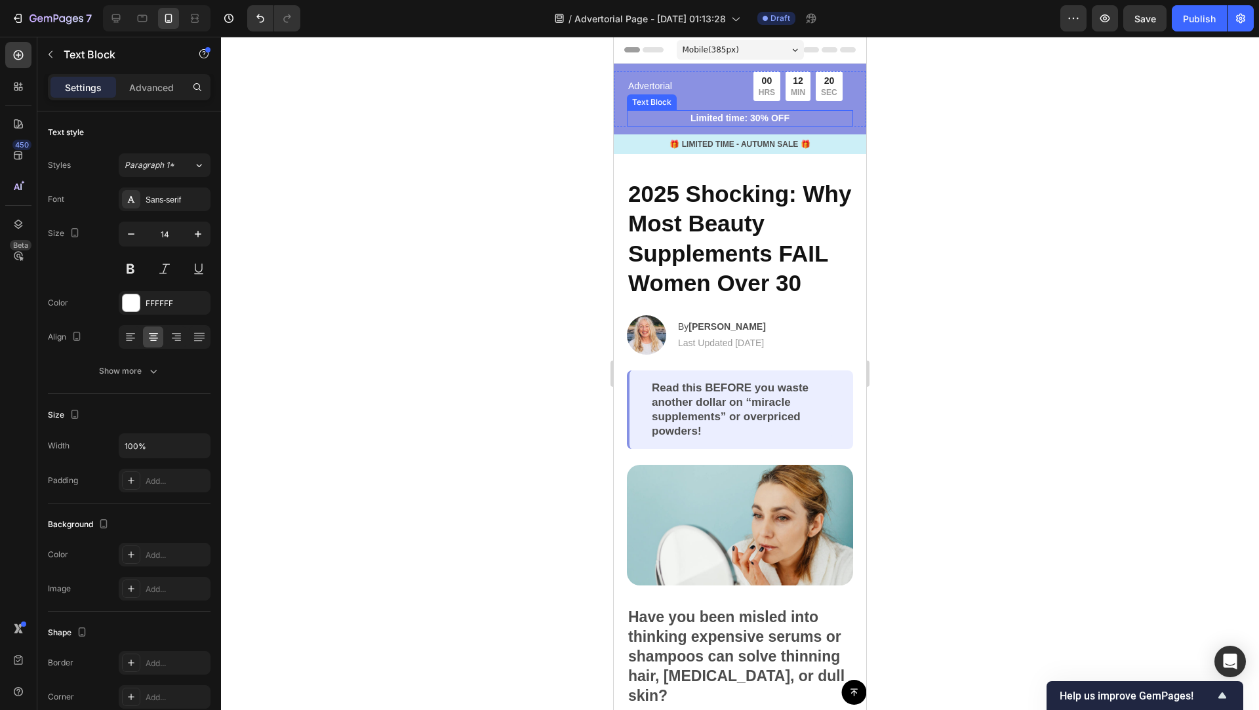
click at [744, 116] on p "Limited time: 30% OFF" at bounding box center [740, 118] width 224 height 14
click at [736, 100] on div at bounding box center [731, 98] width 16 height 16
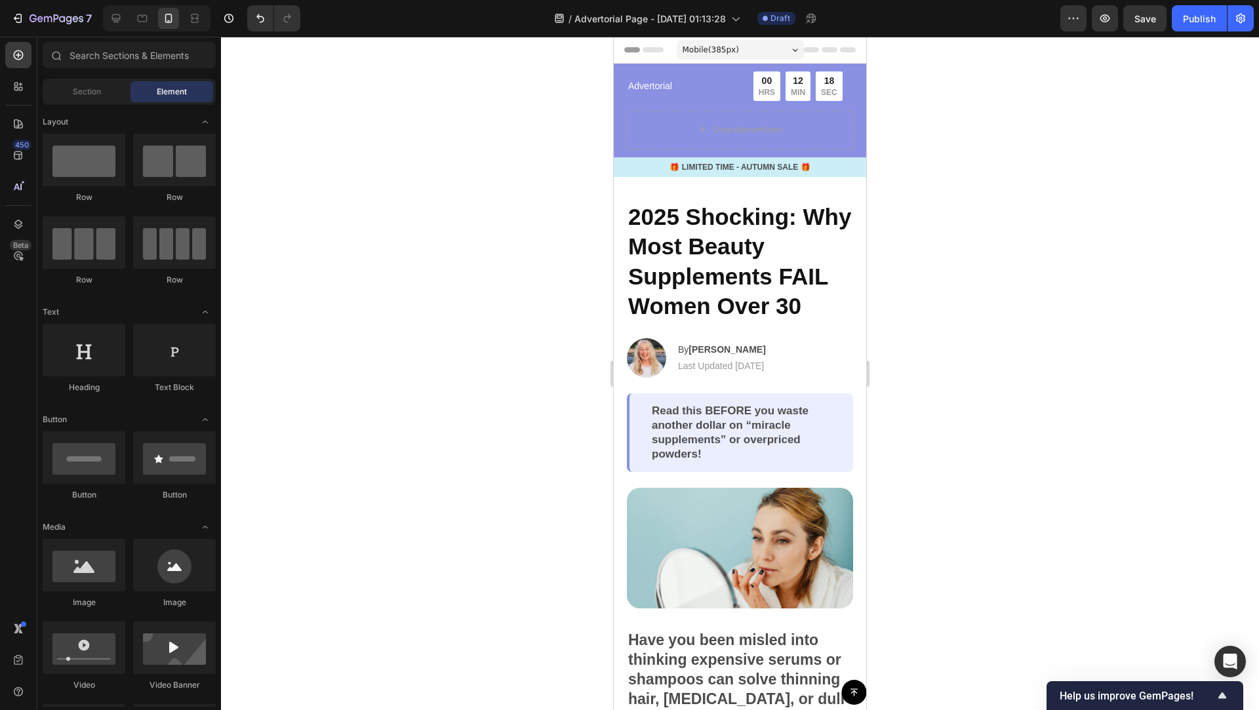
click at [909, 172] on div at bounding box center [740, 373] width 1038 height 673
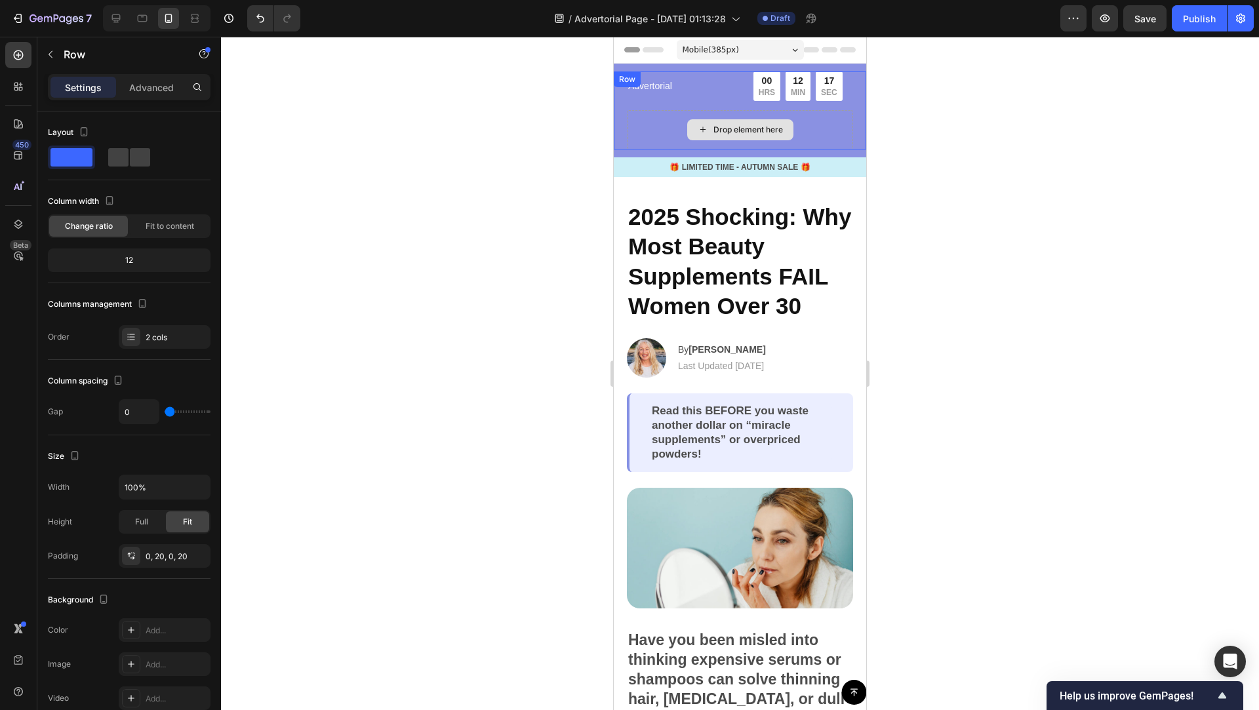
click at [814, 129] on div "Drop element here" at bounding box center [740, 129] width 226 height 39
click at [674, 133] on div "Drop element here" at bounding box center [740, 129] width 226 height 39
click at [696, 88] on icon at bounding box center [695, 84] width 9 height 9
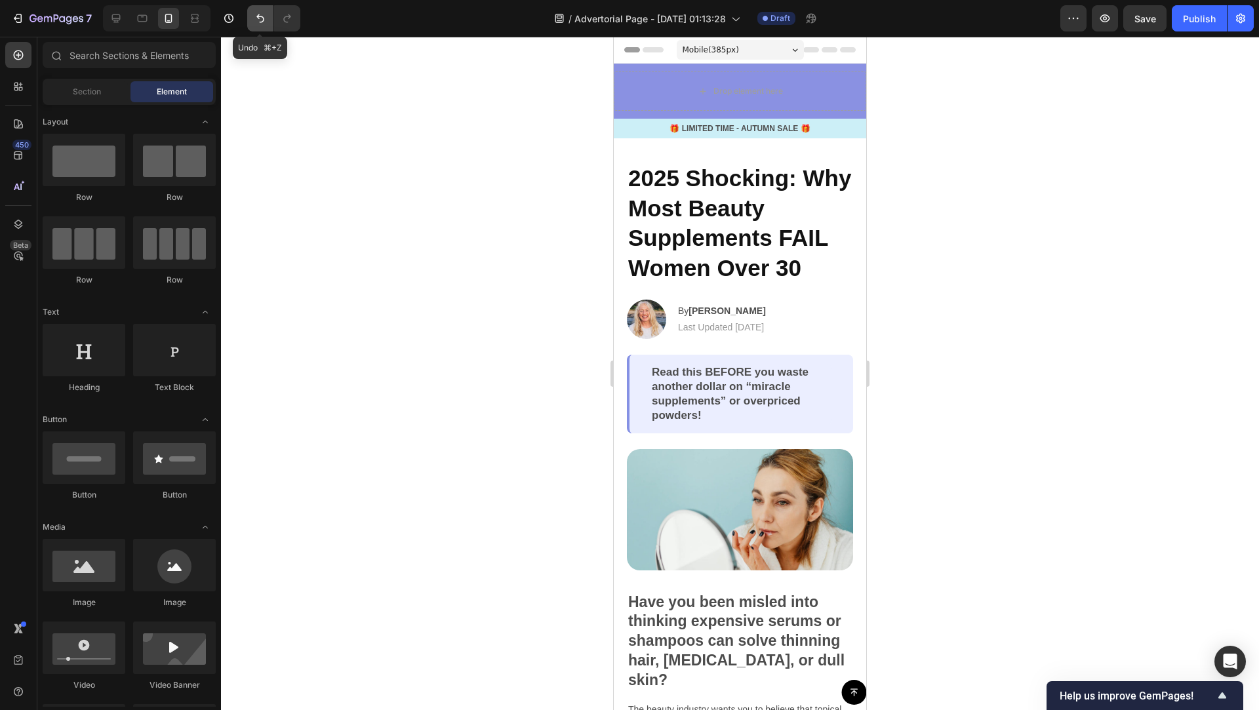
click at [270, 11] on button "Undo/Redo" at bounding box center [260, 18] width 26 height 26
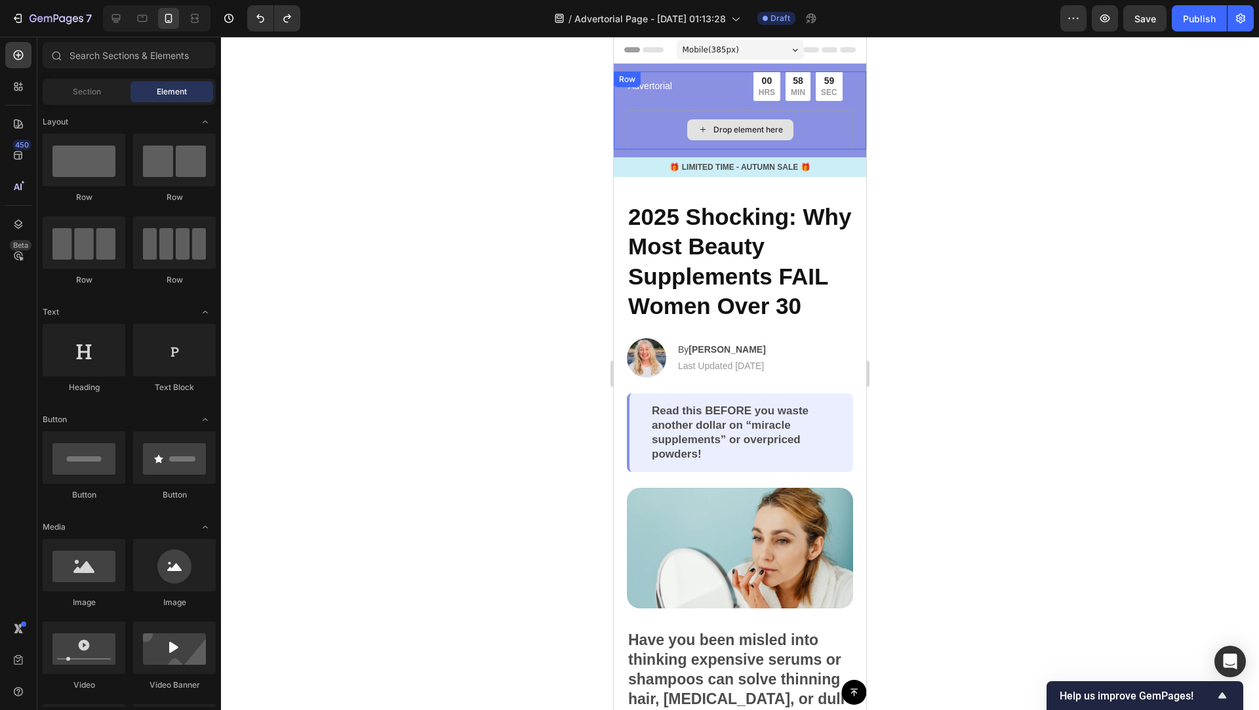
click at [826, 119] on div "Drop element here" at bounding box center [740, 129] width 226 height 39
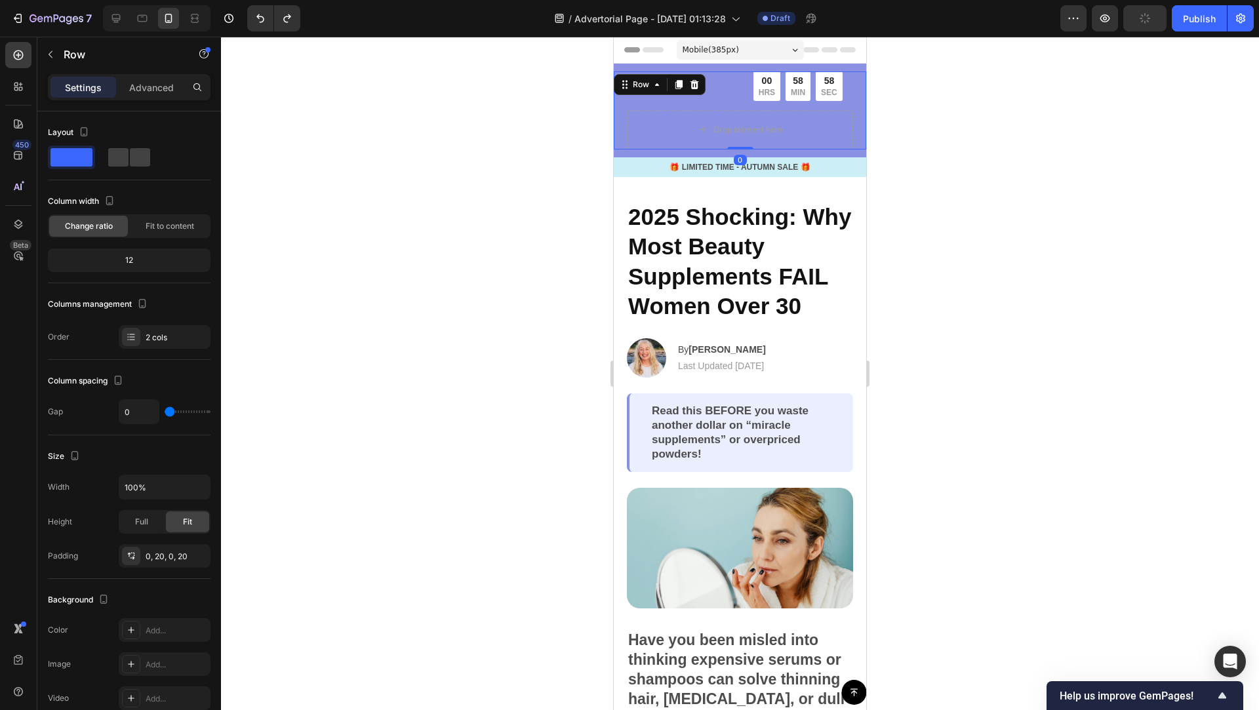
click at [657, 92] on div "Row" at bounding box center [660, 84] width 92 height 21
click at [656, 84] on icon at bounding box center [657, 84] width 4 height 3
click at [654, 109] on div "Row 1 col" at bounding box center [640, 109] width 40 height 8
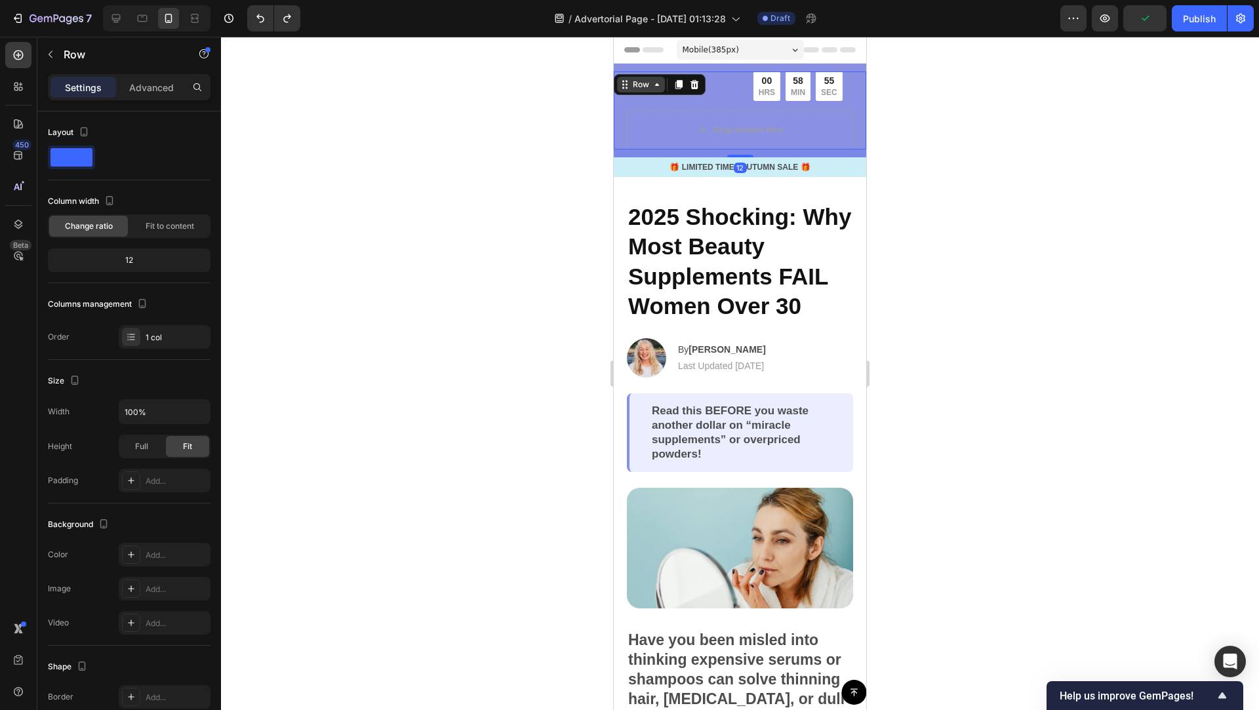
click at [647, 81] on div "Row" at bounding box center [641, 85] width 22 height 12
click at [809, 136] on div "Drop element here" at bounding box center [740, 129] width 226 height 39
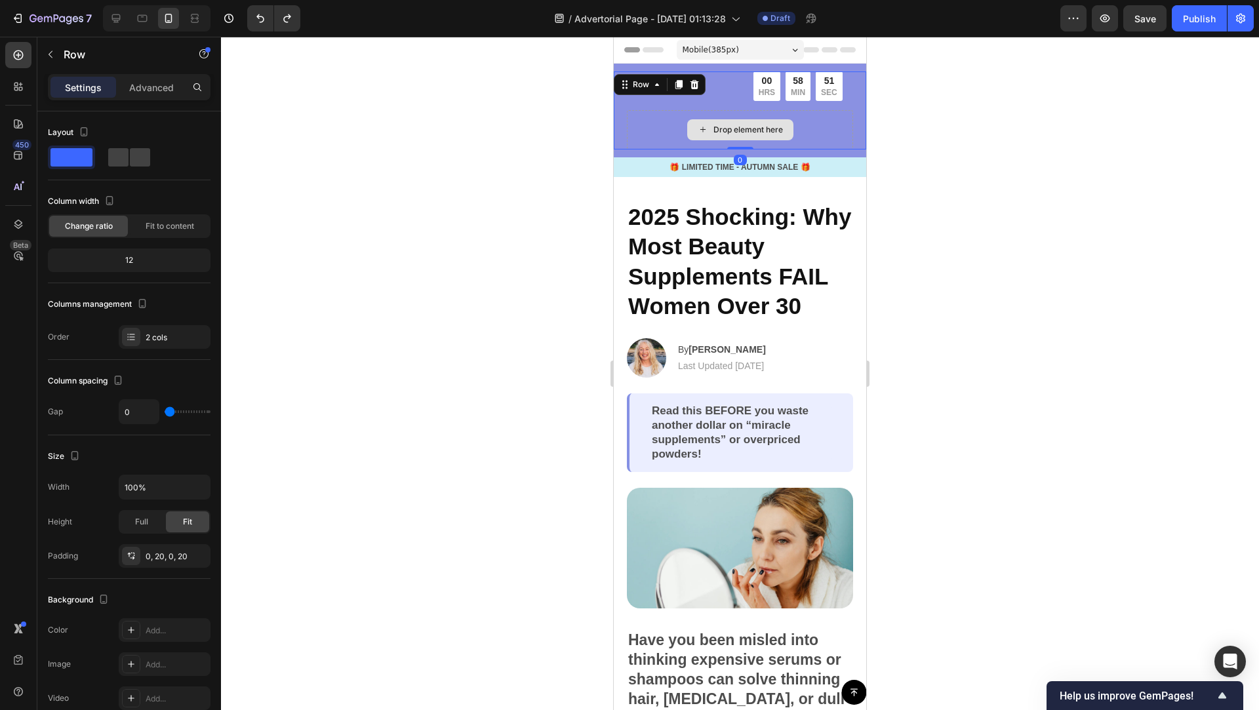
click at [828, 126] on div "Drop element here" at bounding box center [740, 129] width 226 height 39
click at [776, 130] on div "Drop element here" at bounding box center [748, 130] width 70 height 10
click at [816, 129] on div "Drop element here" at bounding box center [740, 129] width 226 height 39
click at [852, 123] on div "Drop element here" at bounding box center [740, 129] width 226 height 39
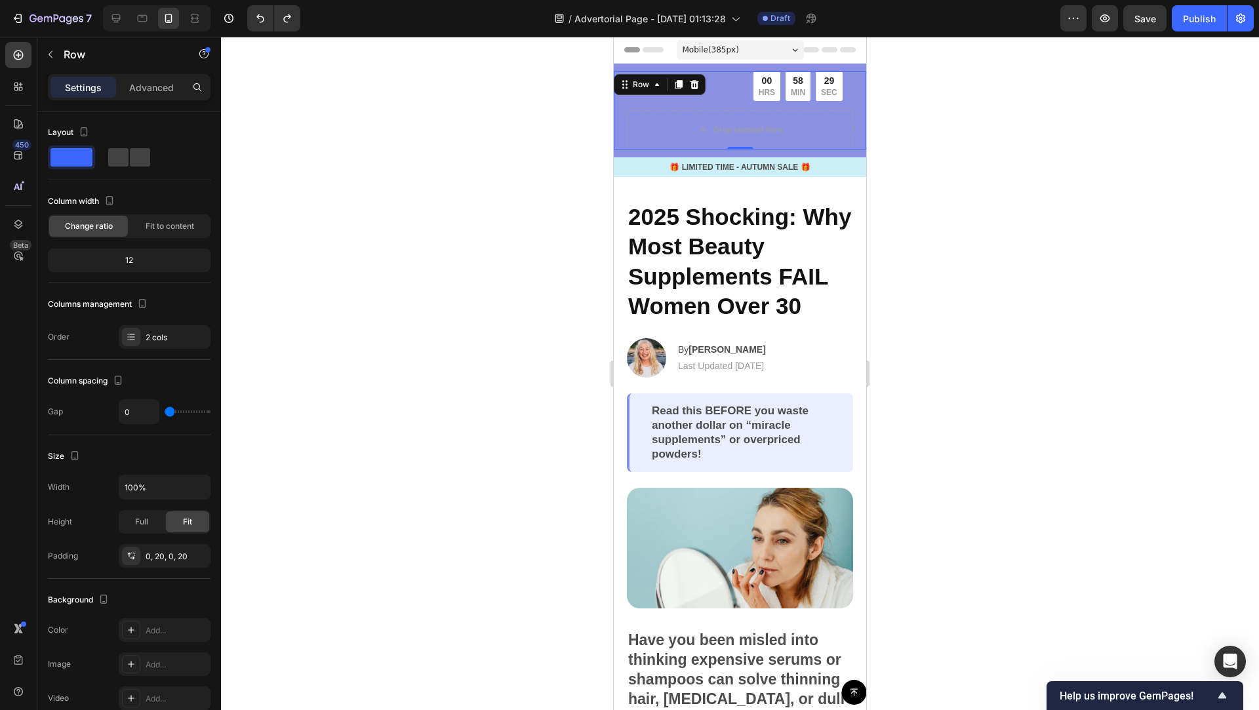
click at [883, 134] on div at bounding box center [740, 373] width 1038 height 673
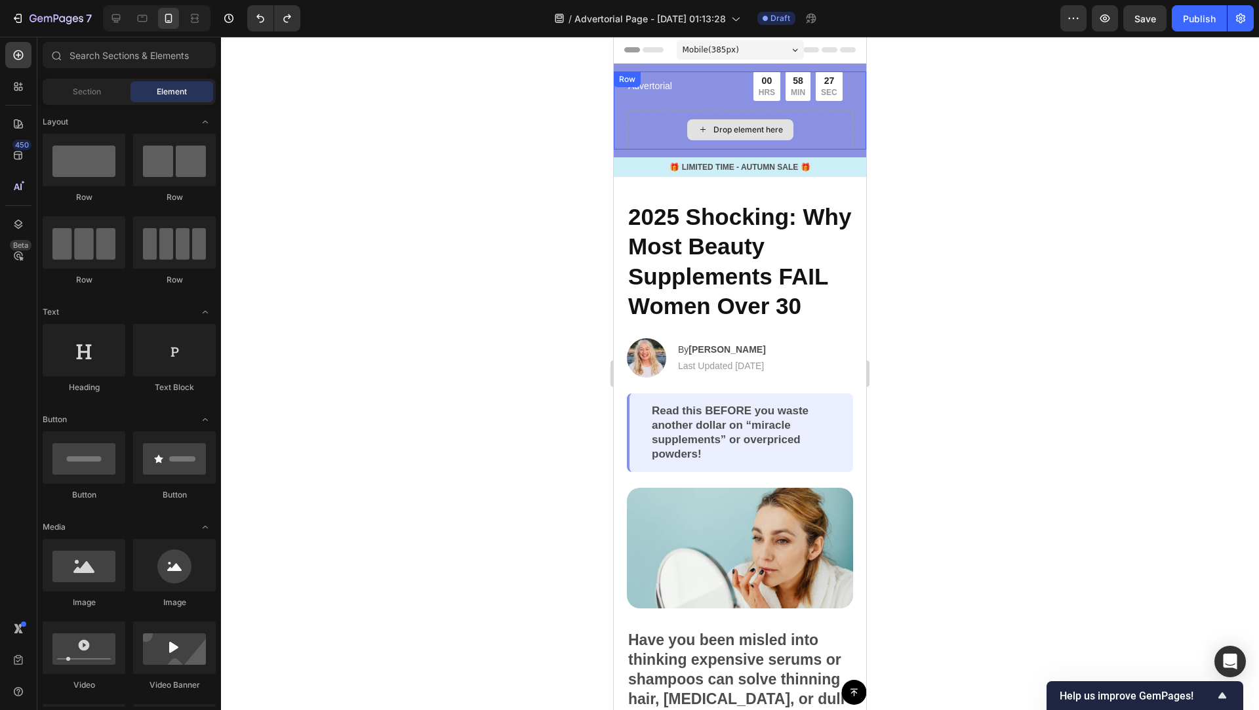
click at [845, 138] on div "Drop element here" at bounding box center [740, 129] width 226 height 39
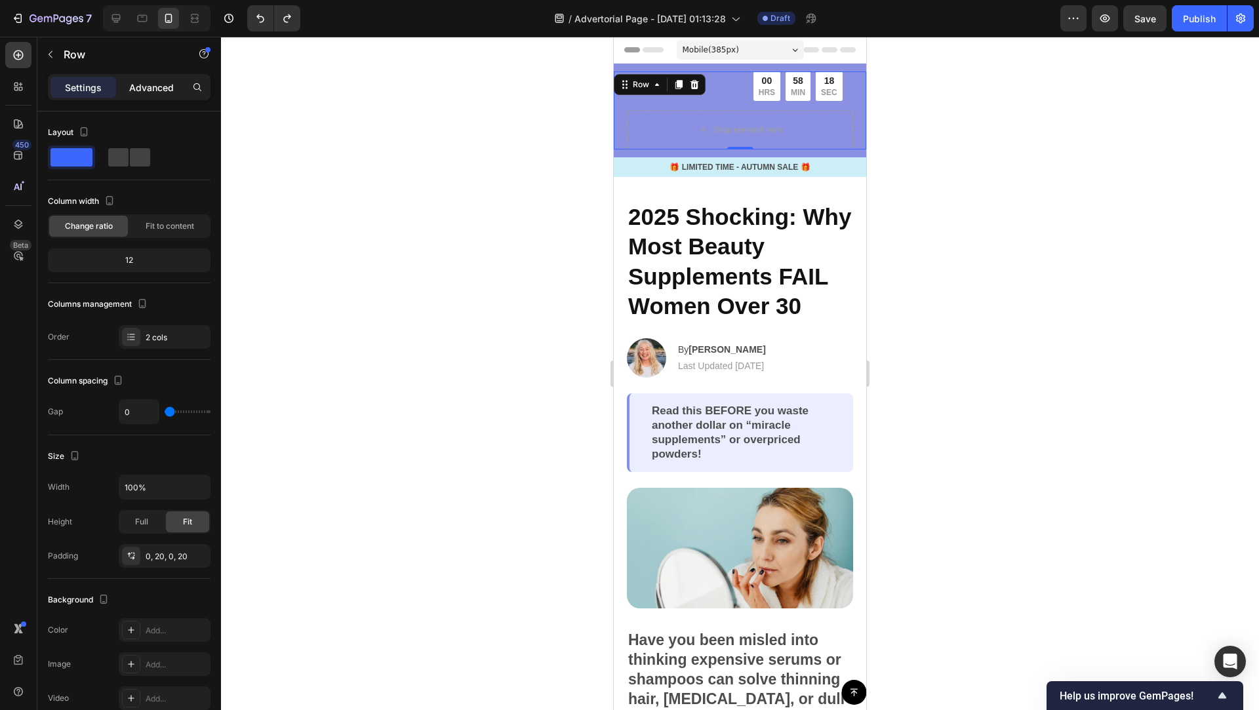
click at [155, 79] on div "Advanced" at bounding box center [152, 87] width 66 height 21
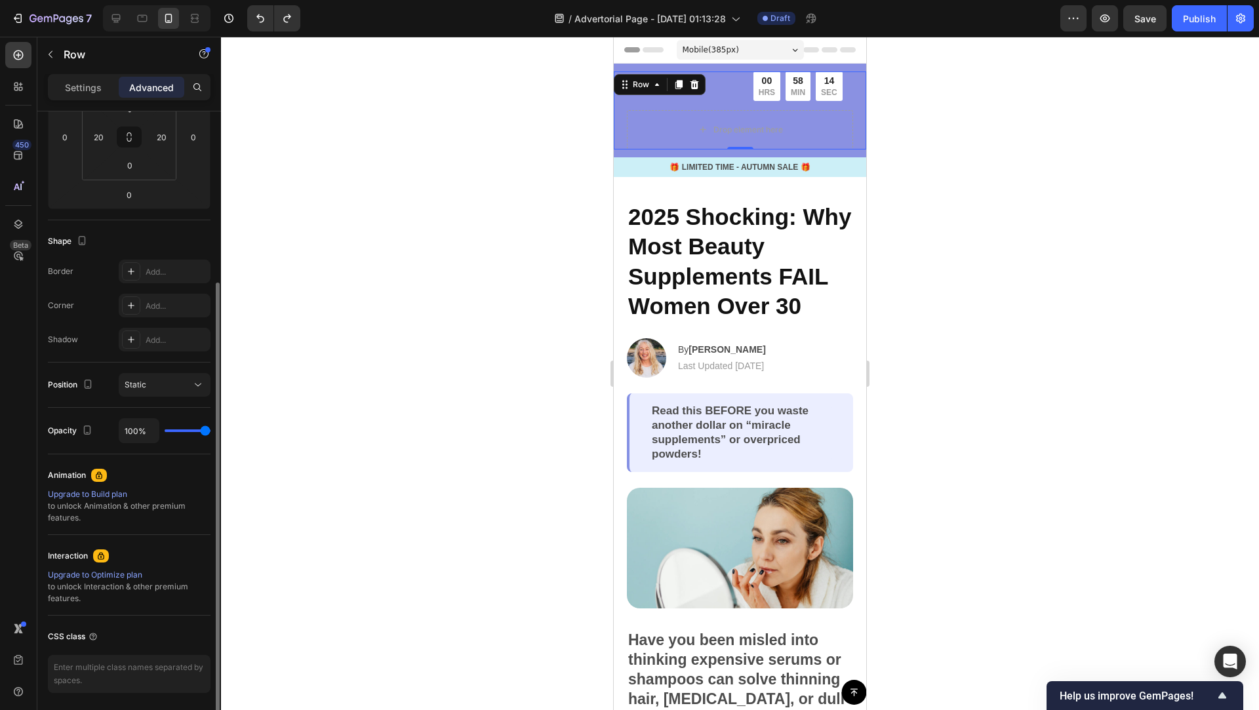
scroll to position [272, 0]
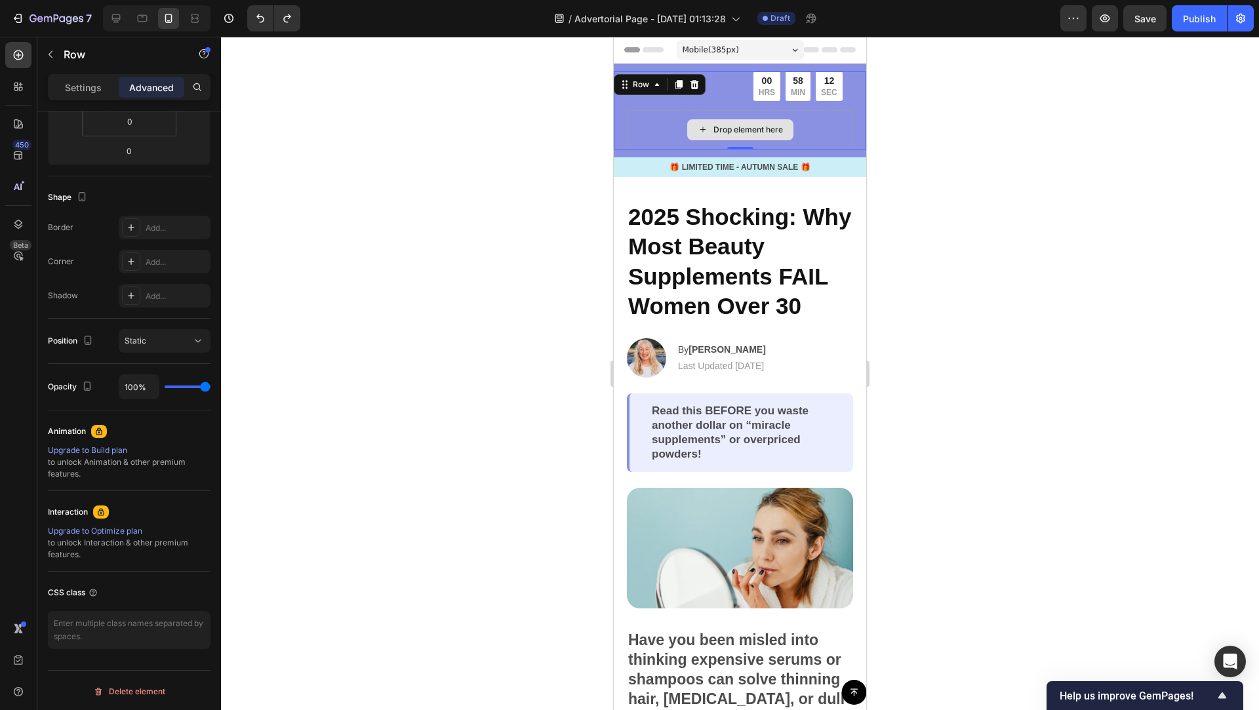
click at [838, 130] on div "Drop element here" at bounding box center [740, 129] width 226 height 39
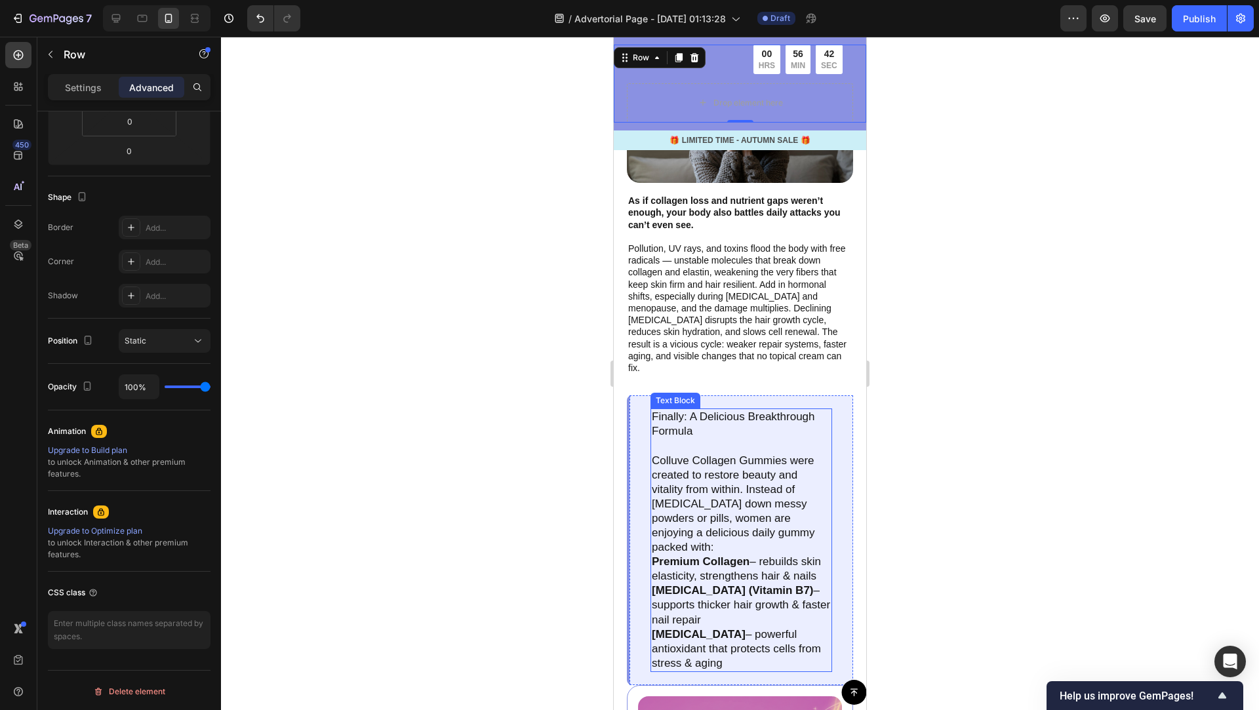
scroll to position [2112, 0]
click at [700, 420] on p "Finally: A Delicious Breakthrough Formula" at bounding box center [741, 425] width 179 height 29
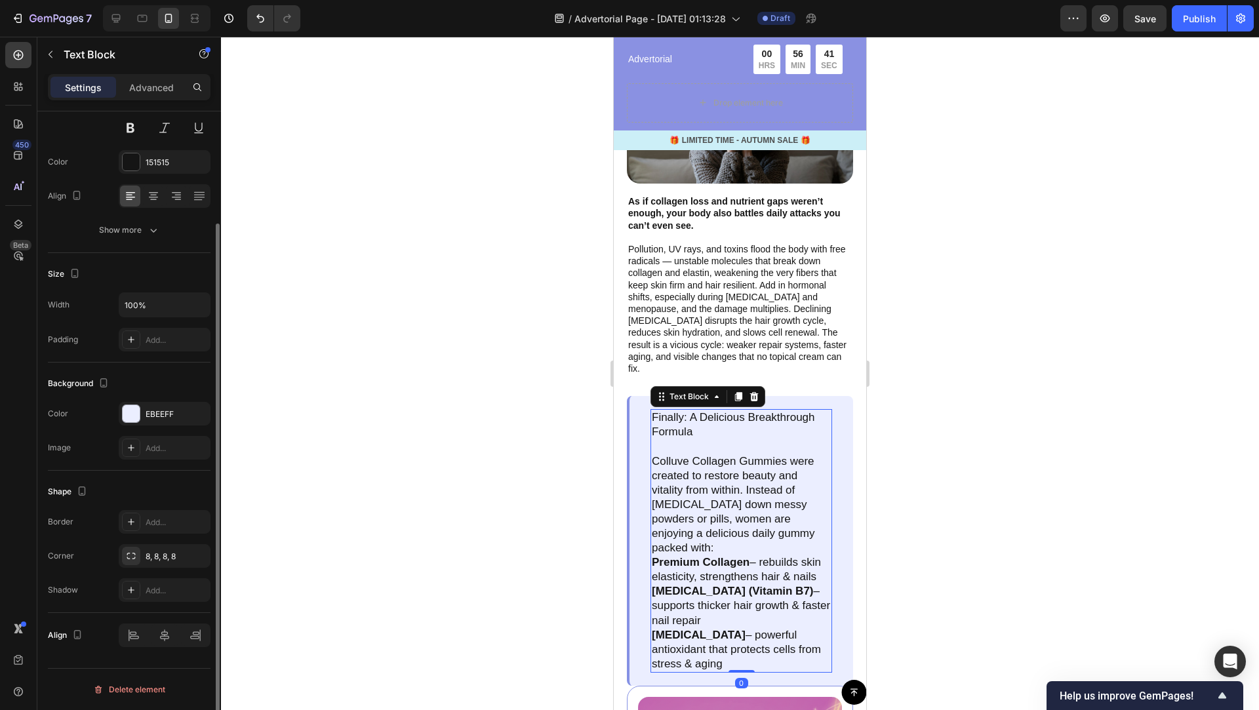
scroll to position [0, 0]
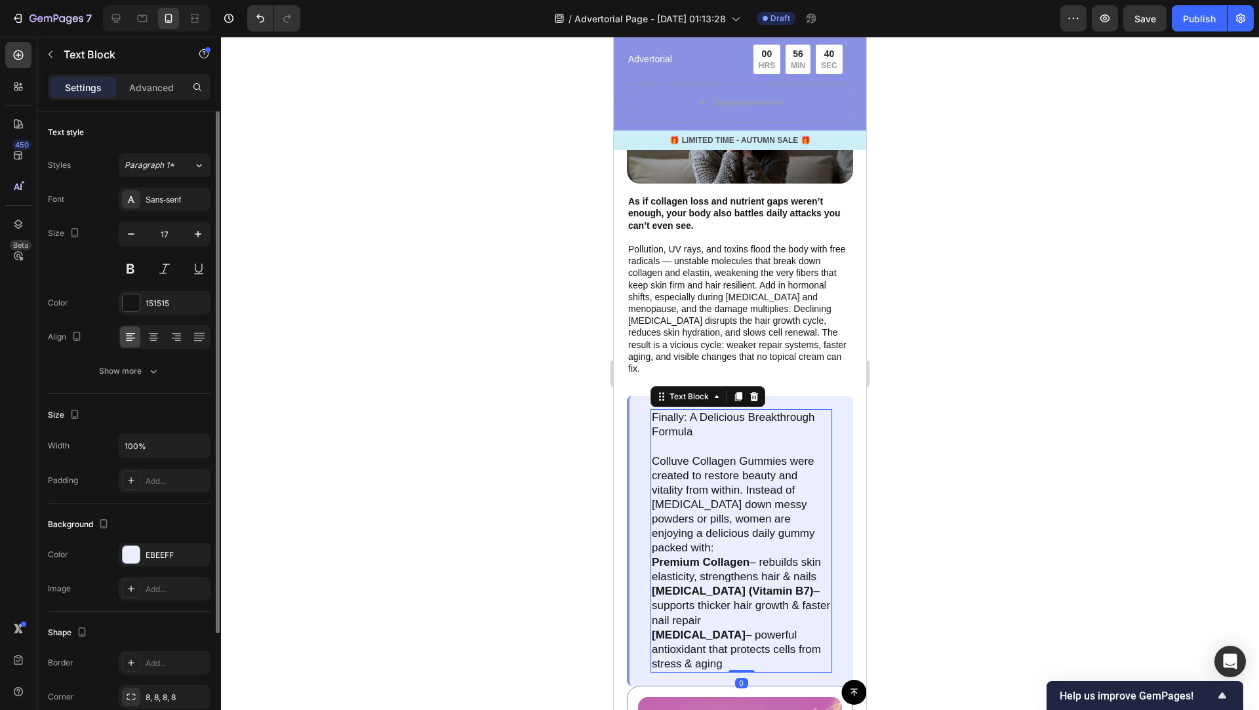
click at [692, 420] on p "Finally: A Delicious Breakthrough Formula" at bounding box center [741, 425] width 179 height 29
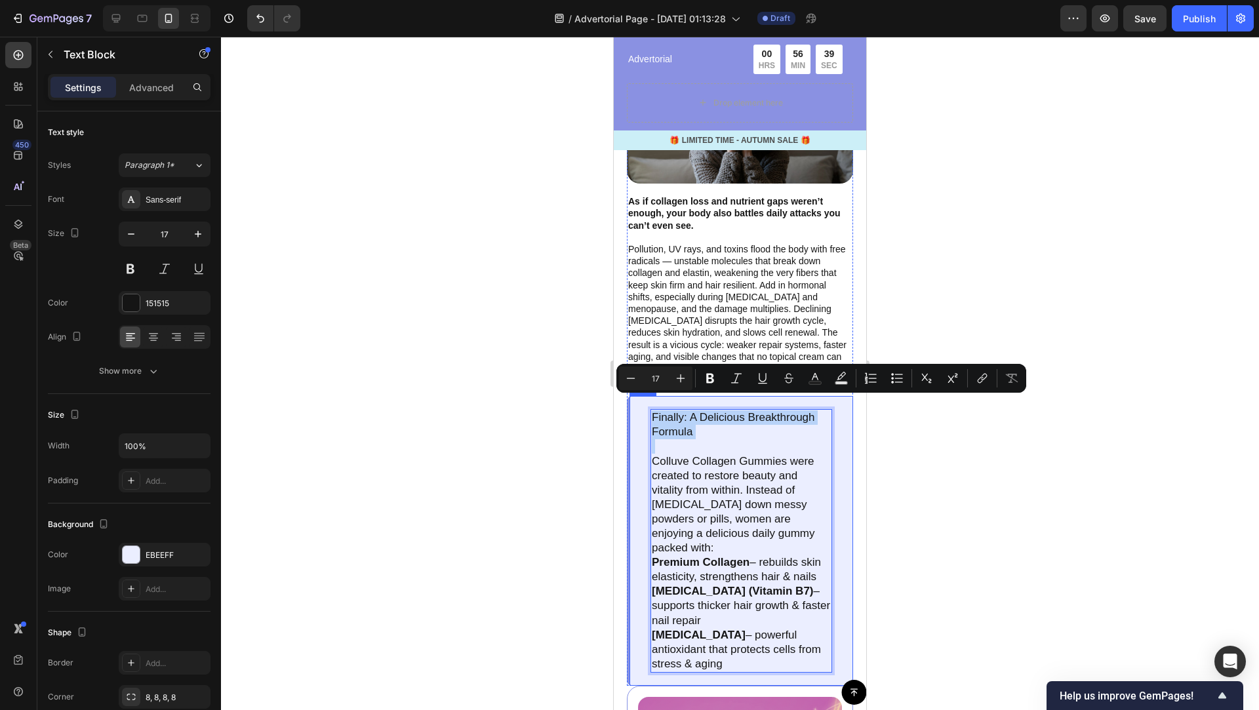
drag, startPoint x: 692, startPoint y: 420, endPoint x: 651, endPoint y: 394, distance: 48.0
click at [651, 396] on div "Finally: A Delicious Breakthrough Formula Colluve Collagen Gummies were created…" at bounding box center [740, 541] width 226 height 290
click at [713, 375] on icon "Editor contextual toolbar" at bounding box center [710, 379] width 8 height 10
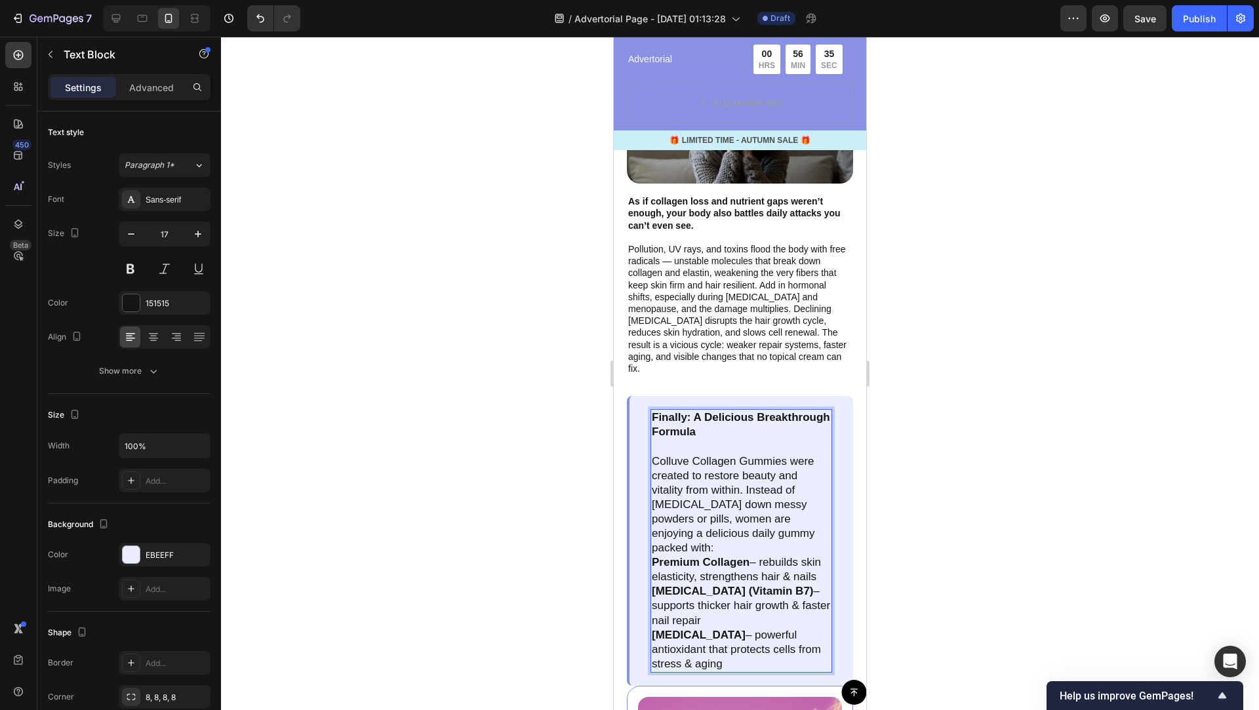
click at [965, 445] on div at bounding box center [740, 373] width 1038 height 673
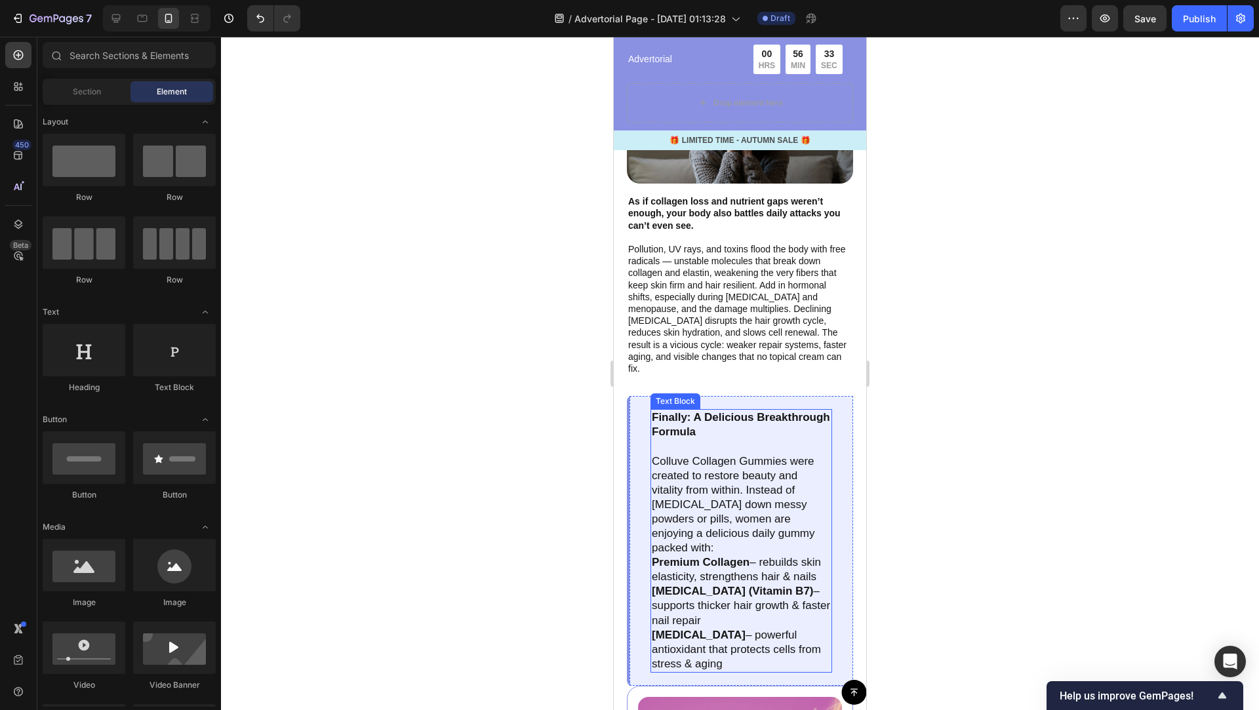
click at [707, 415] on p "Finally: A Delicious Breakthrough Formula" at bounding box center [741, 425] width 179 height 29
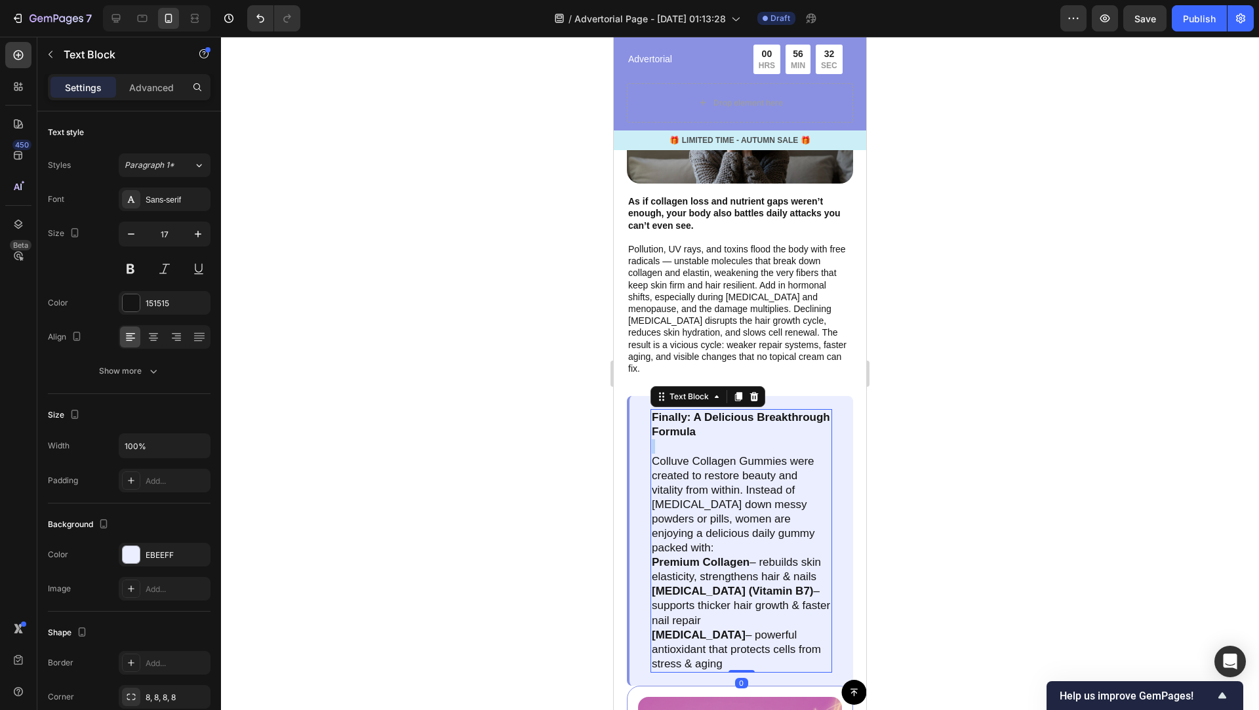
click at [699, 417] on p "Finally: A Delicious Breakthrough Formula" at bounding box center [741, 425] width 179 height 29
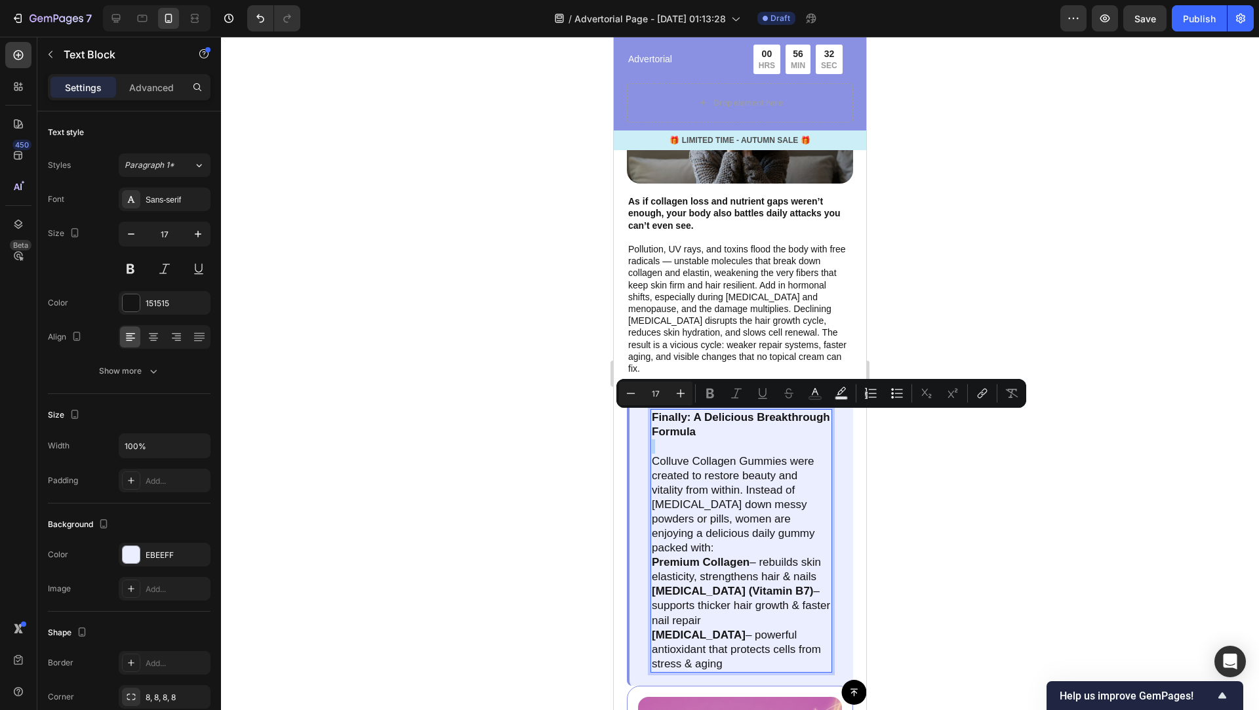
click at [699, 417] on p "Finally: A Delicious Breakthrough Formula" at bounding box center [741, 425] width 179 height 29
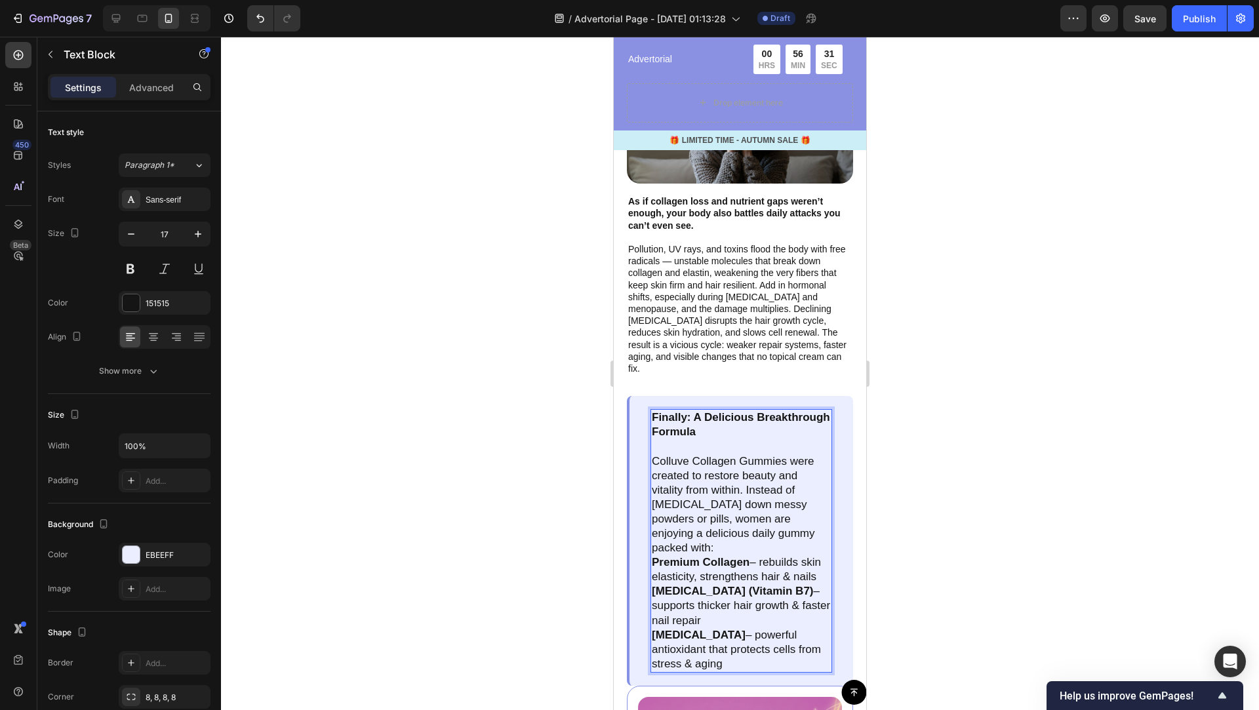
click at [699, 417] on p "Finally: A Delicious Breakthrough Formula" at bounding box center [741, 425] width 179 height 29
drag, startPoint x: 694, startPoint y: 417, endPoint x: 647, endPoint y: 399, distance: 50.4
click at [697, 424] on p "Finally: A Delicious Breakthrough Formula" at bounding box center [741, 425] width 179 height 29
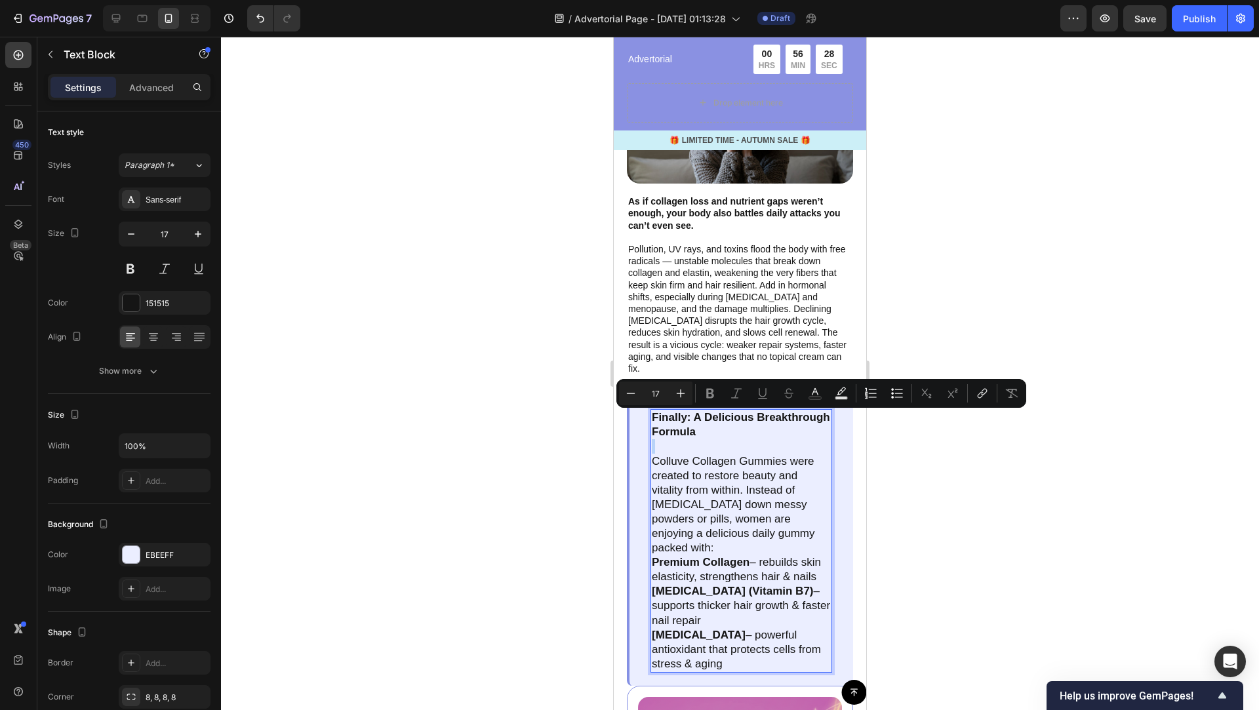
click at [696, 423] on p "Finally: A Delicious Breakthrough Formula" at bounding box center [741, 425] width 179 height 29
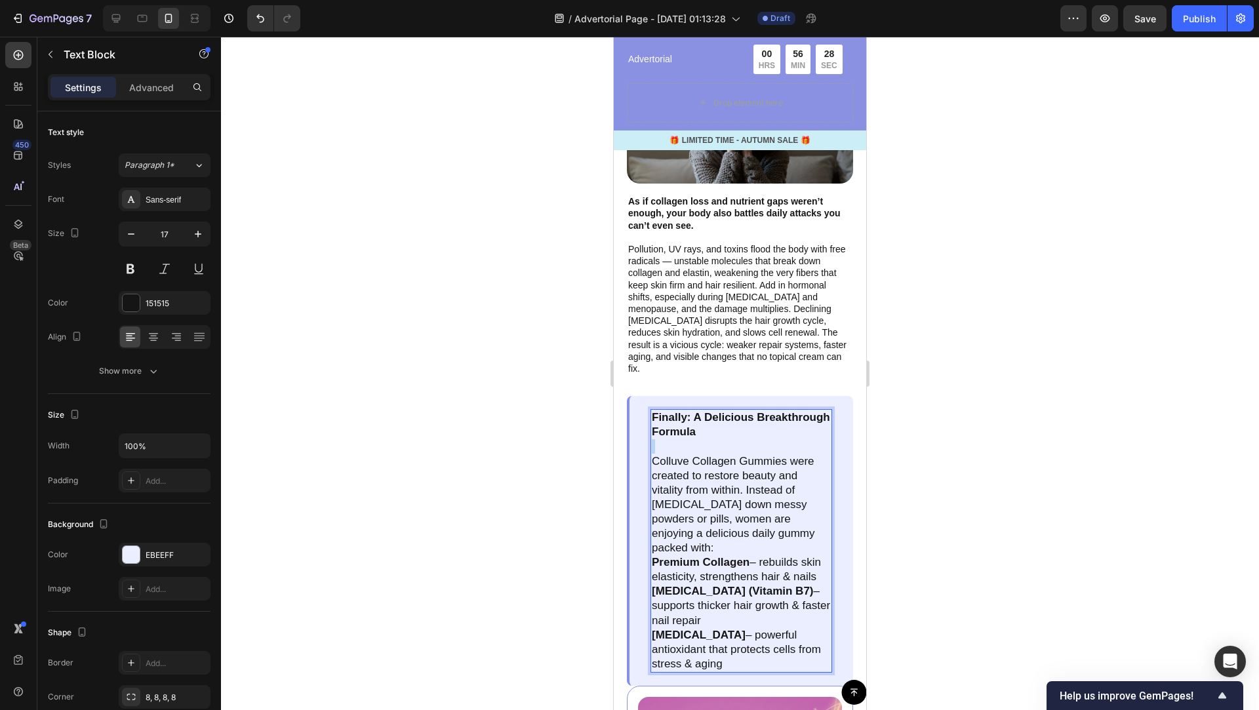
click at [696, 423] on p "Finally: A Delicious Breakthrough Formula" at bounding box center [741, 425] width 179 height 29
drag, startPoint x: 696, startPoint y: 422, endPoint x: 666, endPoint y: 415, distance: 30.9
click at [666, 415] on p "Finally: A Delicious Breakthrough Formula" at bounding box center [741, 425] width 179 height 29
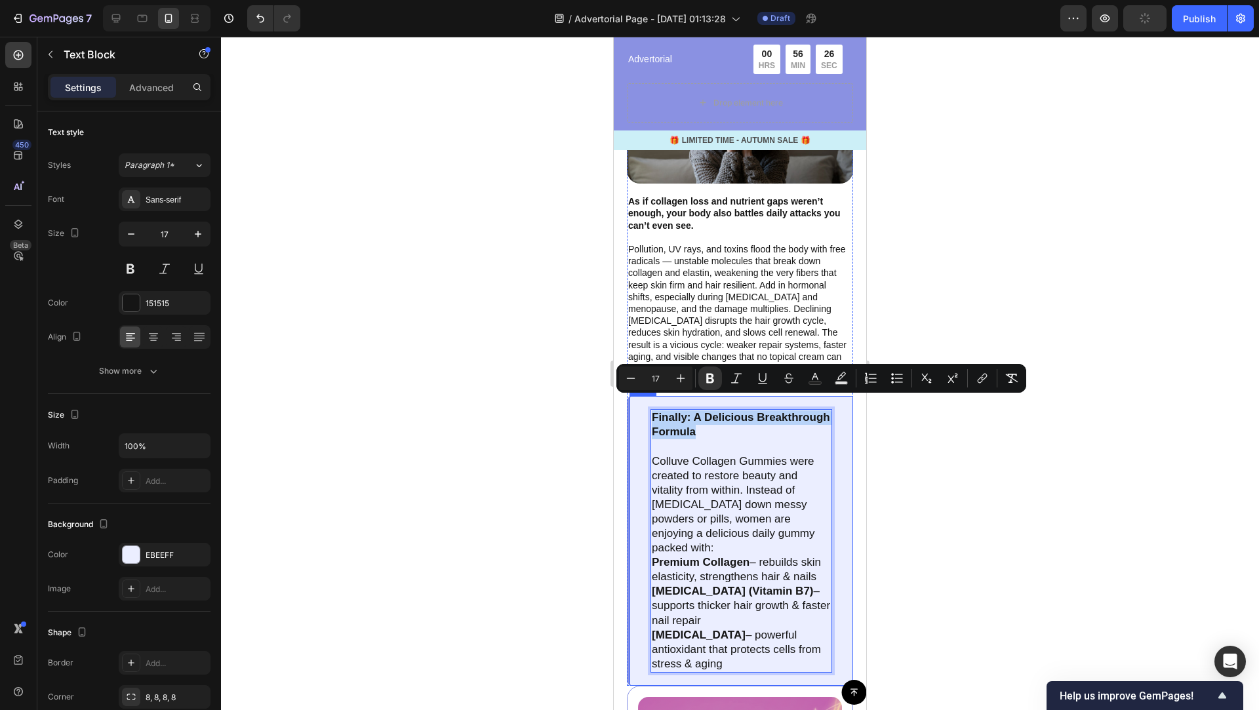
drag, startPoint x: 705, startPoint y: 422, endPoint x: 645, endPoint y: 396, distance: 65.5
click at [645, 396] on div "Finally: A Delicious Breakthrough Formula Colluve Collagen Gummies were created…" at bounding box center [740, 541] width 226 height 290
click at [681, 377] on icon "Editor contextual toolbar" at bounding box center [681, 378] width 9 height 9
type input "18"
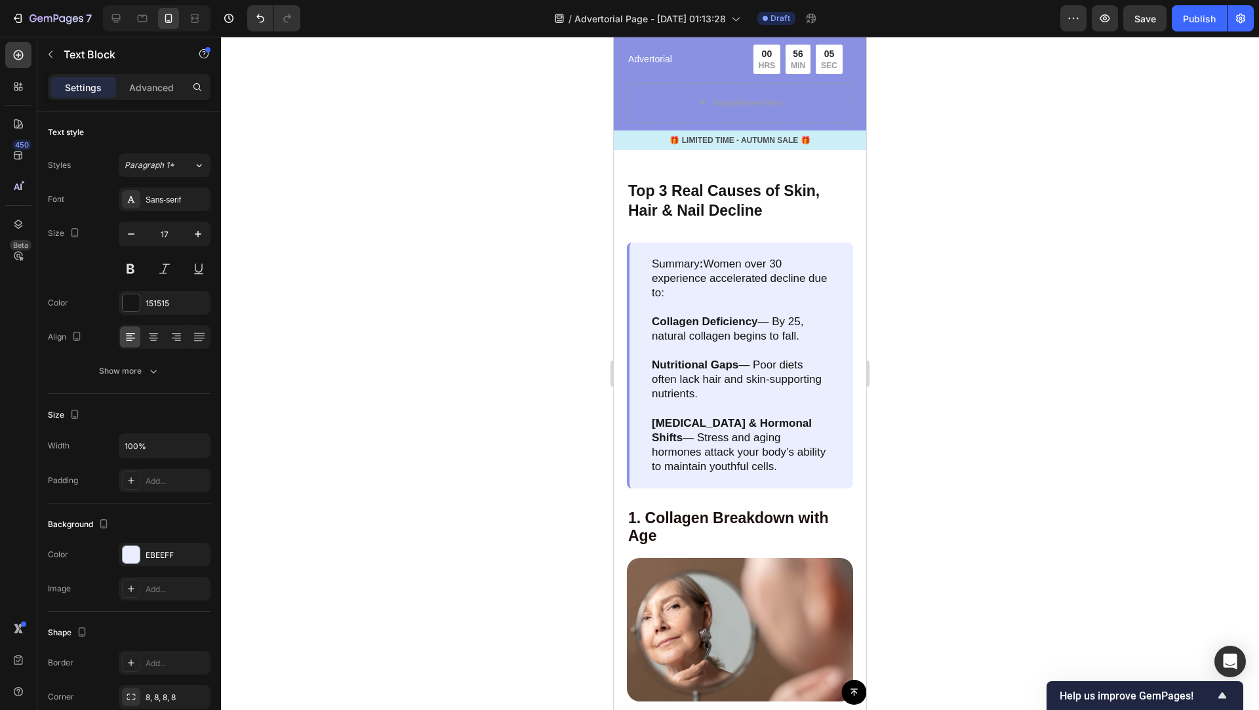
scroll to position [748, 0]
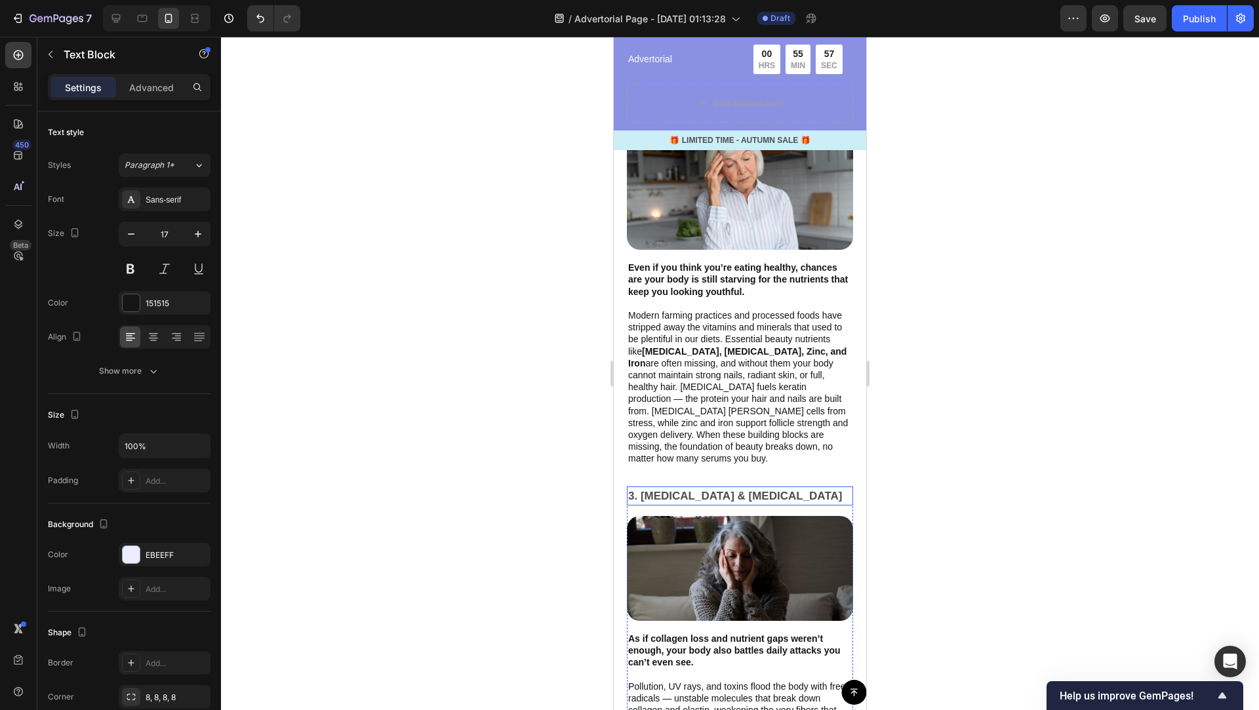
click at [708, 488] on p "3. [MEDICAL_DATA] & [MEDICAL_DATA]" at bounding box center [740, 496] width 224 height 17
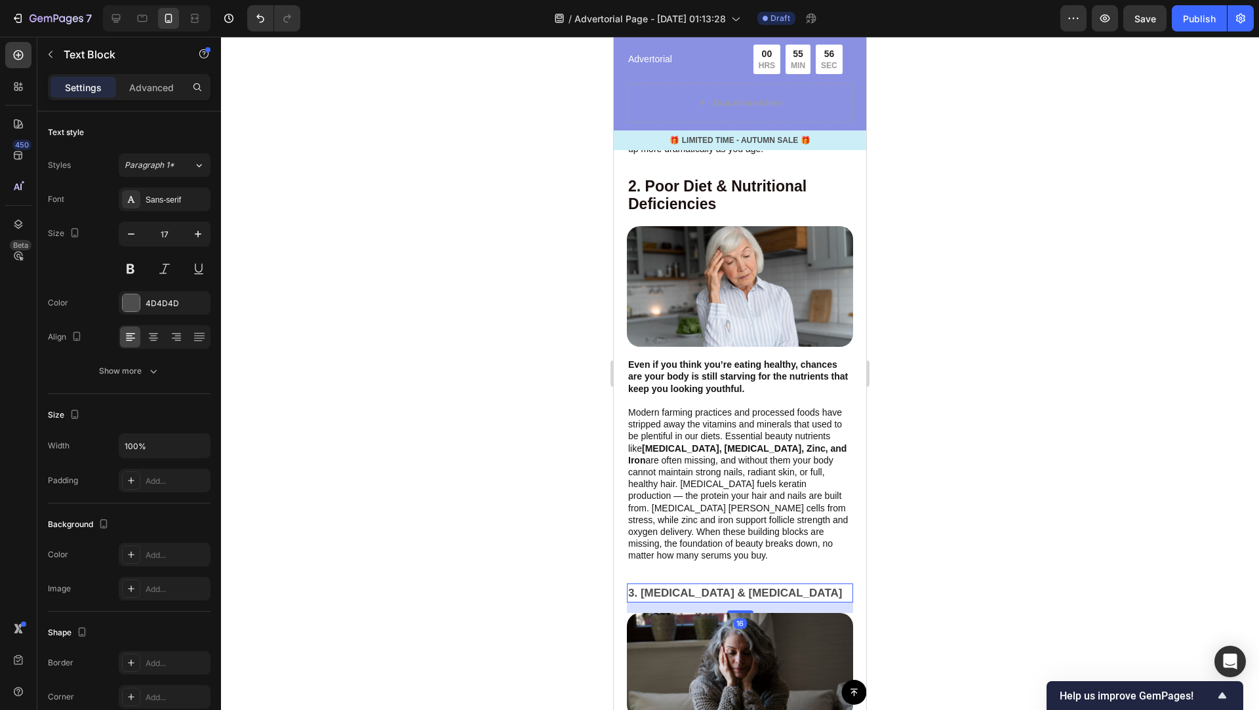
scroll to position [1575, 0]
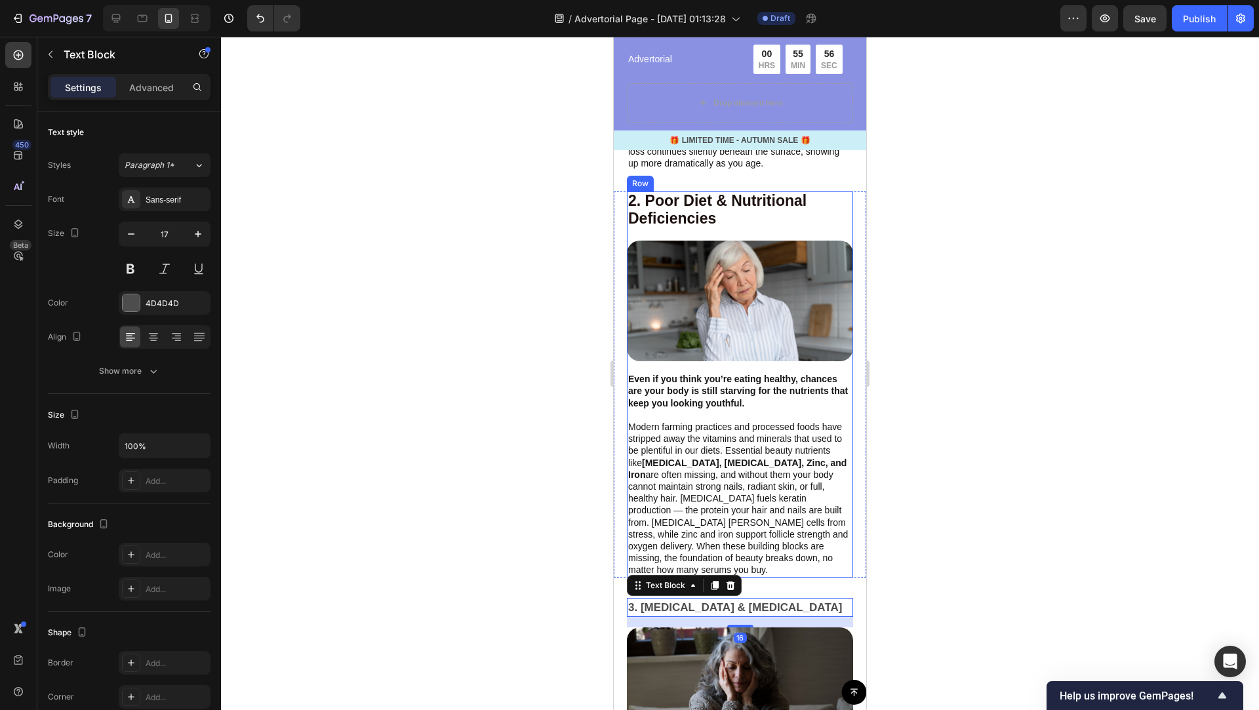
click at [720, 211] on p "2. Poor Diet & Nutritional Deficiencies" at bounding box center [740, 211] width 224 height 36
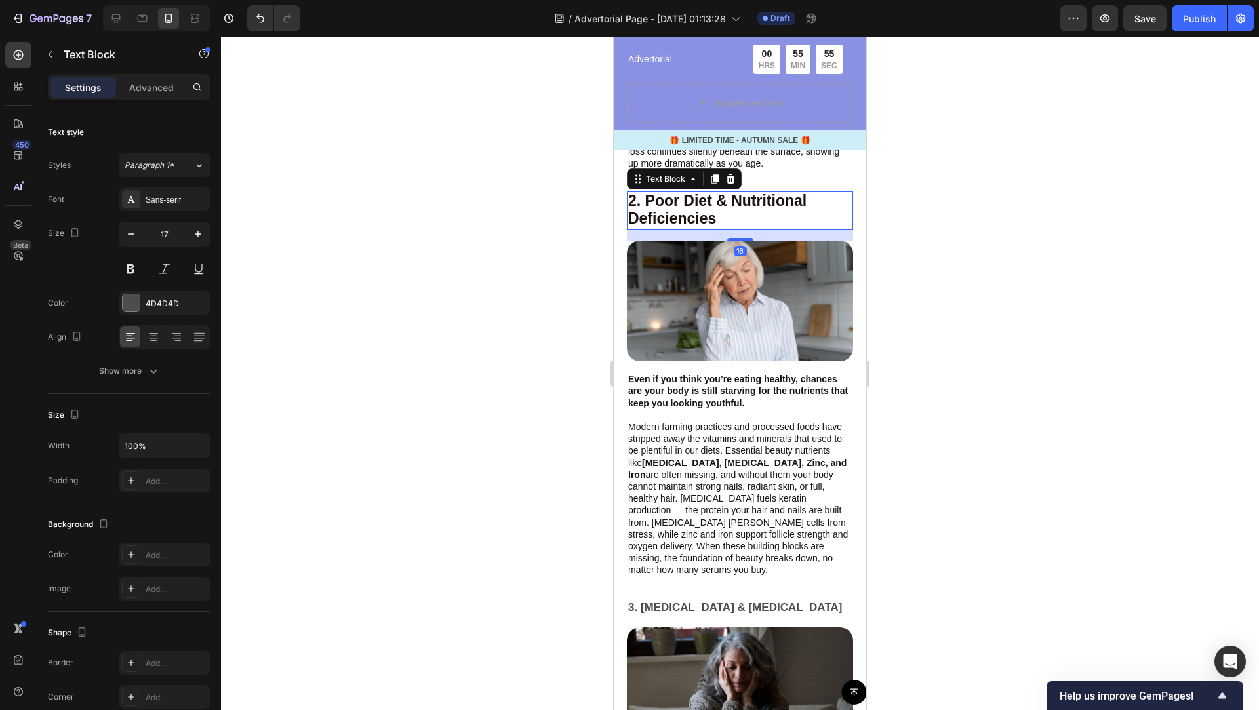
click at [698, 212] on strong "2. Poor Diet & Nutritional Deficiencies" at bounding box center [717, 209] width 178 height 35
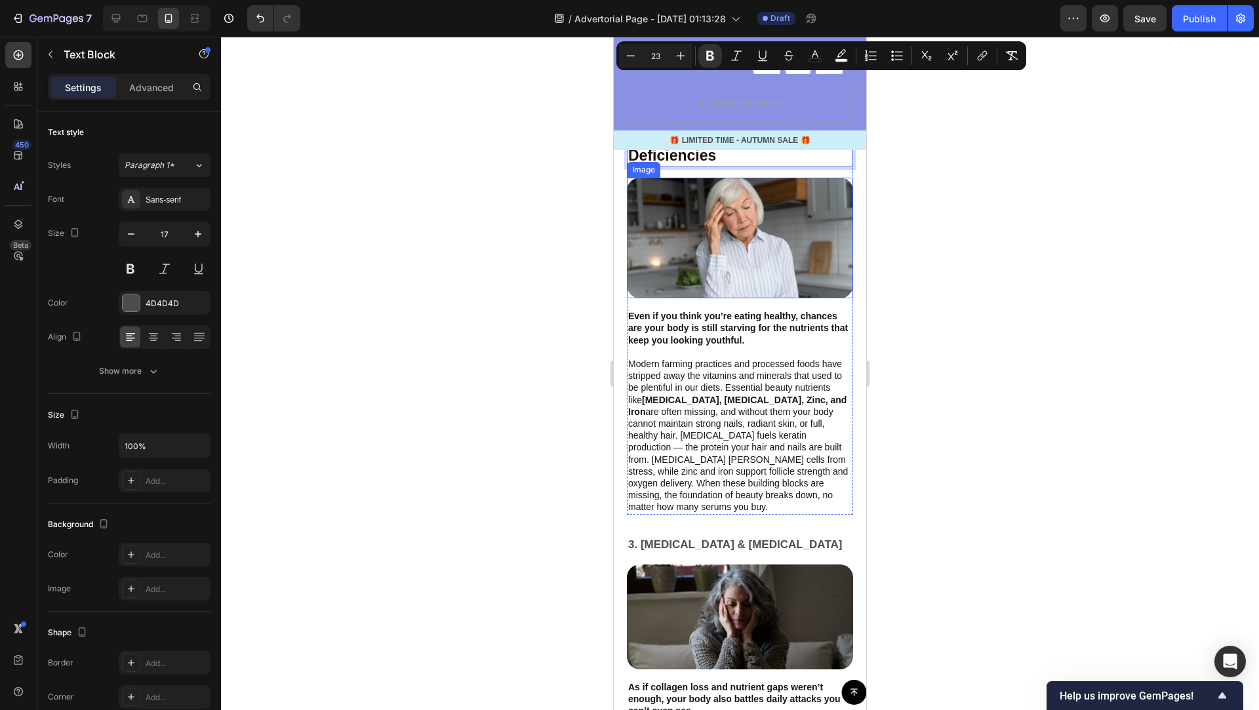
scroll to position [1750, 0]
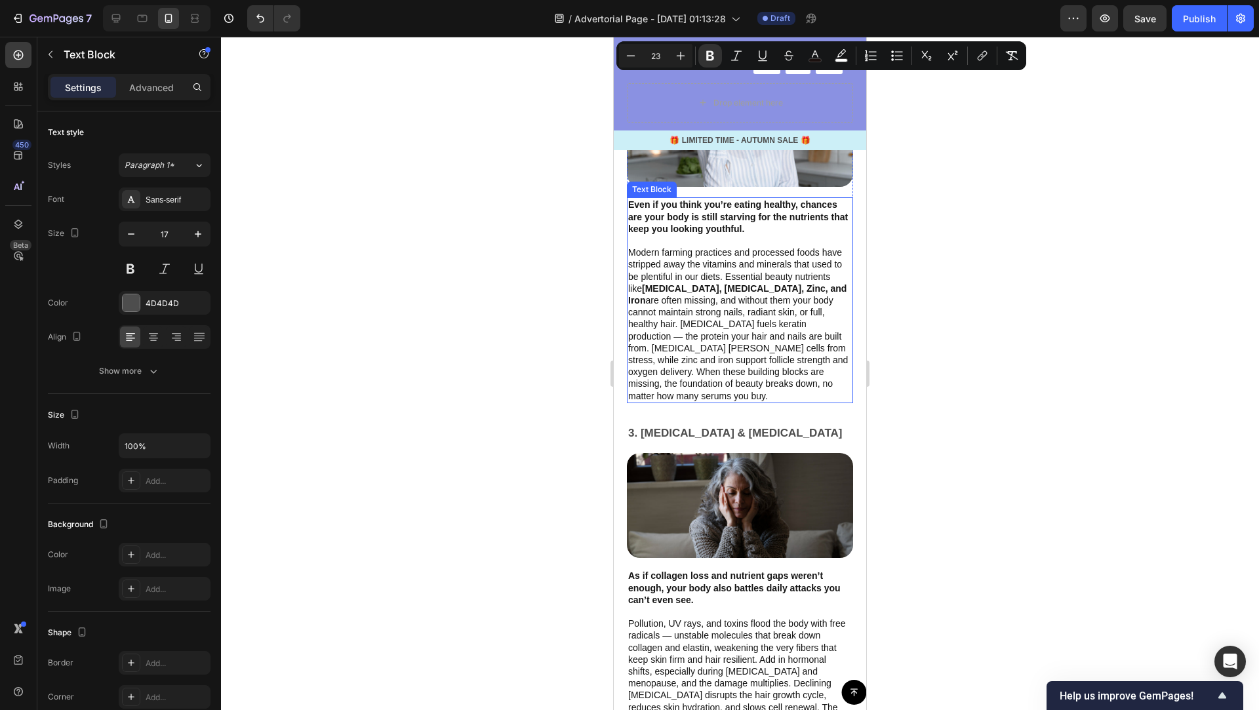
click at [718, 424] on div "3. [MEDICAL_DATA] & [MEDICAL_DATA]" at bounding box center [740, 434] width 226 height 20
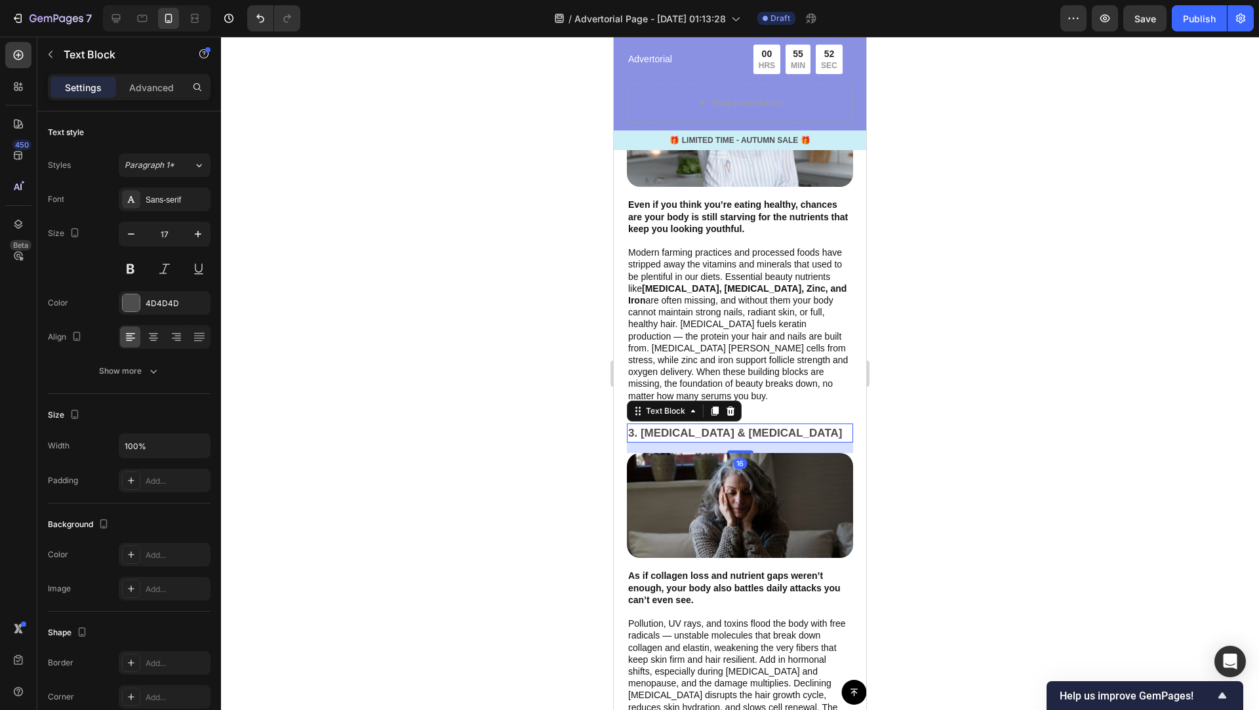
click at [717, 425] on p "3. [MEDICAL_DATA] & [MEDICAL_DATA]" at bounding box center [740, 433] width 224 height 17
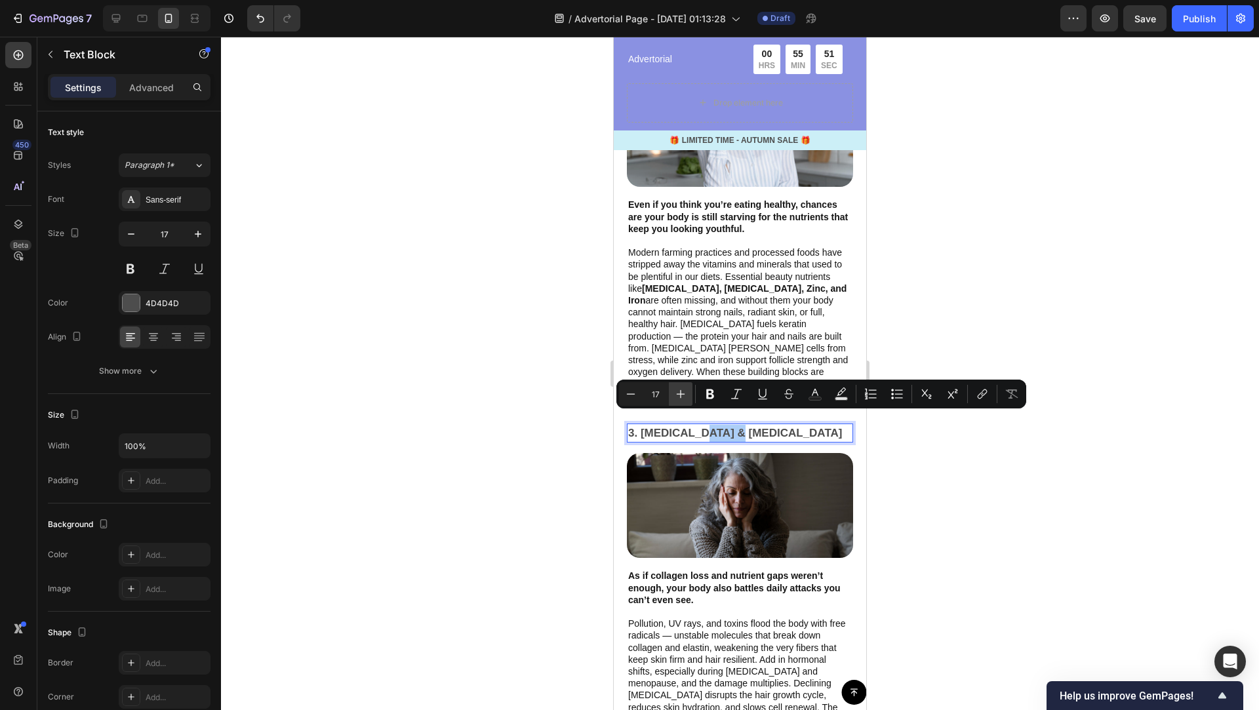
click at [681, 391] on icon "Editor contextual toolbar" at bounding box center [680, 394] width 13 height 13
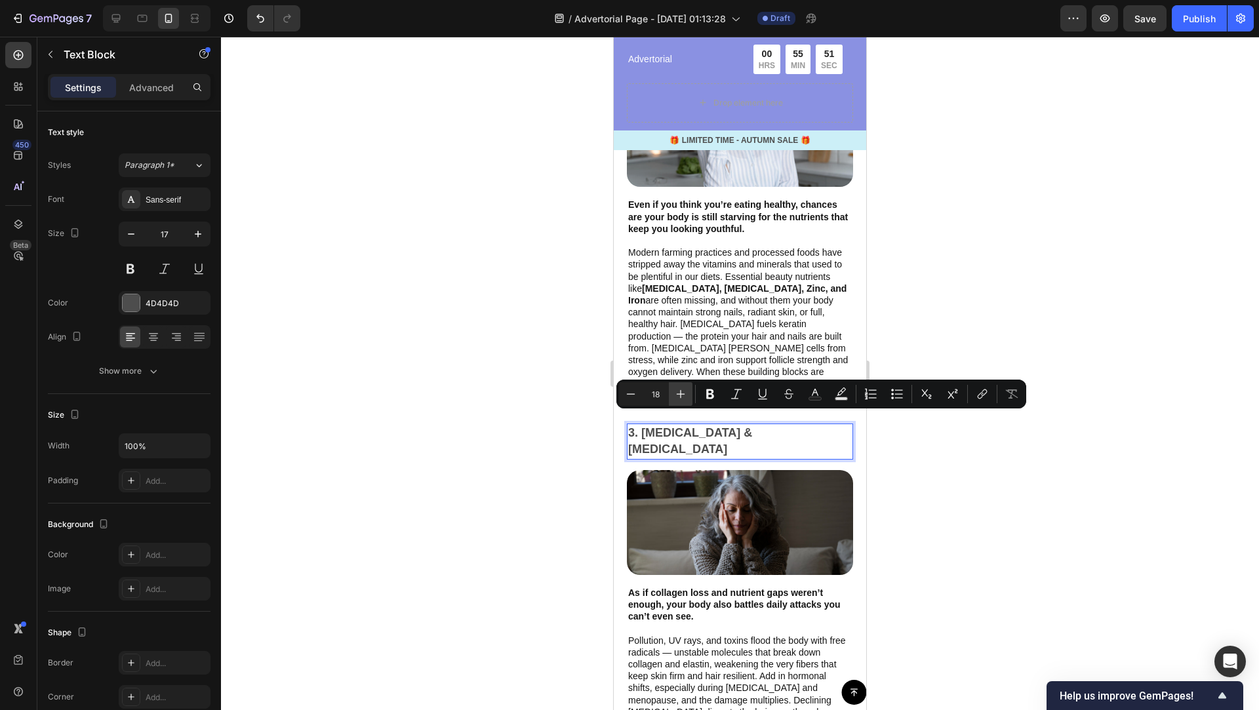
click at [681, 391] on icon "Editor contextual toolbar" at bounding box center [680, 394] width 13 height 13
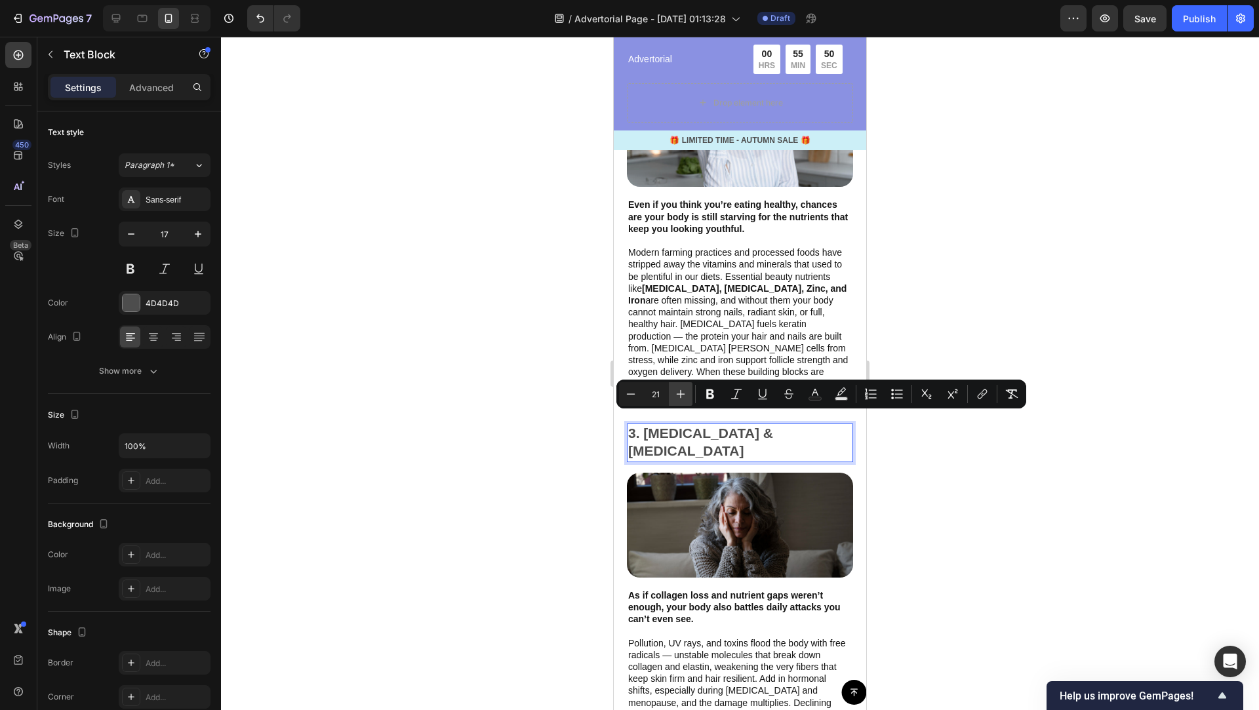
click at [681, 391] on icon "Editor contextual toolbar" at bounding box center [680, 394] width 13 height 13
type input "23"
click at [715, 395] on icon "Editor contextual toolbar" at bounding box center [710, 394] width 13 height 13
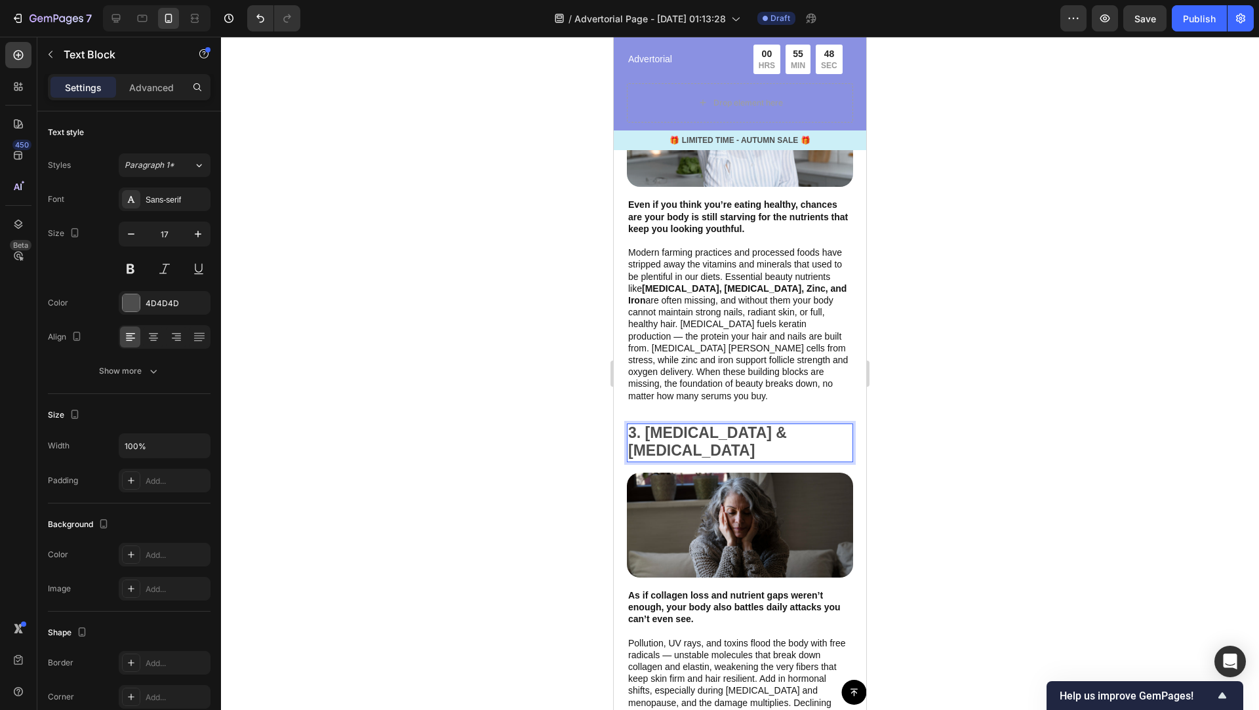
click at [744, 435] on strong "3. [MEDICAL_DATA] & [MEDICAL_DATA]" at bounding box center [707, 441] width 159 height 35
click at [773, 435] on p "3. [MEDICAL_DATA] & [MEDICAL_DATA]" at bounding box center [740, 443] width 224 height 36
drag, startPoint x: 780, startPoint y: 436, endPoint x: 603, endPoint y: 422, distance: 177.6
click at [614, 422] on html "Mobile ( 385 px) iPhone 13 Mini iPhone 13 Pro iPhone 11 Pro Max iPhone 15 Pro M…" at bounding box center [740, 470] width 252 height 4367
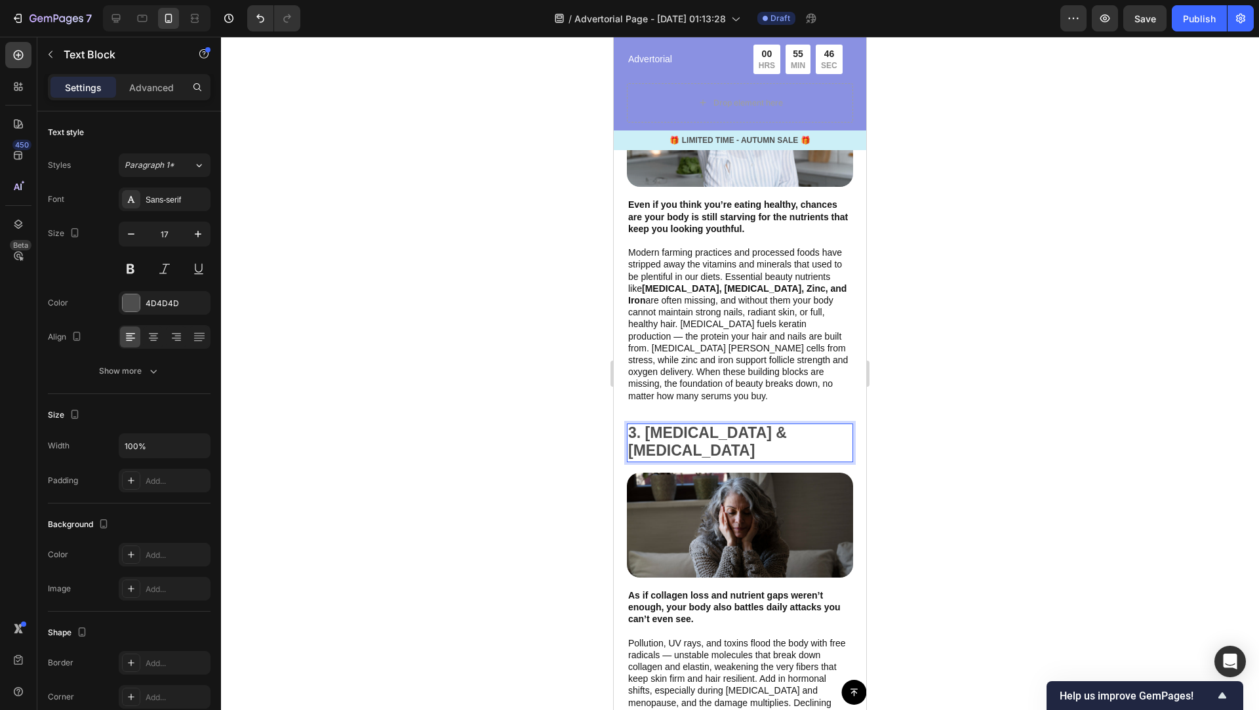
click at [726, 430] on strong "3. [MEDICAL_DATA] & [MEDICAL_DATA]" at bounding box center [707, 441] width 159 height 35
drag, startPoint x: 786, startPoint y: 441, endPoint x: 628, endPoint y: 424, distance: 159.0
click at [628, 425] on p "3. [MEDICAL_DATA] & [MEDICAL_DATA]" at bounding box center [740, 443] width 224 height 36
click at [753, 428] on strong "3. [MEDICAL_DATA] & [MEDICAL_DATA]" at bounding box center [707, 441] width 159 height 35
click at [778, 431] on p "3. [MEDICAL_DATA] & [MEDICAL_DATA]" at bounding box center [740, 443] width 224 height 36
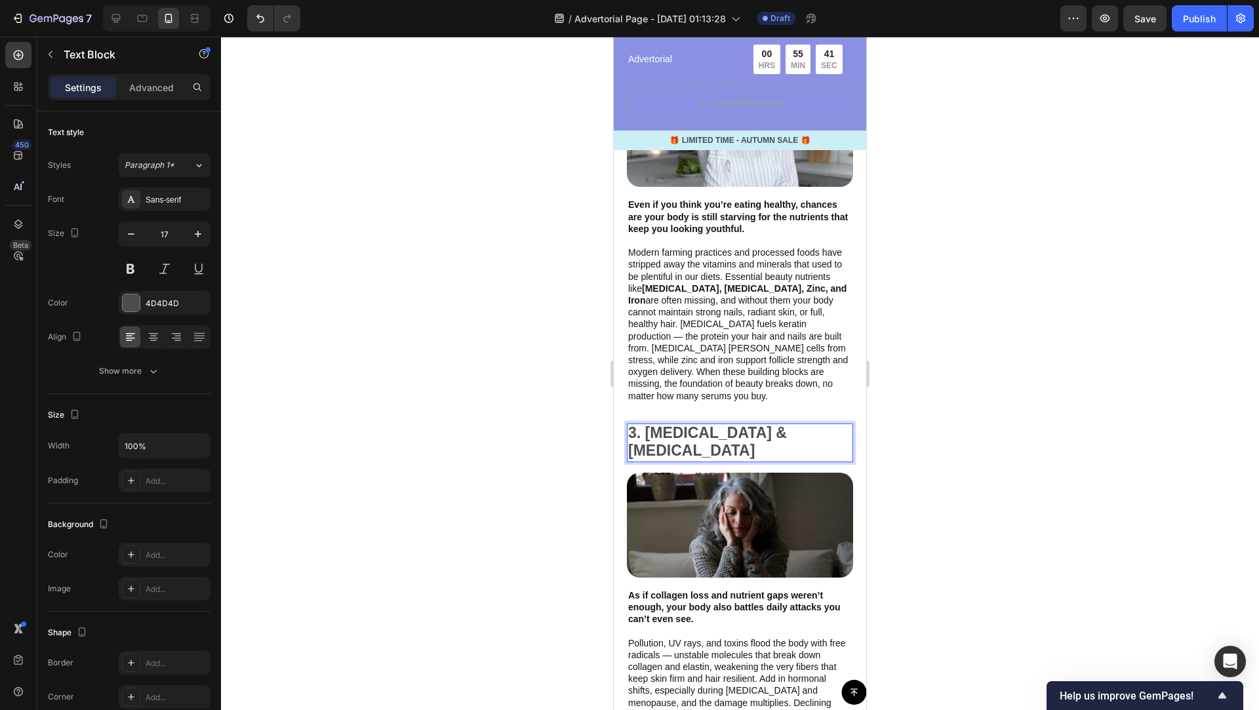
click at [778, 431] on p "3. [MEDICAL_DATA] & [MEDICAL_DATA]" at bounding box center [740, 443] width 224 height 36
click at [775, 431] on p "3. [MEDICAL_DATA] & [MEDICAL_DATA]" at bounding box center [740, 443] width 224 height 36
click at [763, 431] on strong "3. [MEDICAL_DATA] & [MEDICAL_DATA]" at bounding box center [707, 441] width 159 height 35
click at [989, 435] on div at bounding box center [740, 373] width 1038 height 673
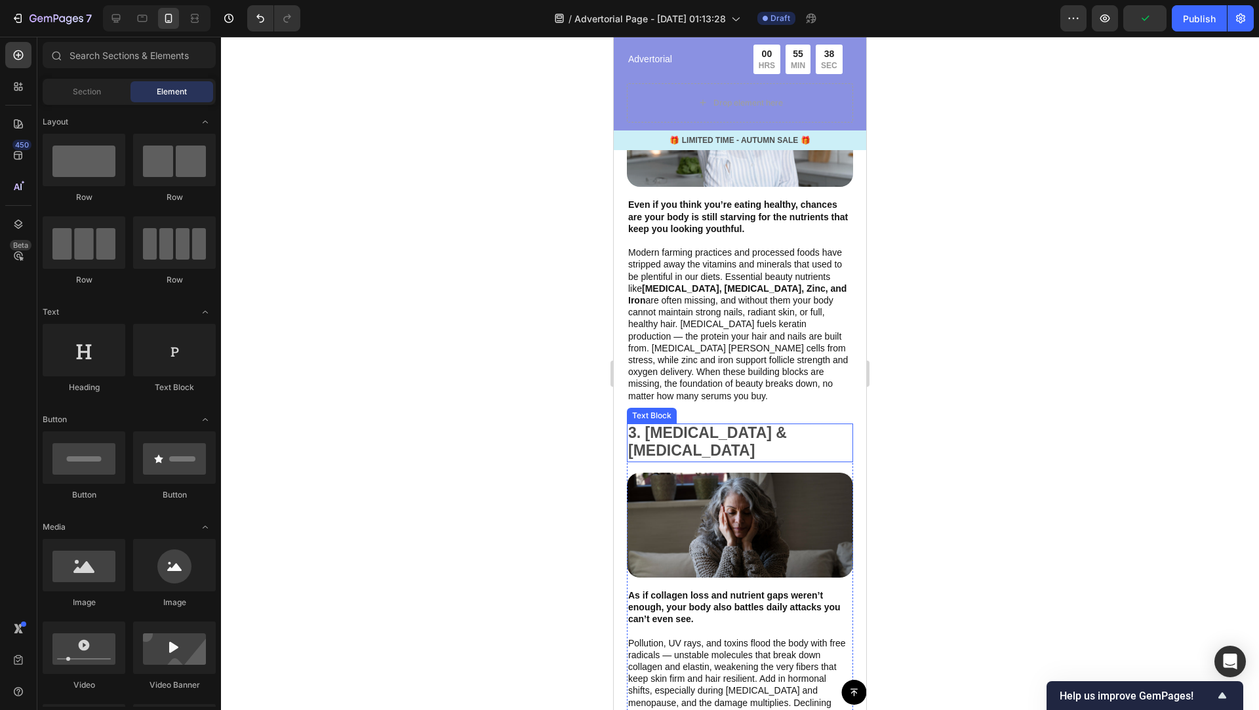
click at [753, 430] on strong "3. [MEDICAL_DATA] & [MEDICAL_DATA]" at bounding box center [707, 441] width 159 height 35
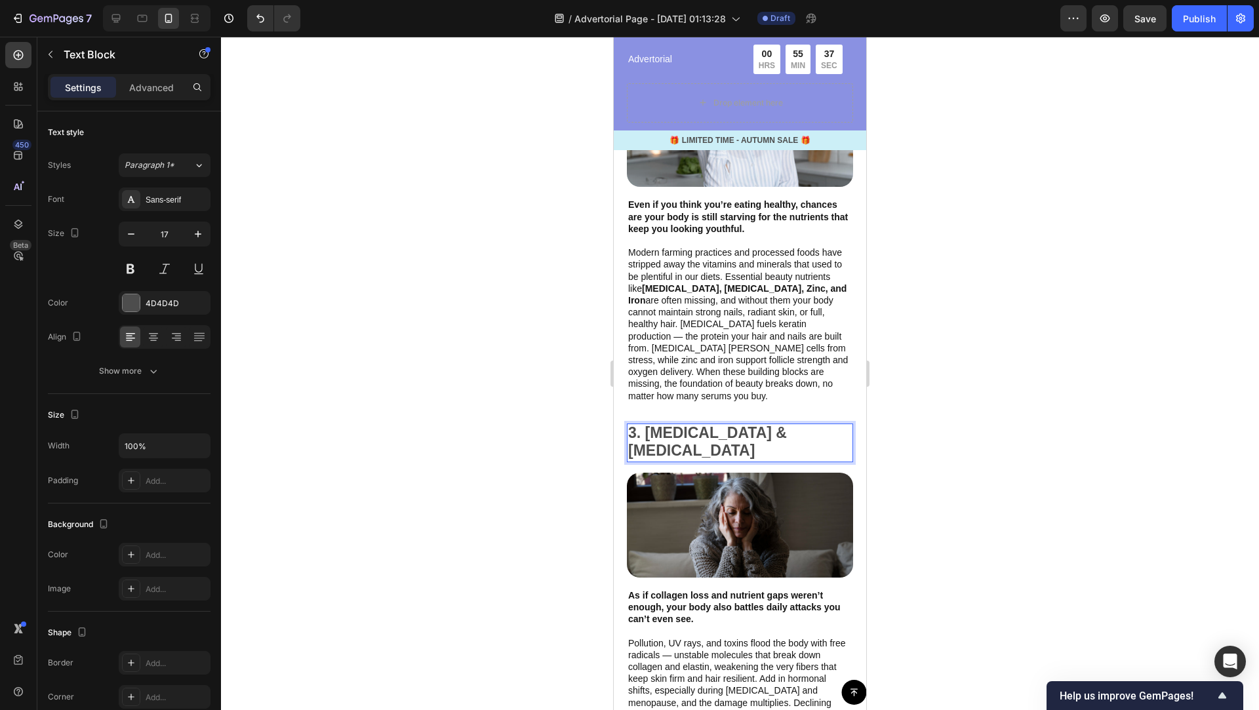
drag, startPoint x: 776, startPoint y: 433, endPoint x: 636, endPoint y: 420, distance: 140.2
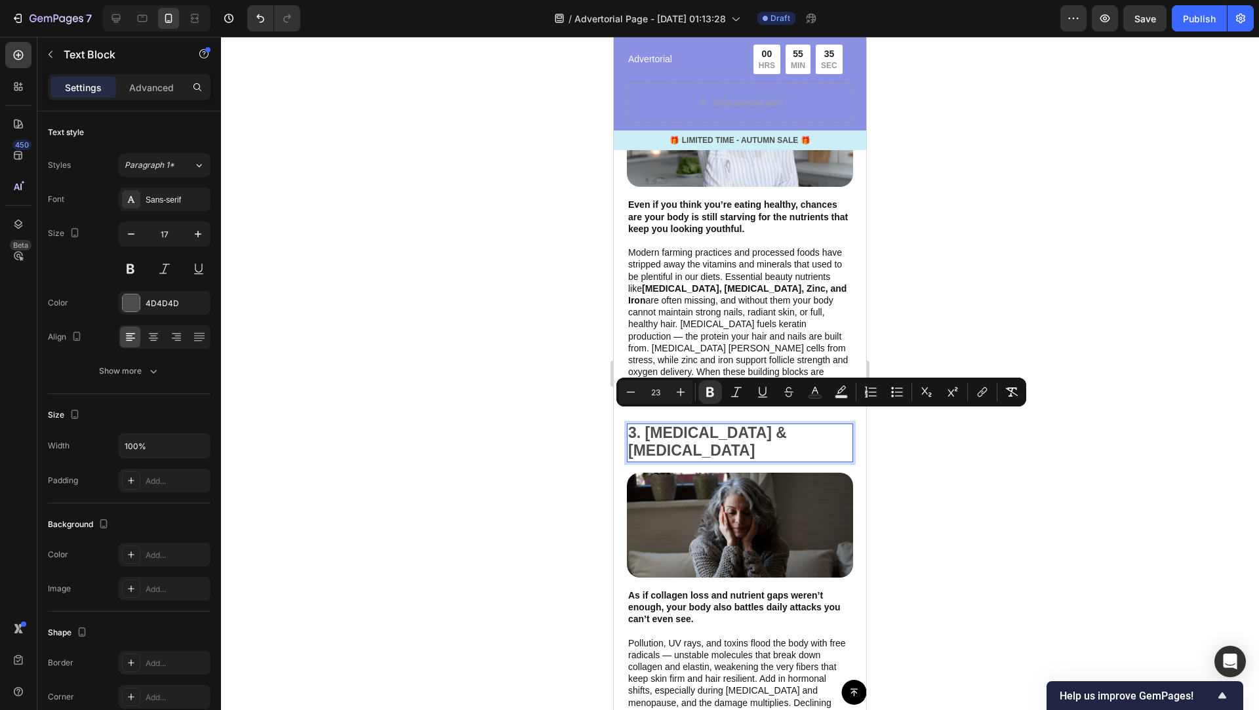
click at [776, 435] on p "3. [MEDICAL_DATA] & [MEDICAL_DATA]" at bounding box center [740, 443] width 224 height 36
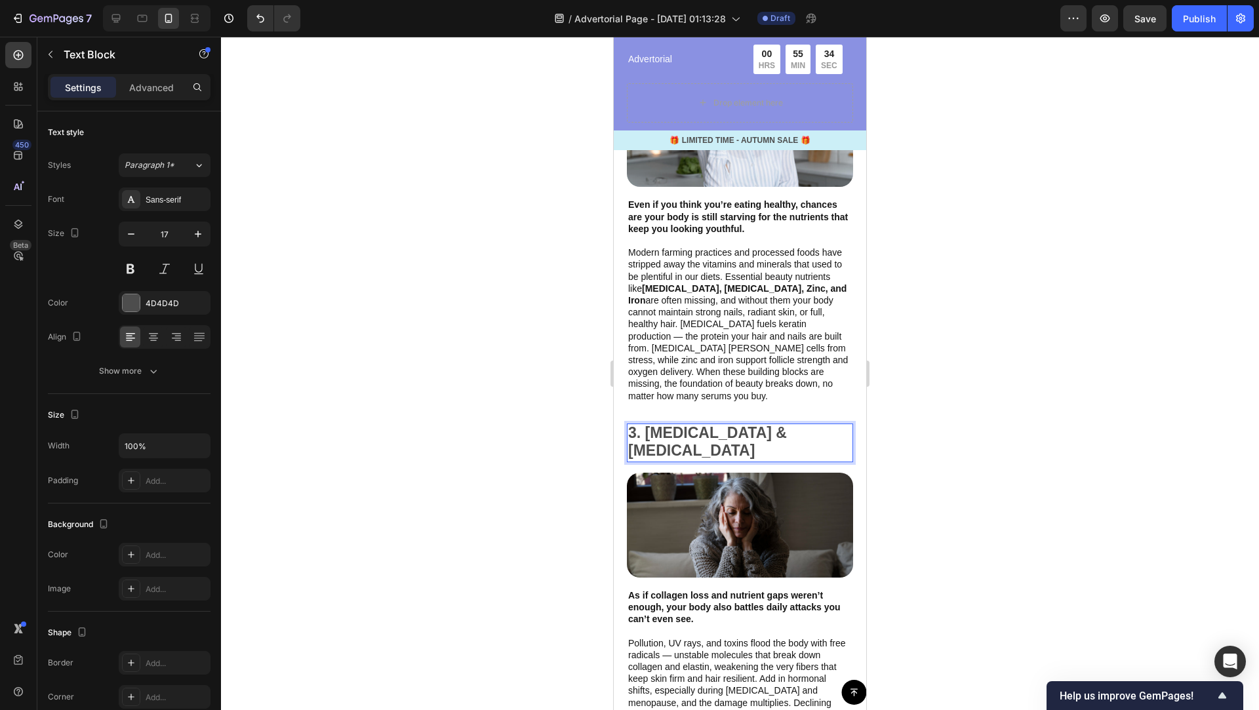
drag, startPoint x: 769, startPoint y: 435, endPoint x: 586, endPoint y: 420, distance: 184.2
click at [614, 420] on html "Mobile ( 385 px) iPhone 13 Mini iPhone 13 Pro iPhone 11 Pro Max iPhone 15 Pro M…" at bounding box center [740, 470] width 252 height 4367
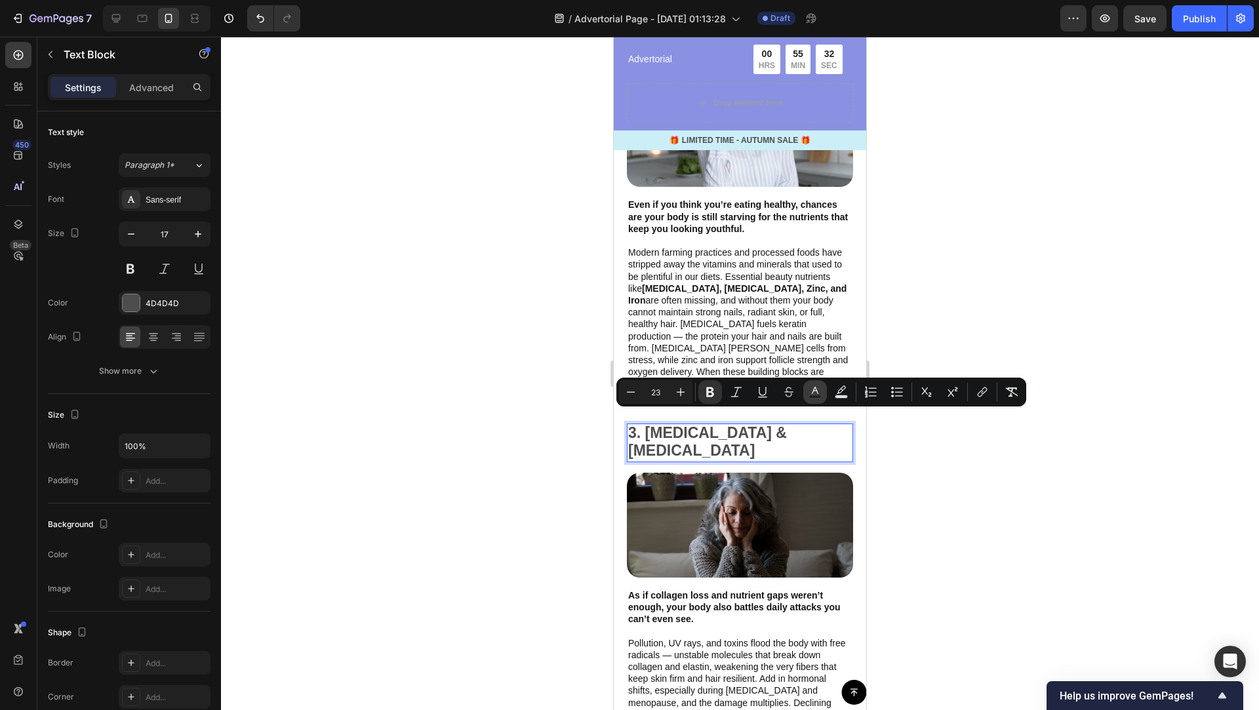
click at [812, 391] on icon "Editor contextual toolbar" at bounding box center [815, 392] width 13 height 13
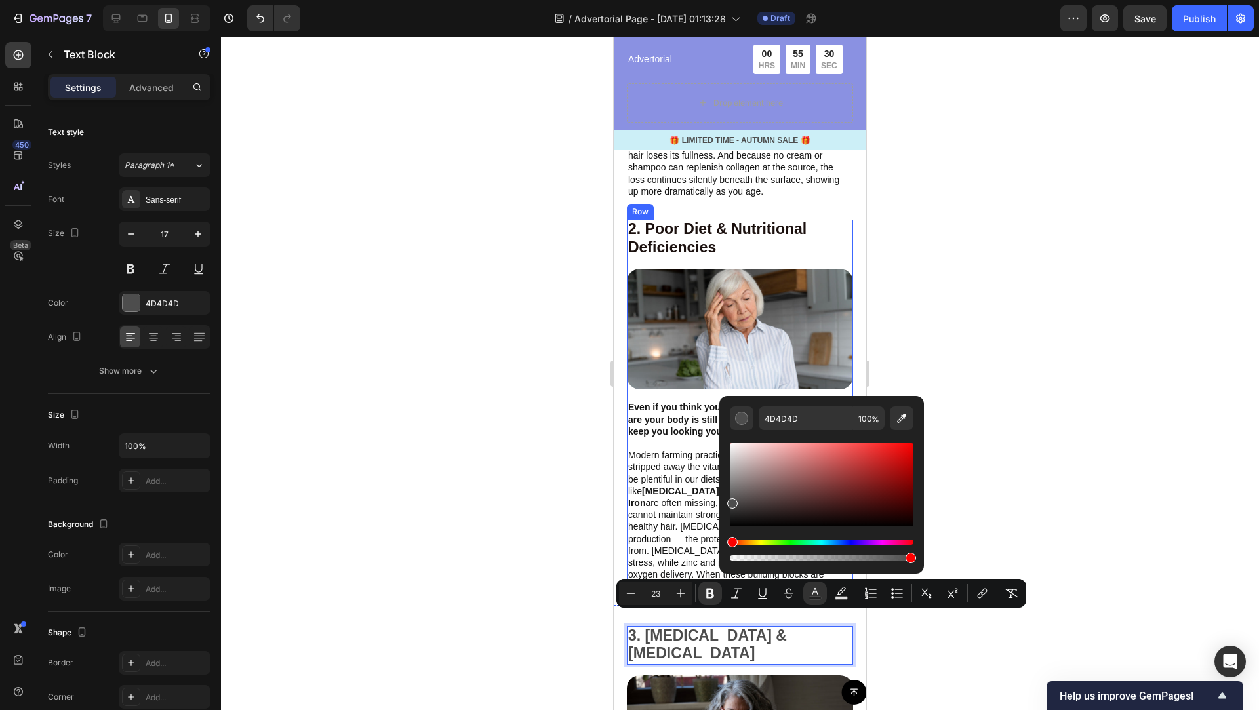
scroll to position [1548, 0]
click at [702, 222] on strong "2. Poor Diet & Nutritional Deficiencies" at bounding box center [717, 237] width 178 height 35
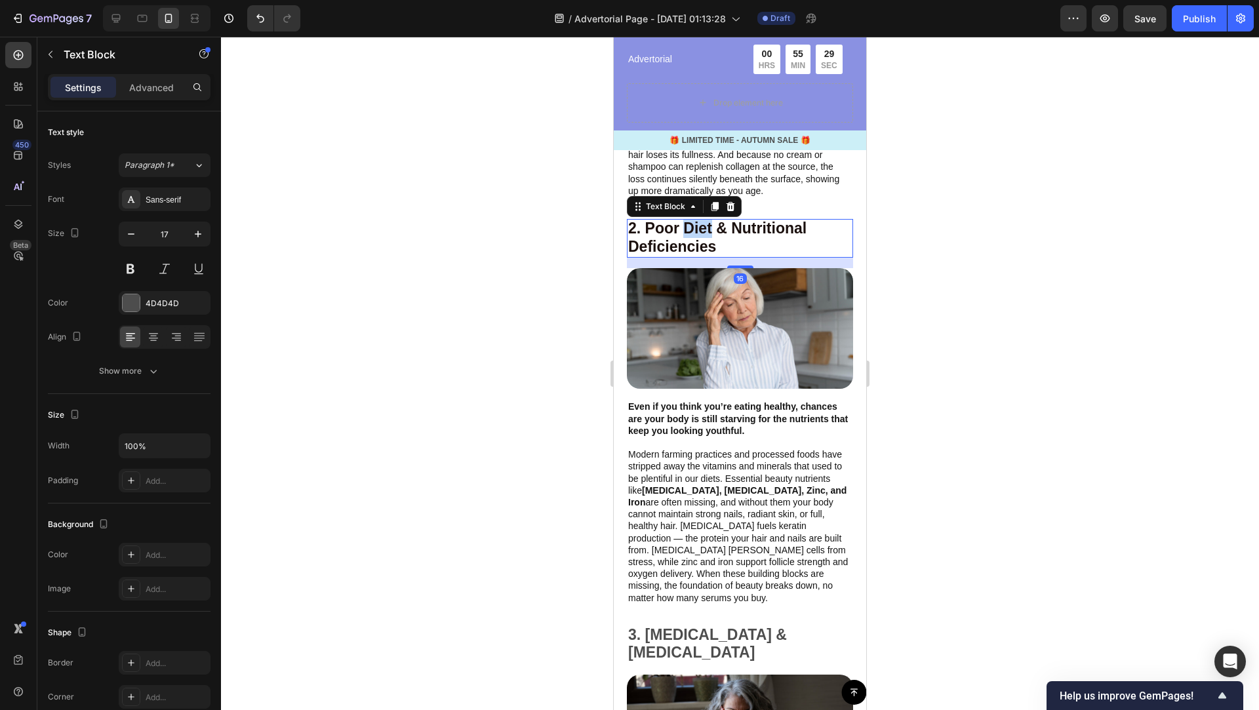
click at [706, 230] on strong "2. Poor Diet & Nutritional Deficiencies" at bounding box center [717, 237] width 178 height 35
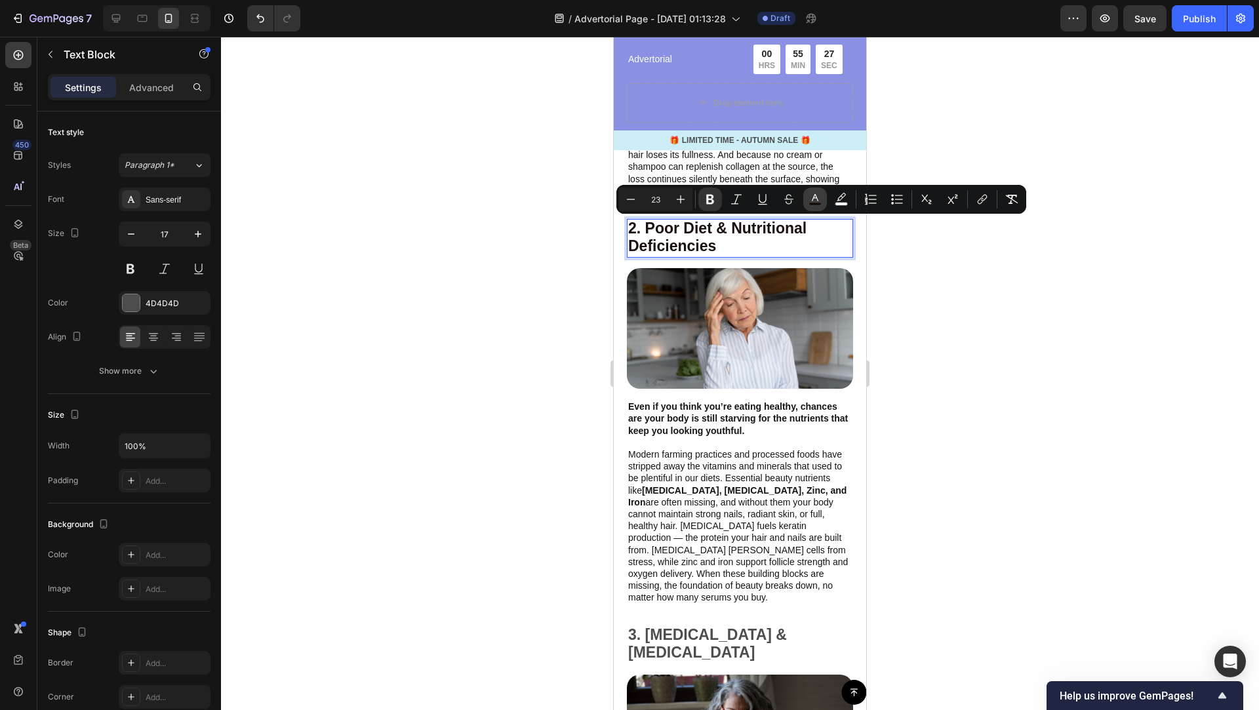
click at [816, 203] on rect "Editor contextual toolbar" at bounding box center [815, 204] width 12 height 3
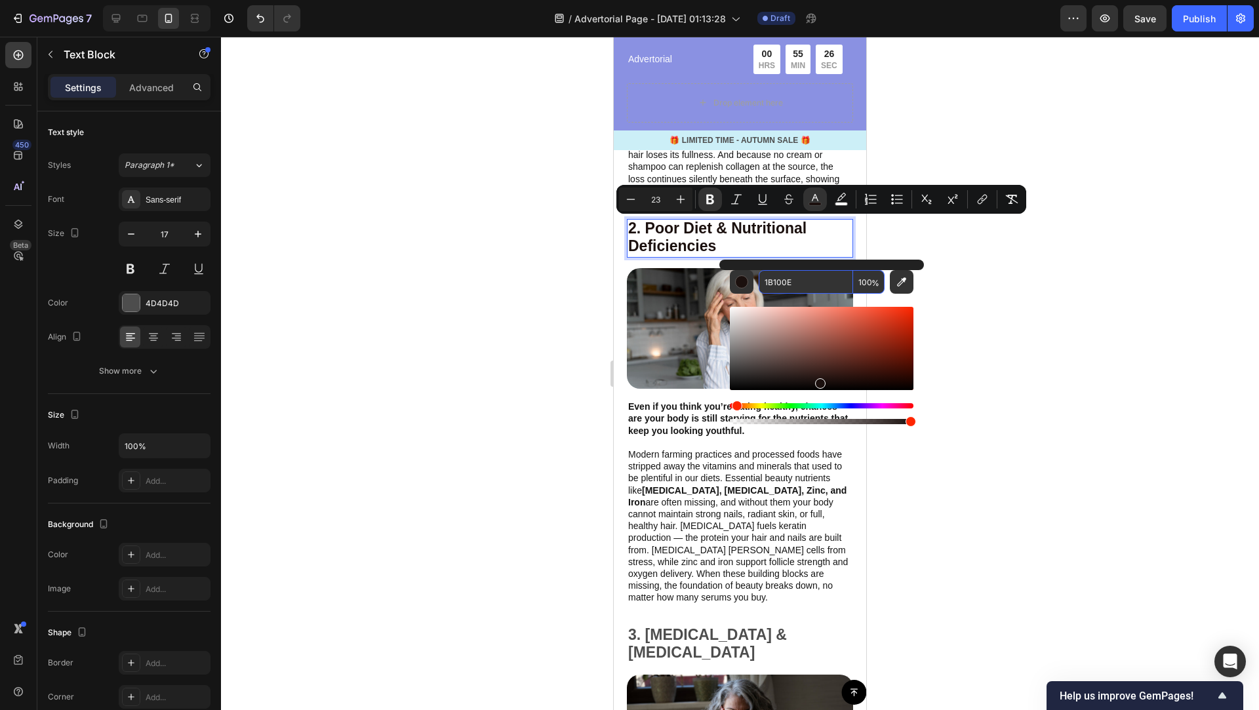
click at [818, 286] on input "1B100E" at bounding box center [806, 282] width 94 height 24
click at [1012, 491] on div at bounding box center [740, 373] width 1038 height 673
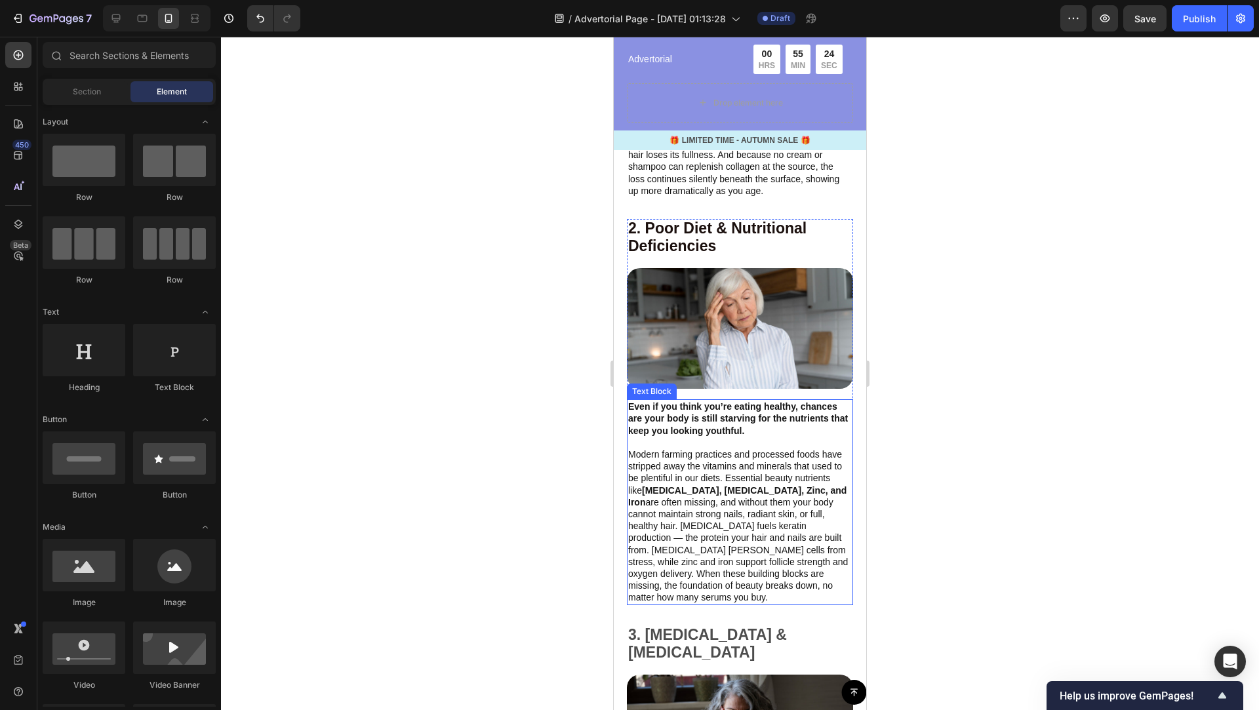
click at [778, 627] on strong "3. [MEDICAL_DATA] & [MEDICAL_DATA]" at bounding box center [707, 643] width 159 height 35
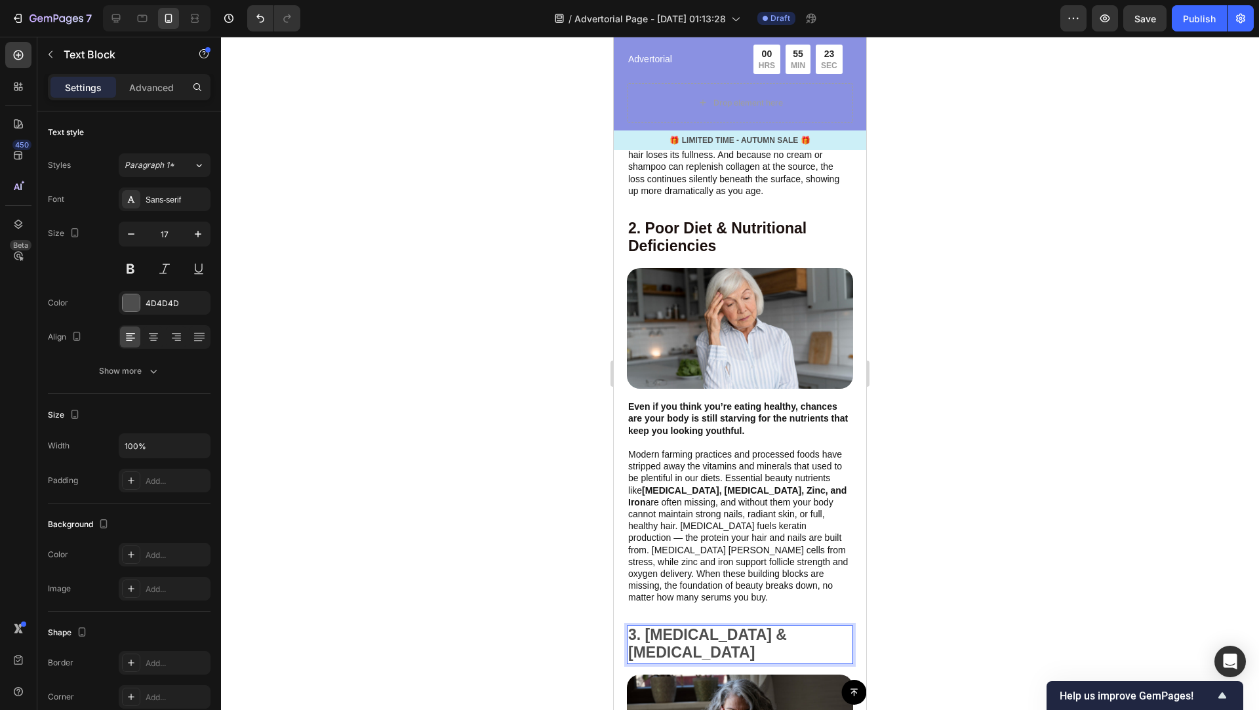
click at [760, 626] on strong "3. [MEDICAL_DATA] & [MEDICAL_DATA]" at bounding box center [707, 643] width 159 height 35
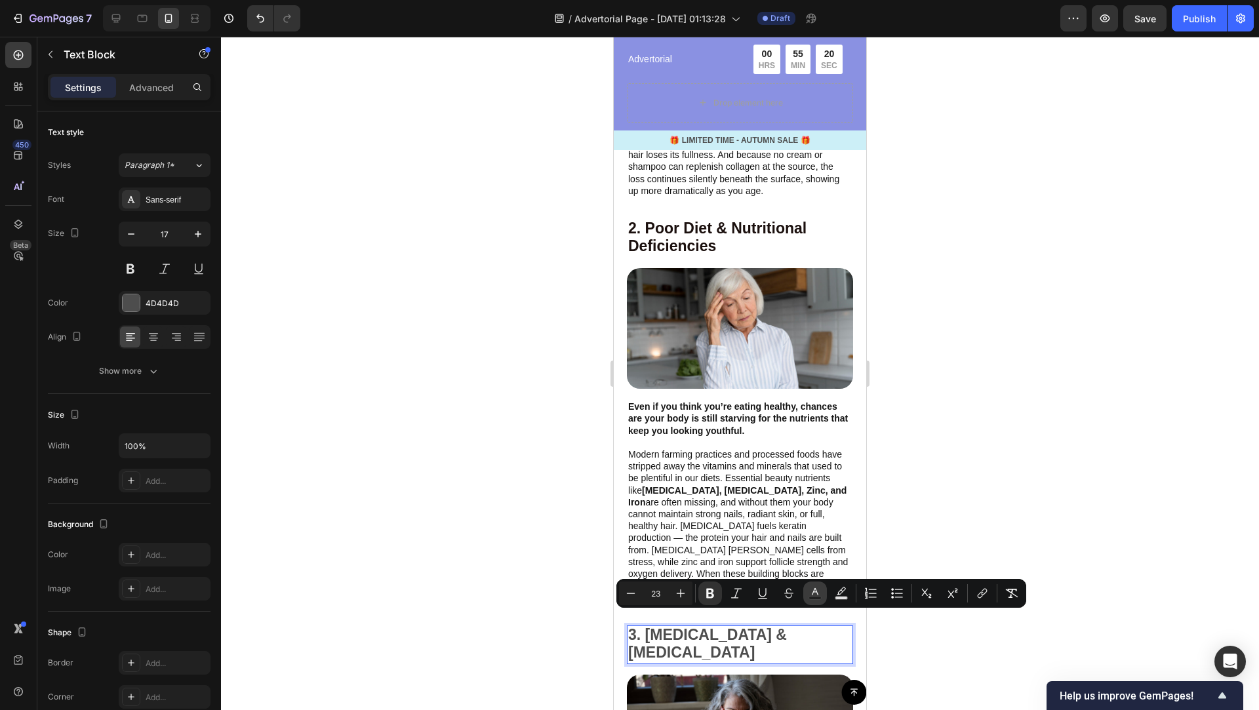
click at [812, 592] on icon "Editor contextual toolbar" at bounding box center [815, 593] width 13 height 13
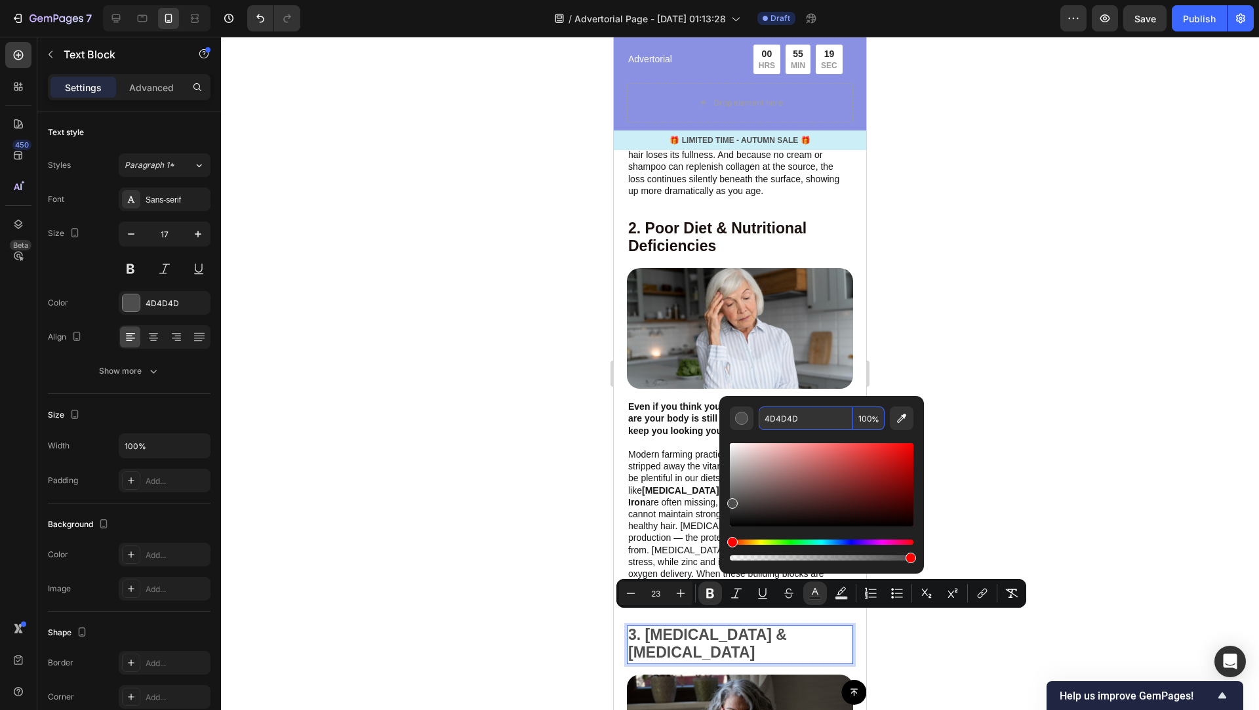
click at [825, 421] on input "4D4D4D" at bounding box center [806, 419] width 94 height 24
paste input "1B100E"
type input "1B100E"
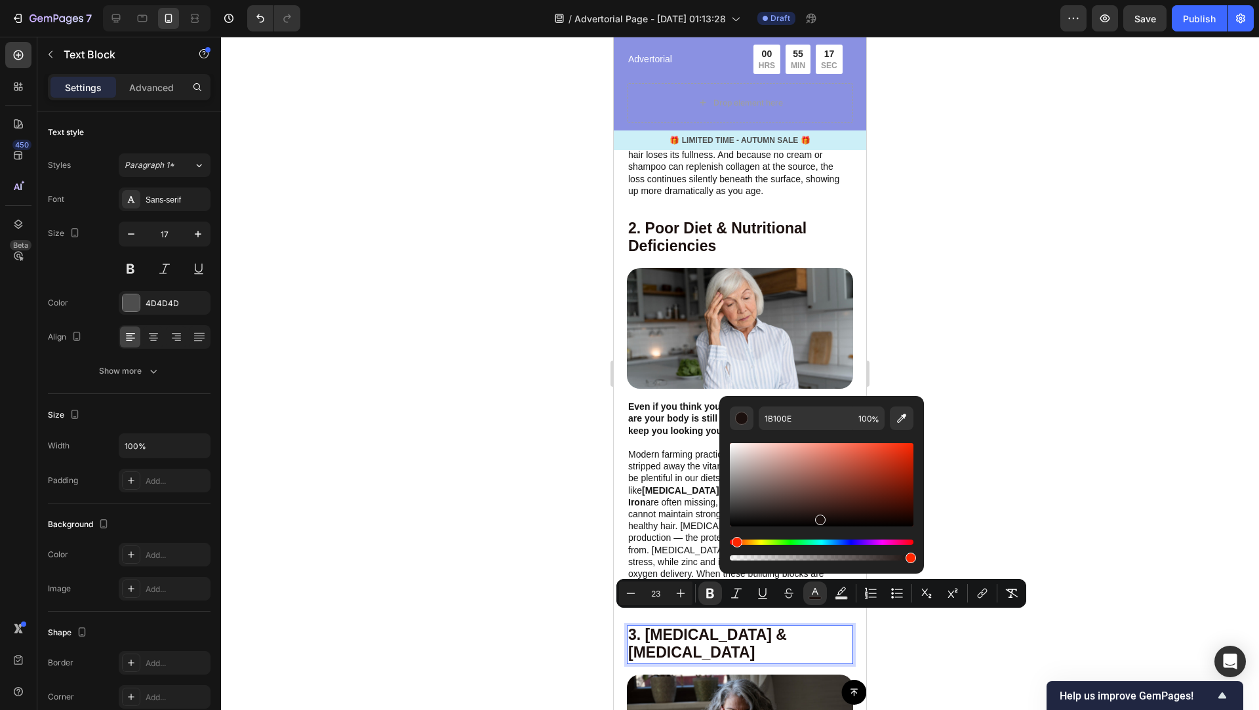
click at [1041, 365] on div at bounding box center [740, 373] width 1038 height 673
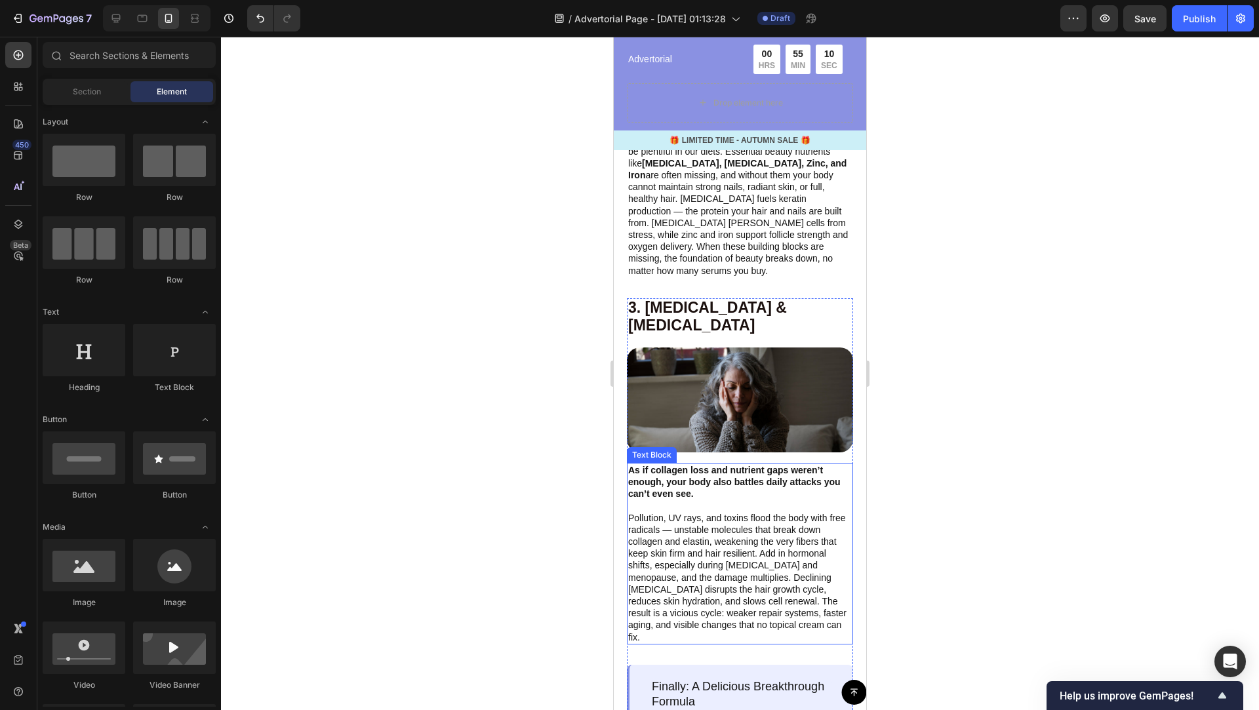
scroll to position [1896, 0]
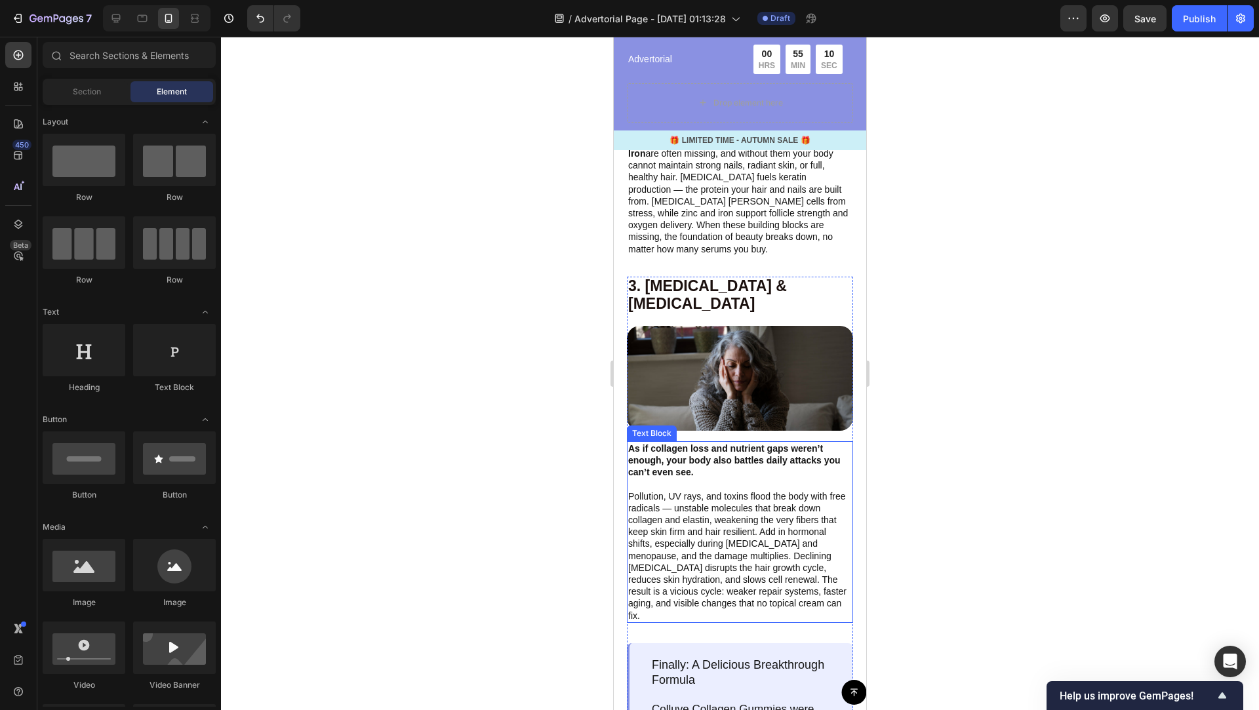
click at [790, 548] on p "Pollution, UV rays, and toxins flood the body with free radicals — unstable mol…" at bounding box center [740, 549] width 224 height 143
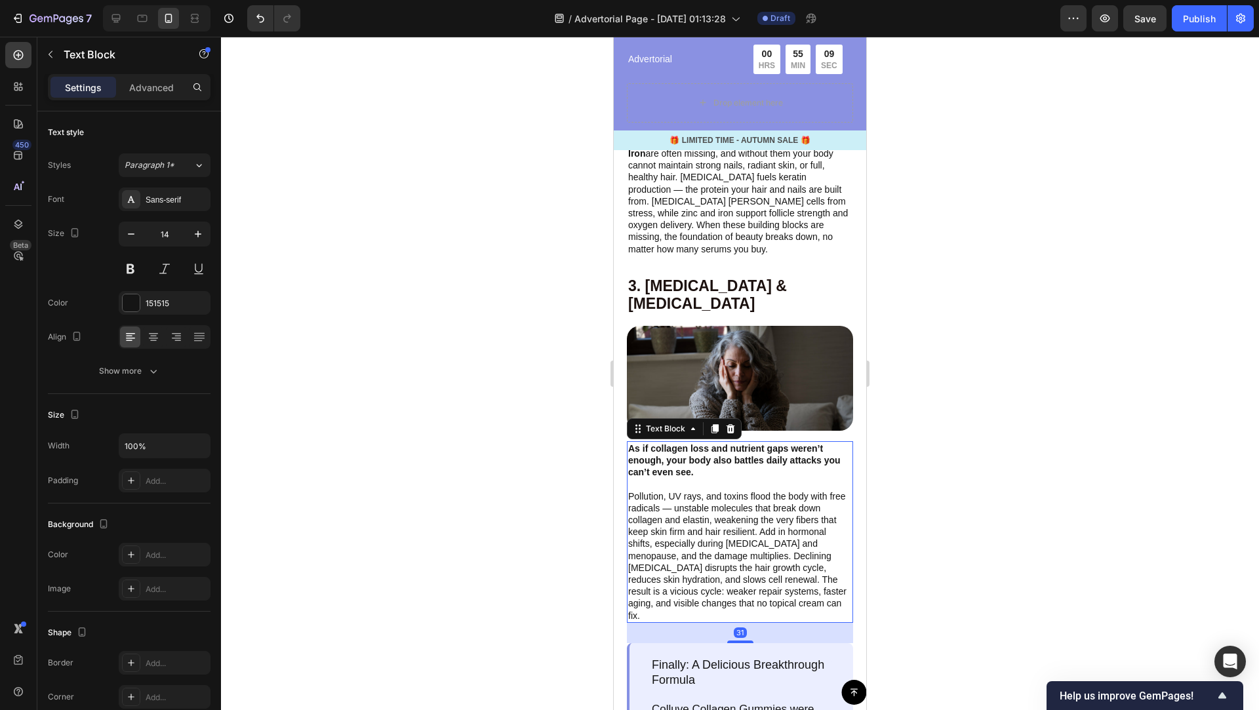
click at [781, 534] on p "Pollution, UV rays, and toxins flood the body with free radicals — unstable mol…" at bounding box center [740, 549] width 224 height 143
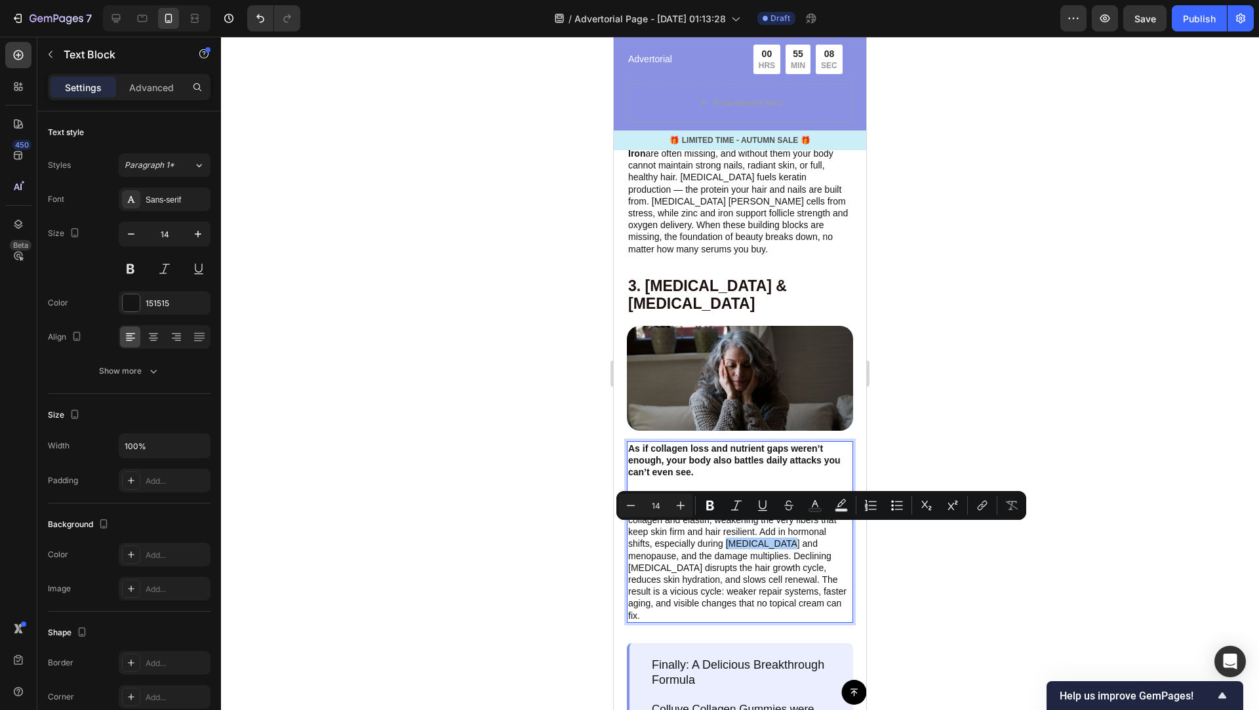
click at [912, 553] on div at bounding box center [740, 373] width 1038 height 673
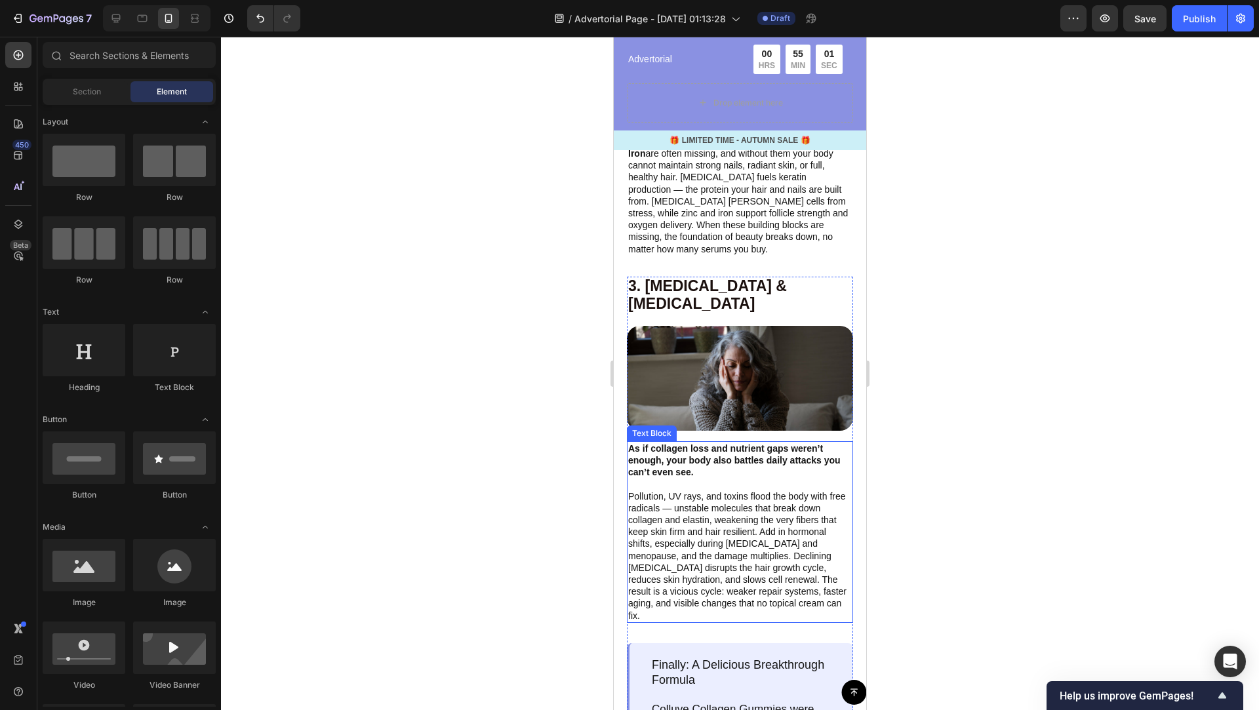
click at [748, 510] on p "Pollution, UV rays, and toxins flood the body with free radicals — unstable mol…" at bounding box center [740, 549] width 224 height 143
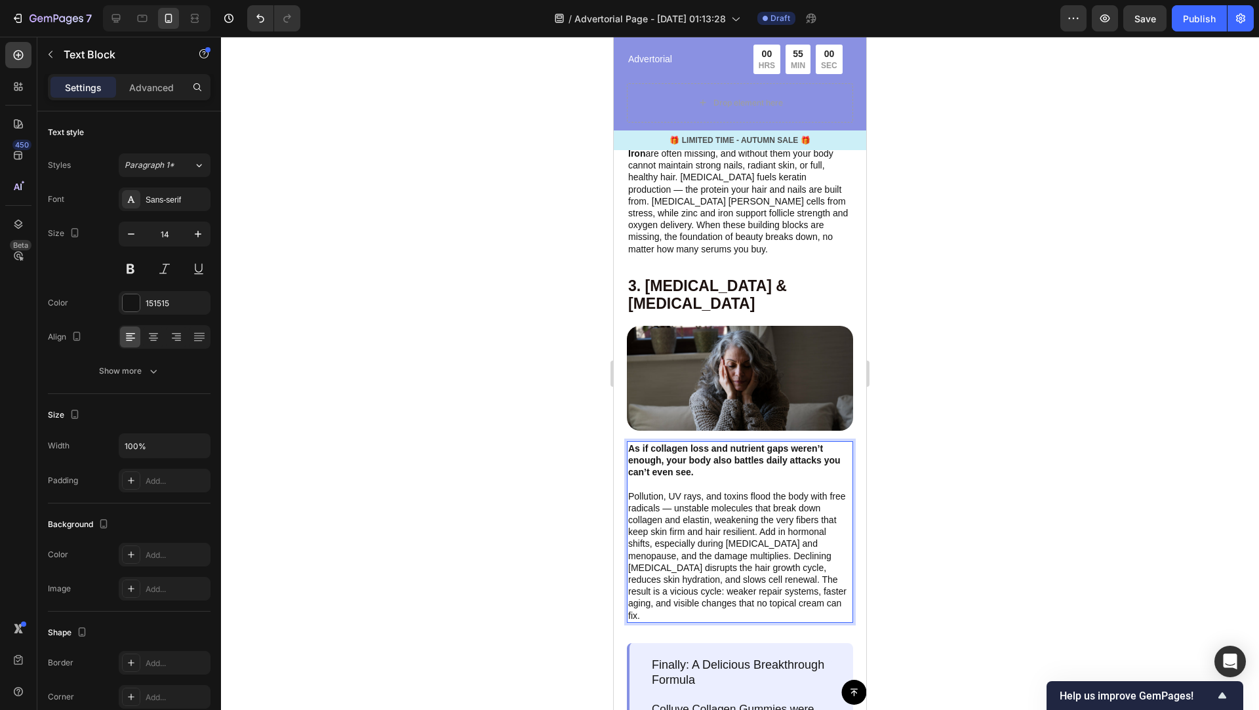
click at [748, 510] on p "Pollution, UV rays, and toxins flood the body with free radicals — unstable mol…" at bounding box center [740, 549] width 224 height 143
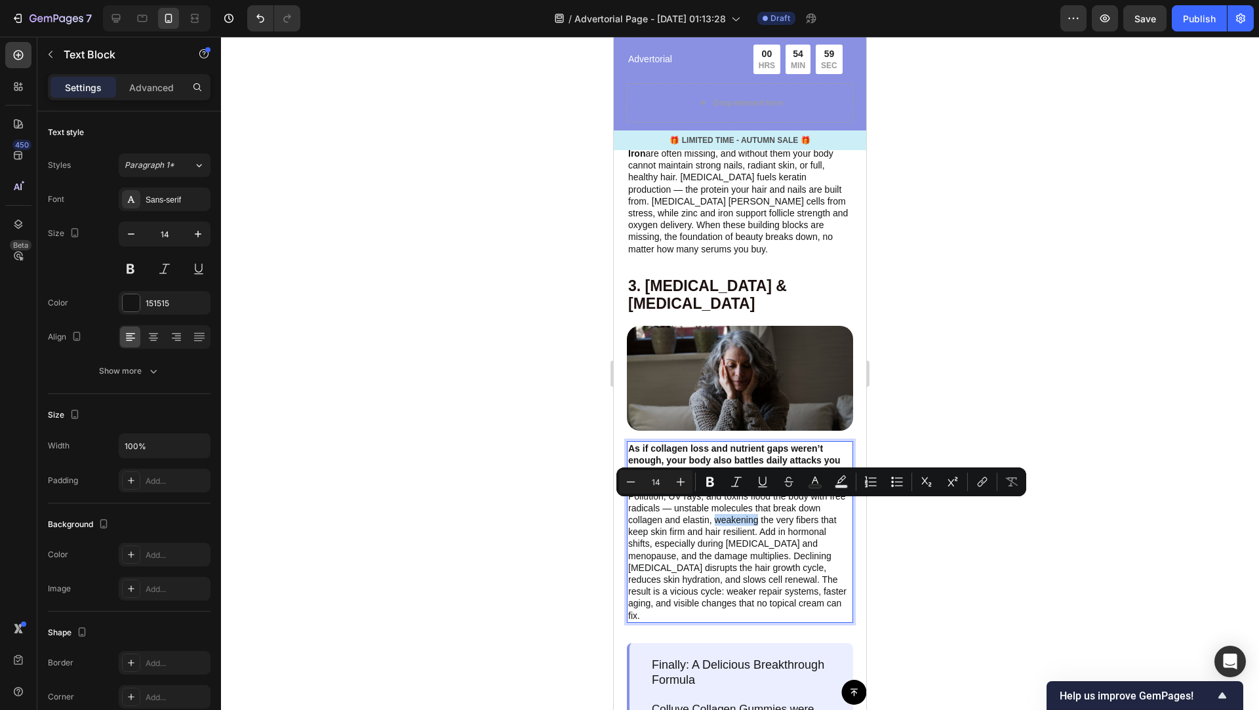
click at [748, 510] on p "Pollution, UV rays, and toxins flood the body with free radicals — unstable mol…" at bounding box center [740, 549] width 224 height 143
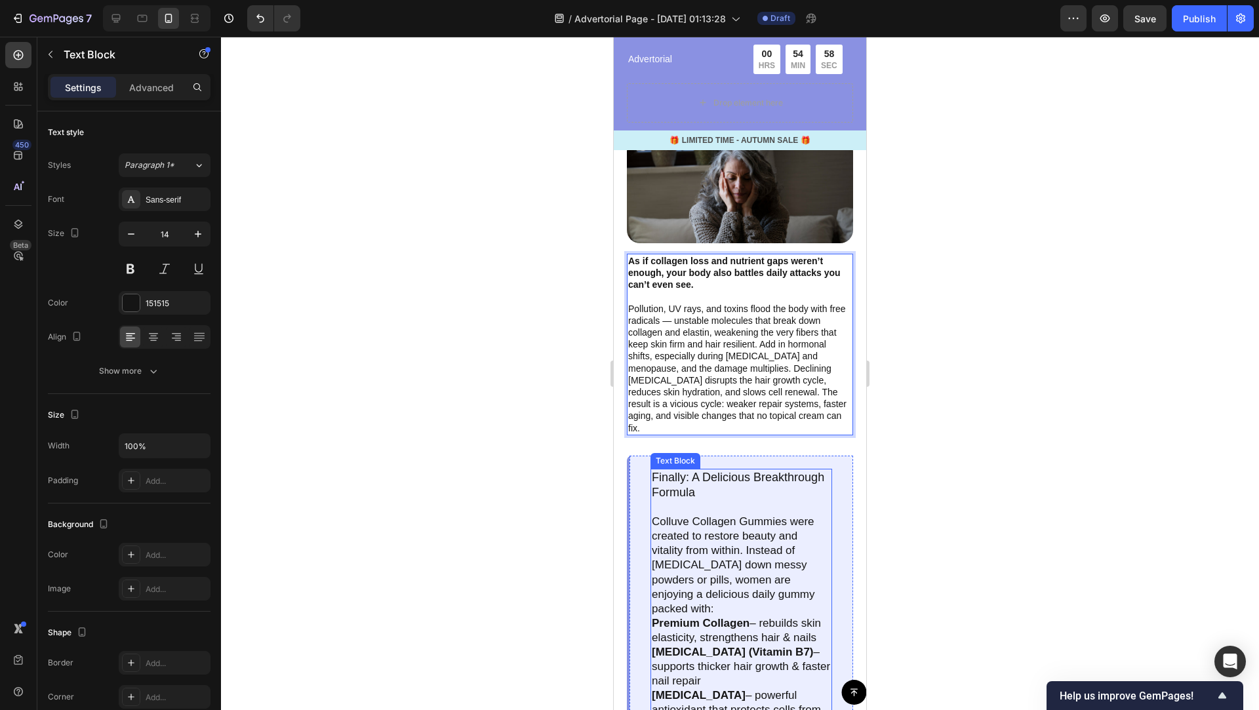
scroll to position [2100, 0]
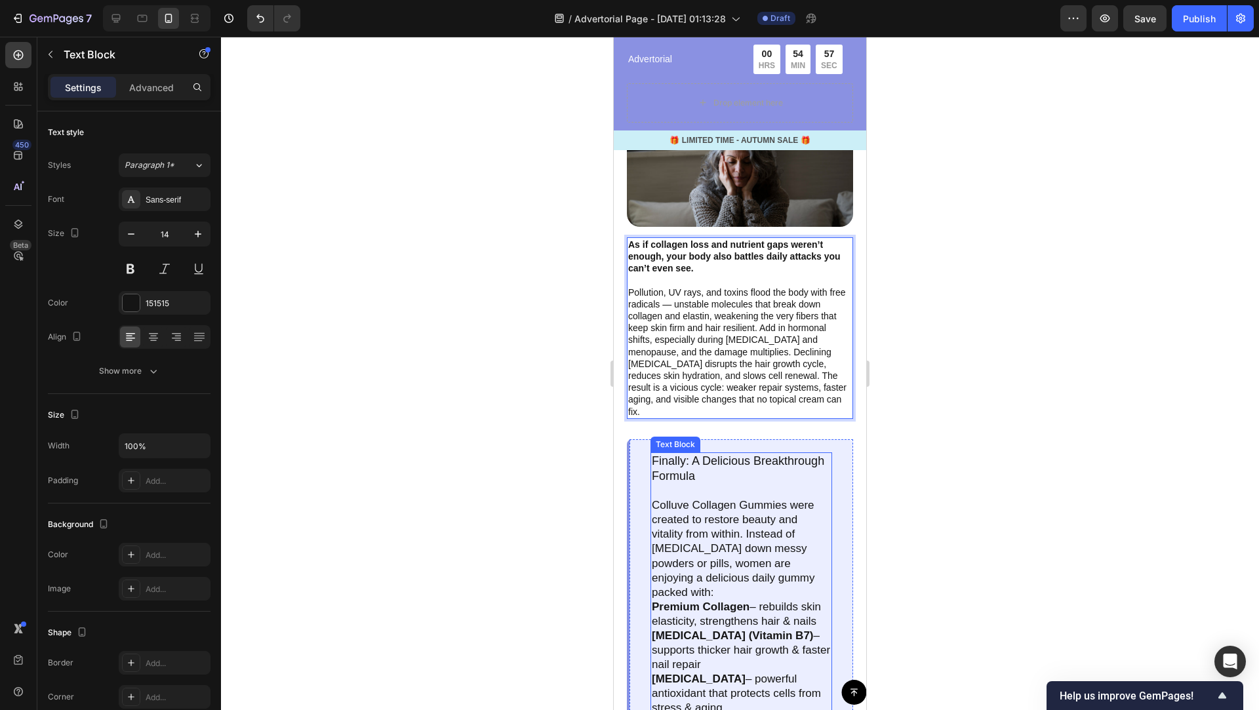
click at [713, 484] on p at bounding box center [741, 491] width 179 height 14
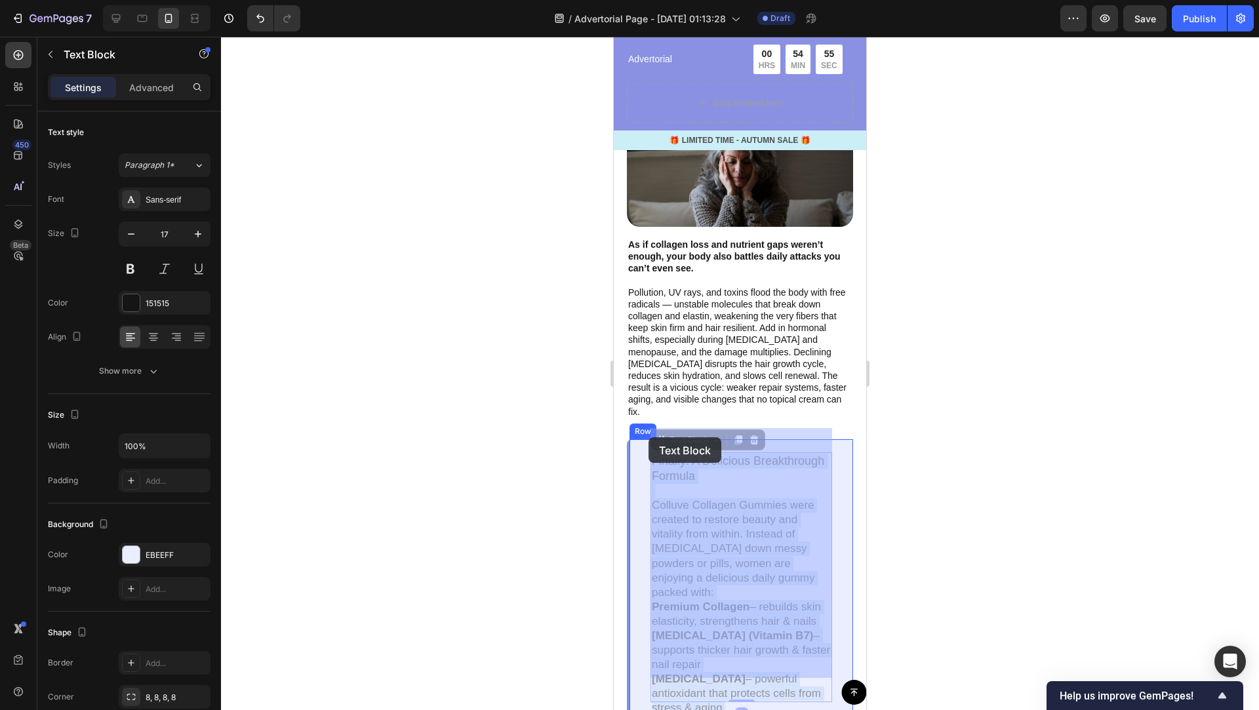
drag, startPoint x: 700, startPoint y: 452, endPoint x: 650, endPoint y: 438, distance: 52.5
click at [650, 438] on div "Mobile ( 385 px) iPhone 13 Mini iPhone 13 Pro iPhone 11 Pro Max iPhone 15 Pro M…" at bounding box center [740, 113] width 252 height 4354
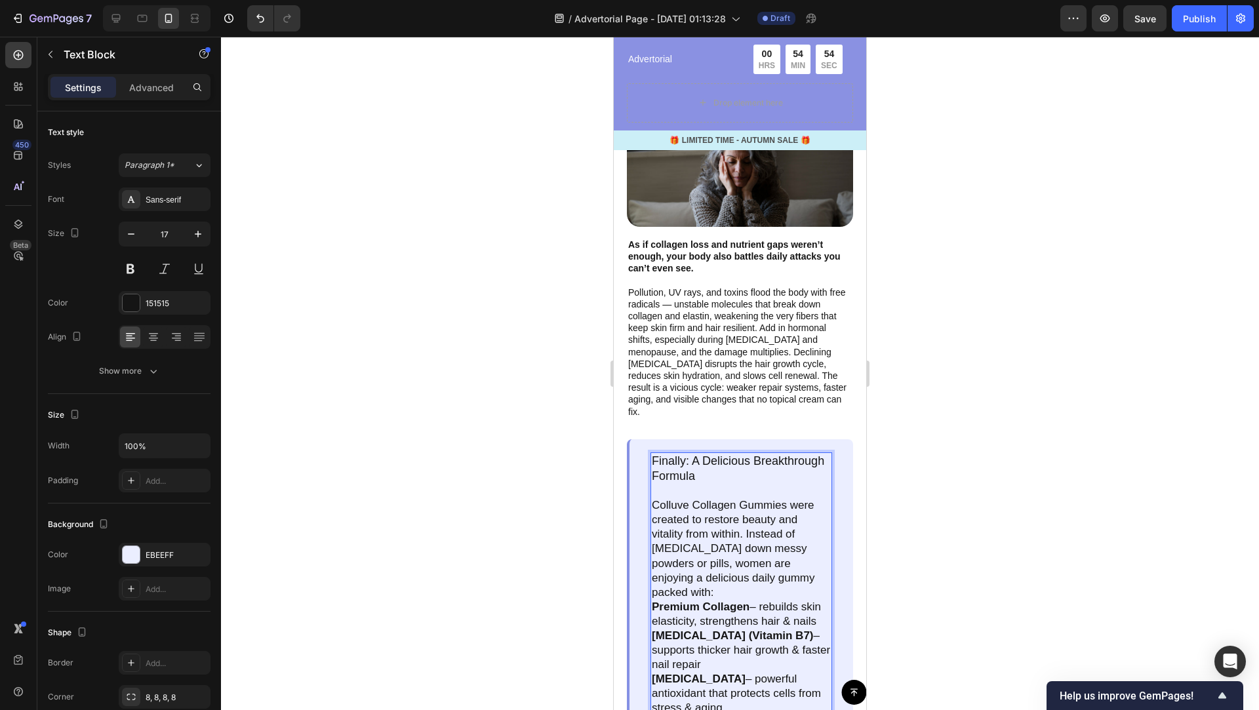
click at [681, 454] on span "Finally: A Delicious Breakthrough Formula" at bounding box center [738, 468] width 172 height 28
click at [695, 455] on p "Finally: A Delicious Breakthrough Formula" at bounding box center [741, 469] width 179 height 30
click at [702, 455] on p "Finally: A Delicious Breakthrough Formula" at bounding box center [741, 469] width 179 height 30
drag, startPoint x: 696, startPoint y: 452, endPoint x: 668, endPoint y: 437, distance: 32.3
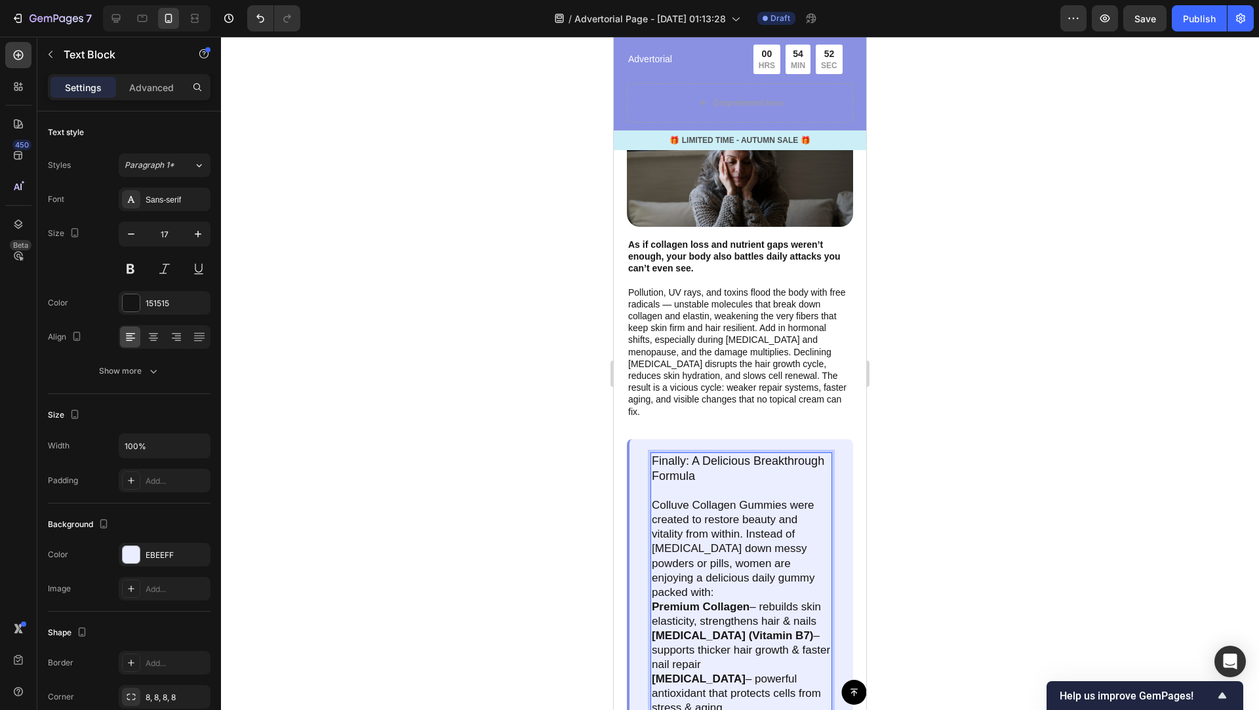
click at [668, 454] on p "Finally: A Delicious Breakthrough Formula" at bounding box center [741, 469] width 179 height 30
click at [957, 493] on div at bounding box center [740, 373] width 1038 height 673
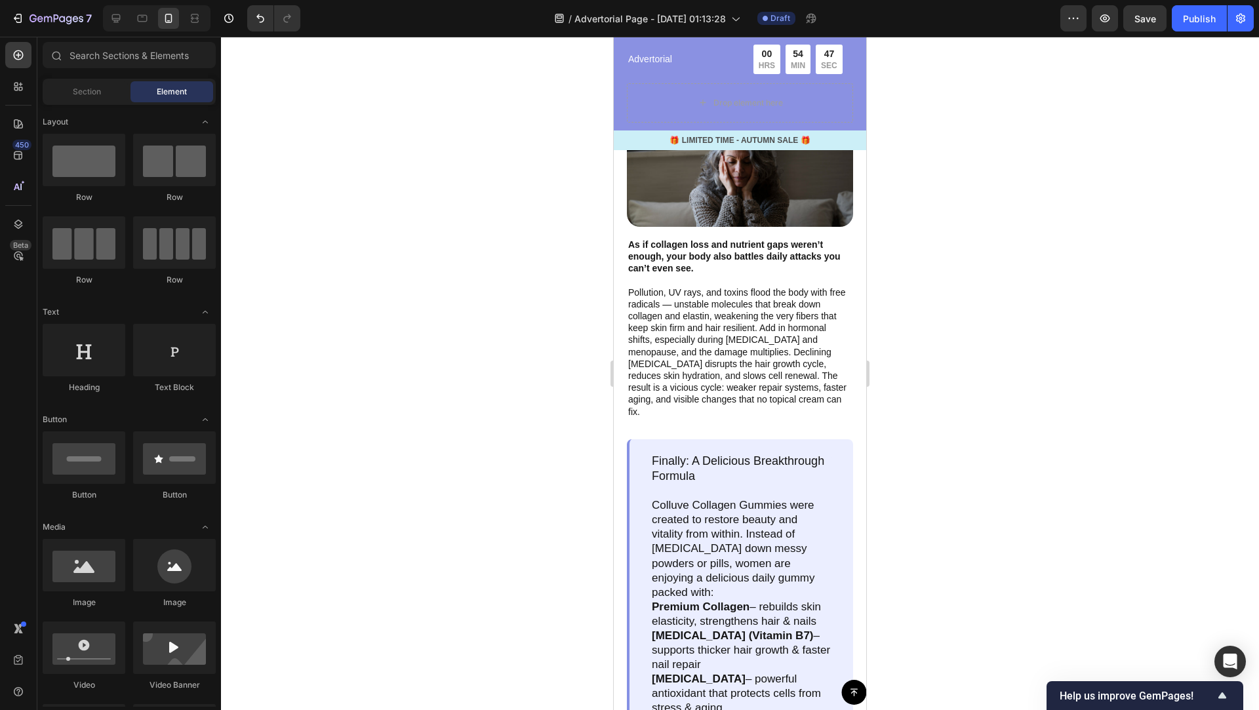
click at [959, 566] on div at bounding box center [740, 373] width 1038 height 673
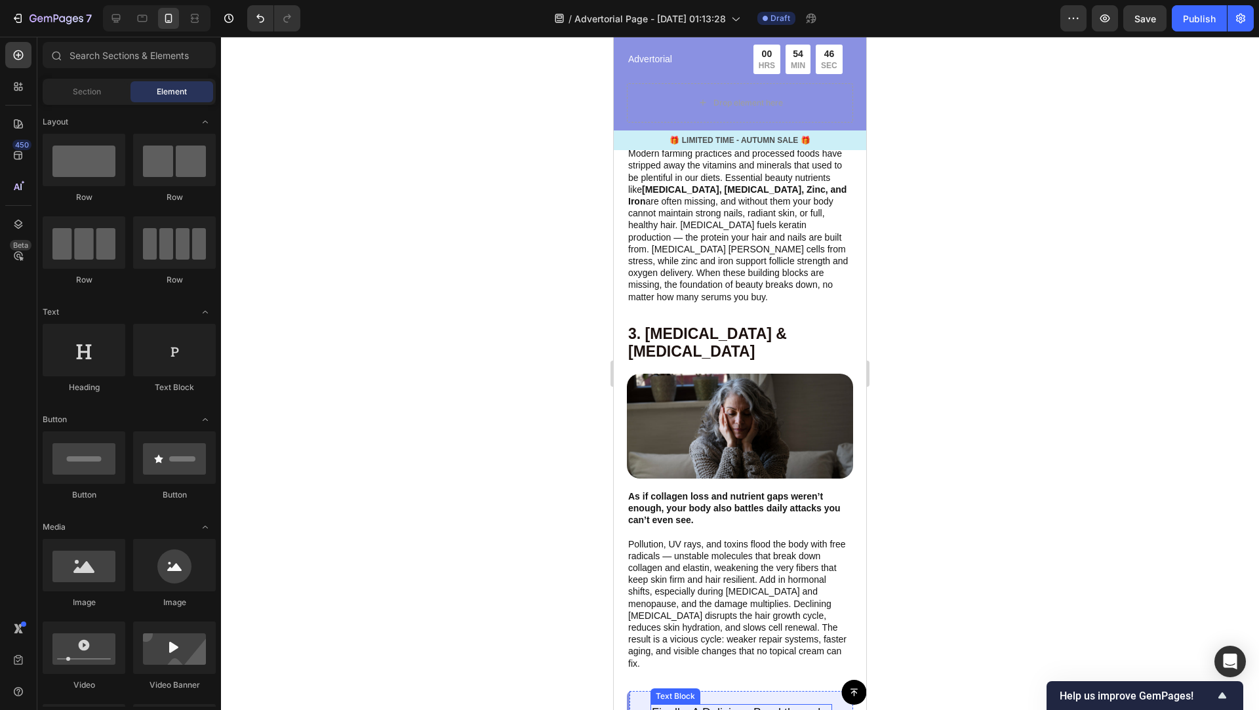
scroll to position [1767, 0]
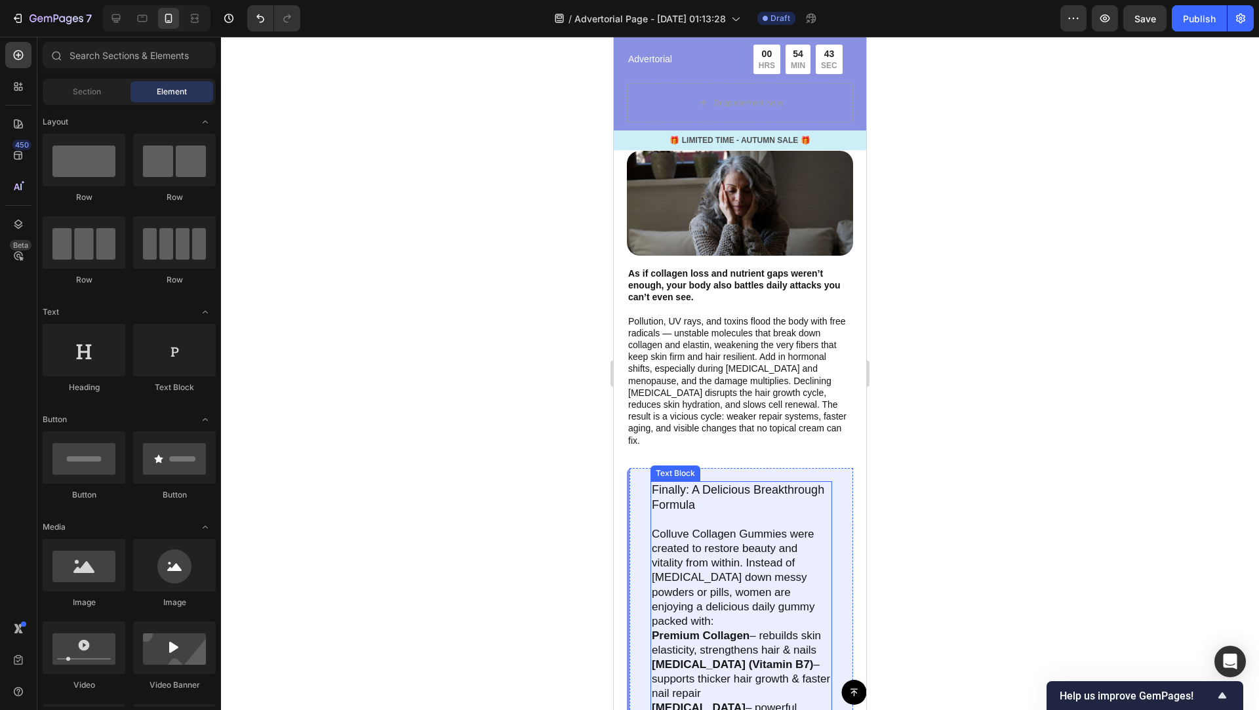
click at [718, 487] on p "Finally: A Delicious Breakthrough Formula" at bounding box center [741, 498] width 179 height 30
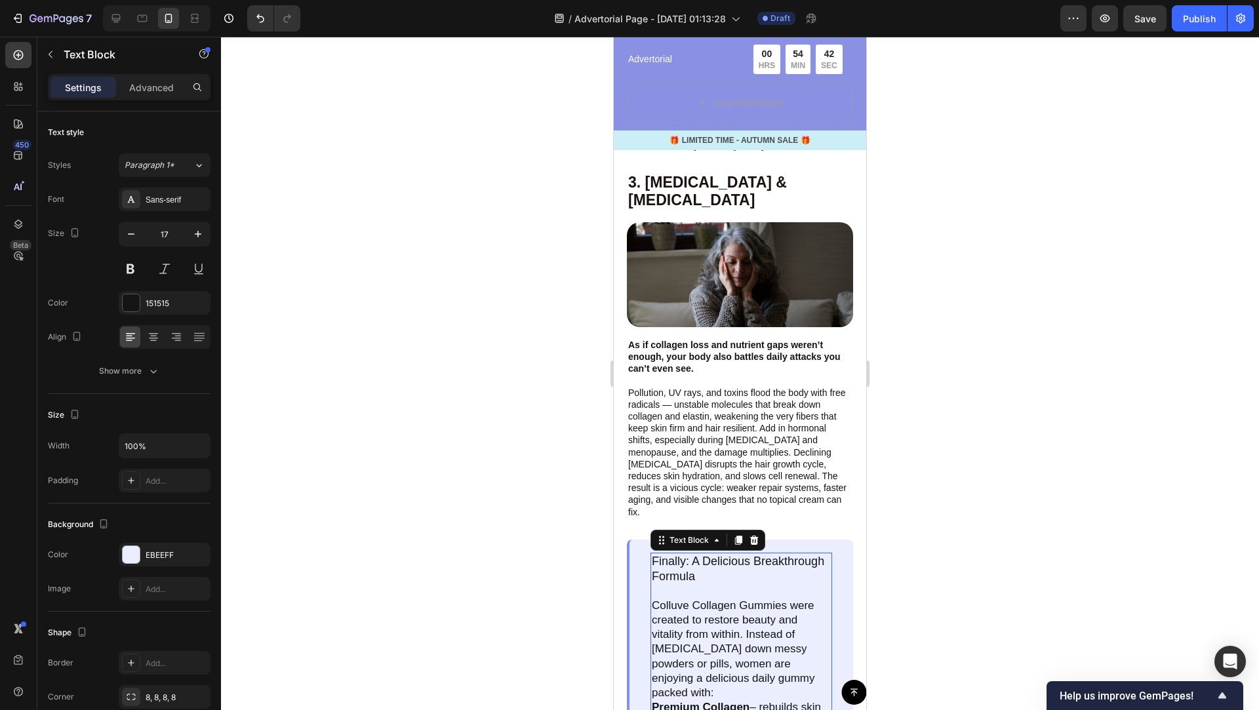
scroll to position [2029, 0]
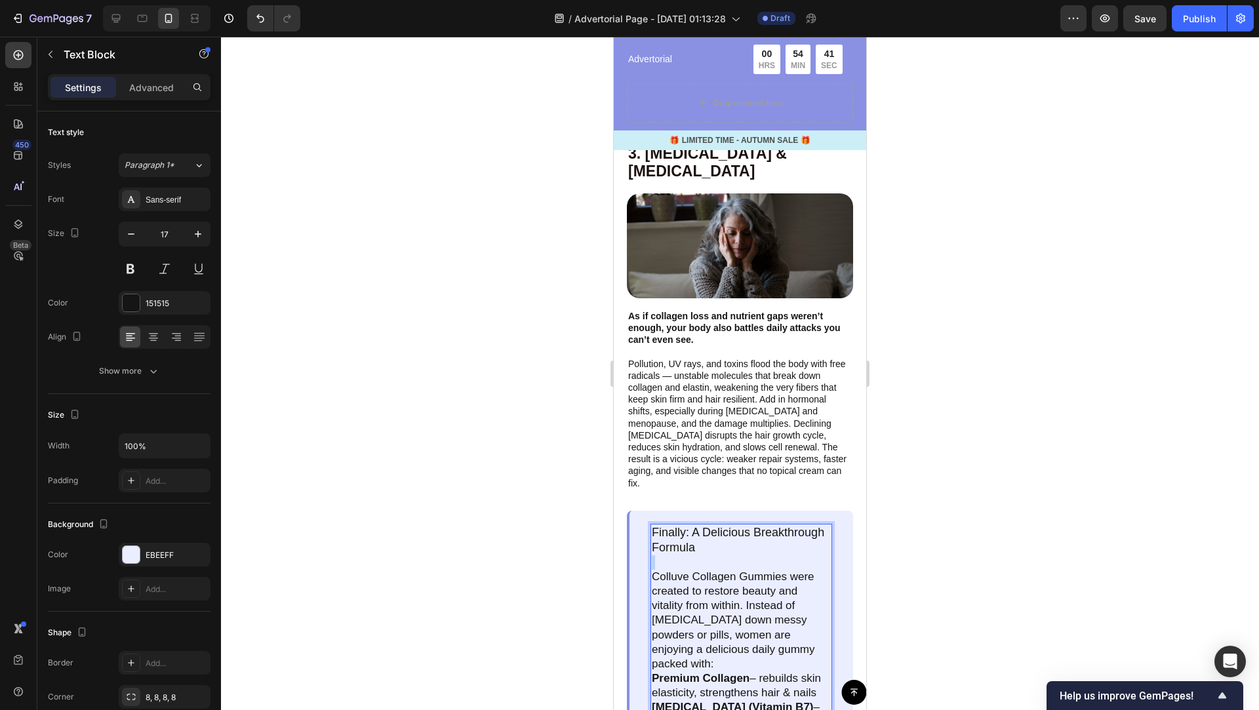
click at [701, 525] on p "Finally: A Delicious Breakthrough Formula" at bounding box center [741, 540] width 179 height 30
drag, startPoint x: 694, startPoint y: 526, endPoint x: 664, endPoint y: 506, distance: 36.4
click at [662, 526] on span "Finally: A Delicious Breakthrough Formula" at bounding box center [738, 540] width 172 height 28
drag, startPoint x: 692, startPoint y: 526, endPoint x: 645, endPoint y: 506, distance: 50.8
click at [645, 511] on div "Finally: A Delicious Breakthrough Formula Colluve Collagen Gummies were created…" at bounding box center [740, 656] width 226 height 291
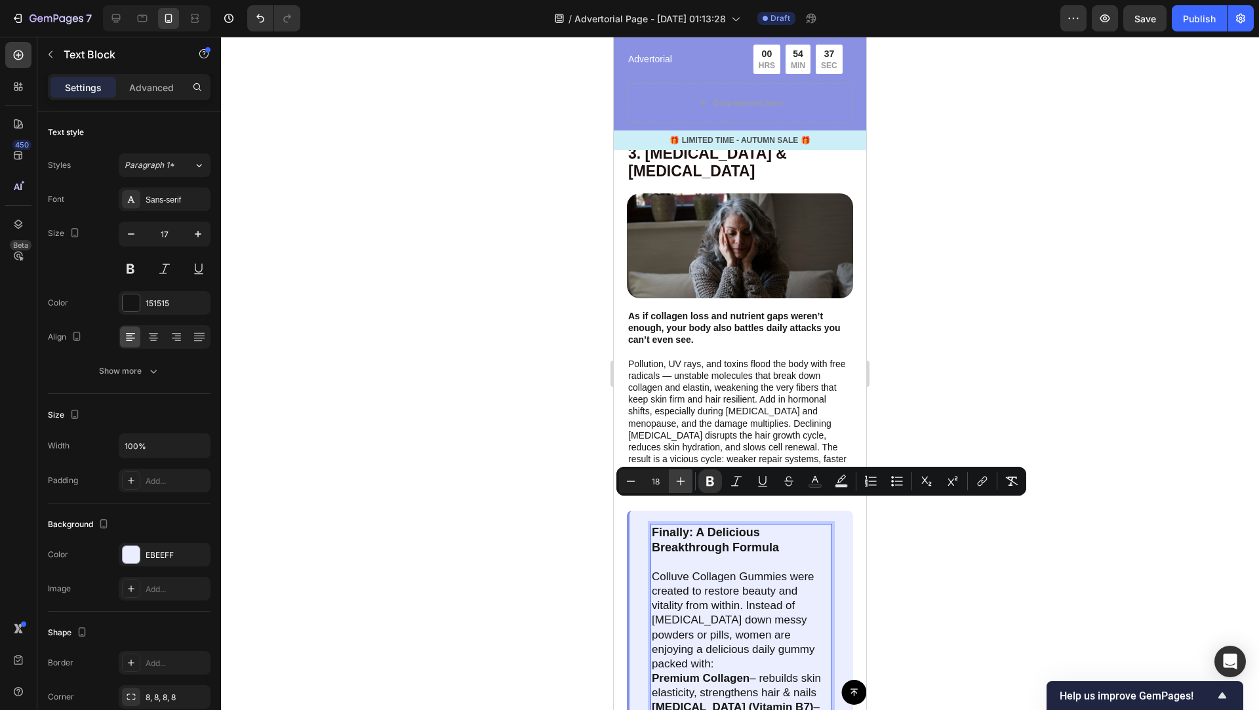
click at [685, 475] on icon "Editor contextual toolbar" at bounding box center [680, 481] width 13 height 13
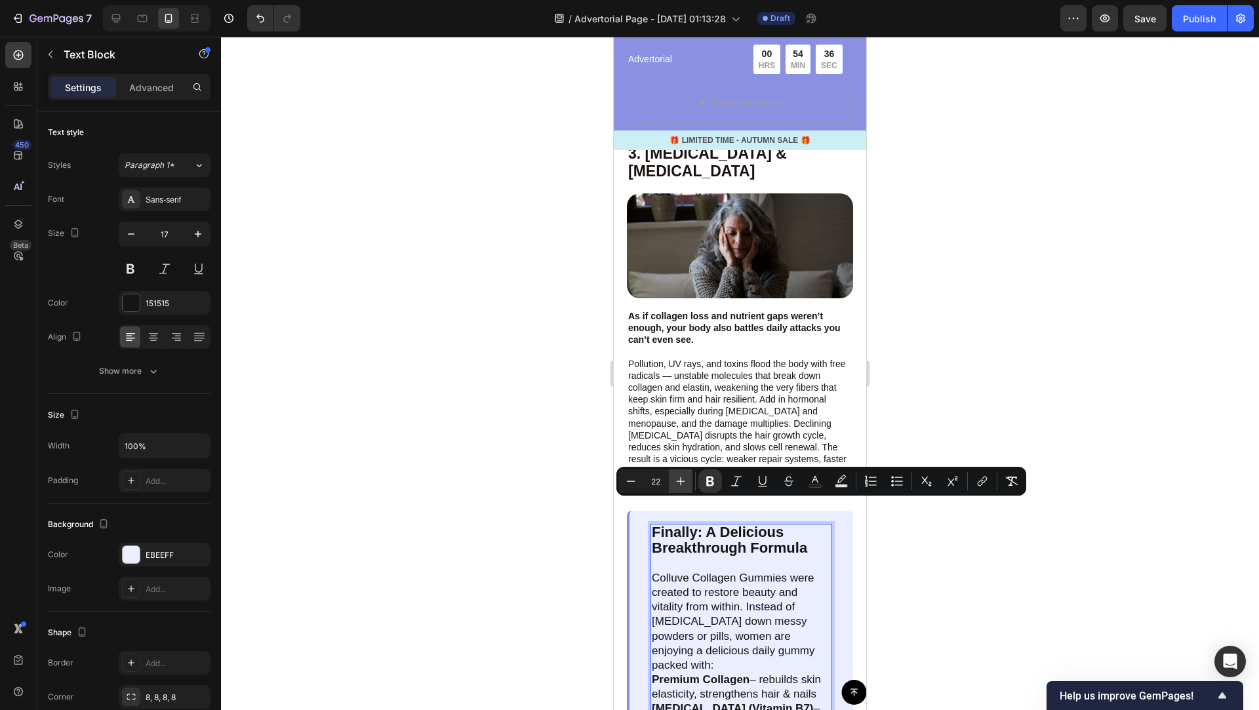
type input "23"
click at [965, 602] on div at bounding box center [740, 373] width 1038 height 673
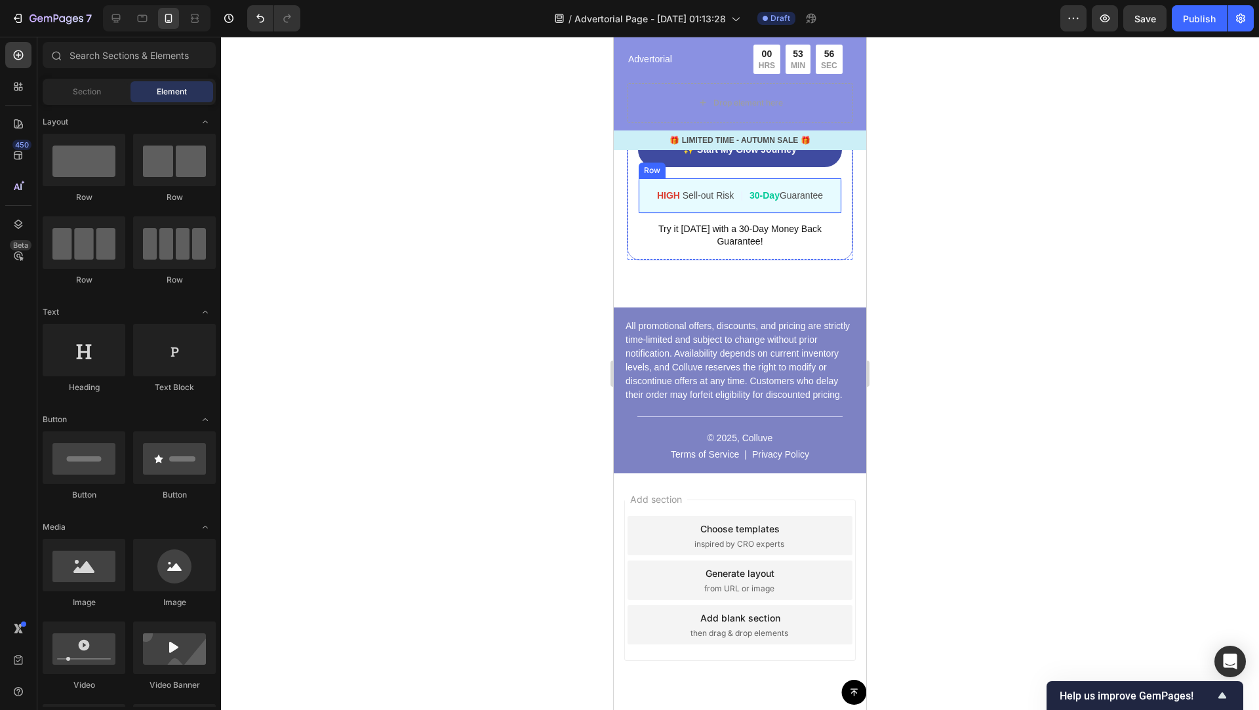
scroll to position [3656, 0]
